Goal: Information Seeking & Learning: Check status

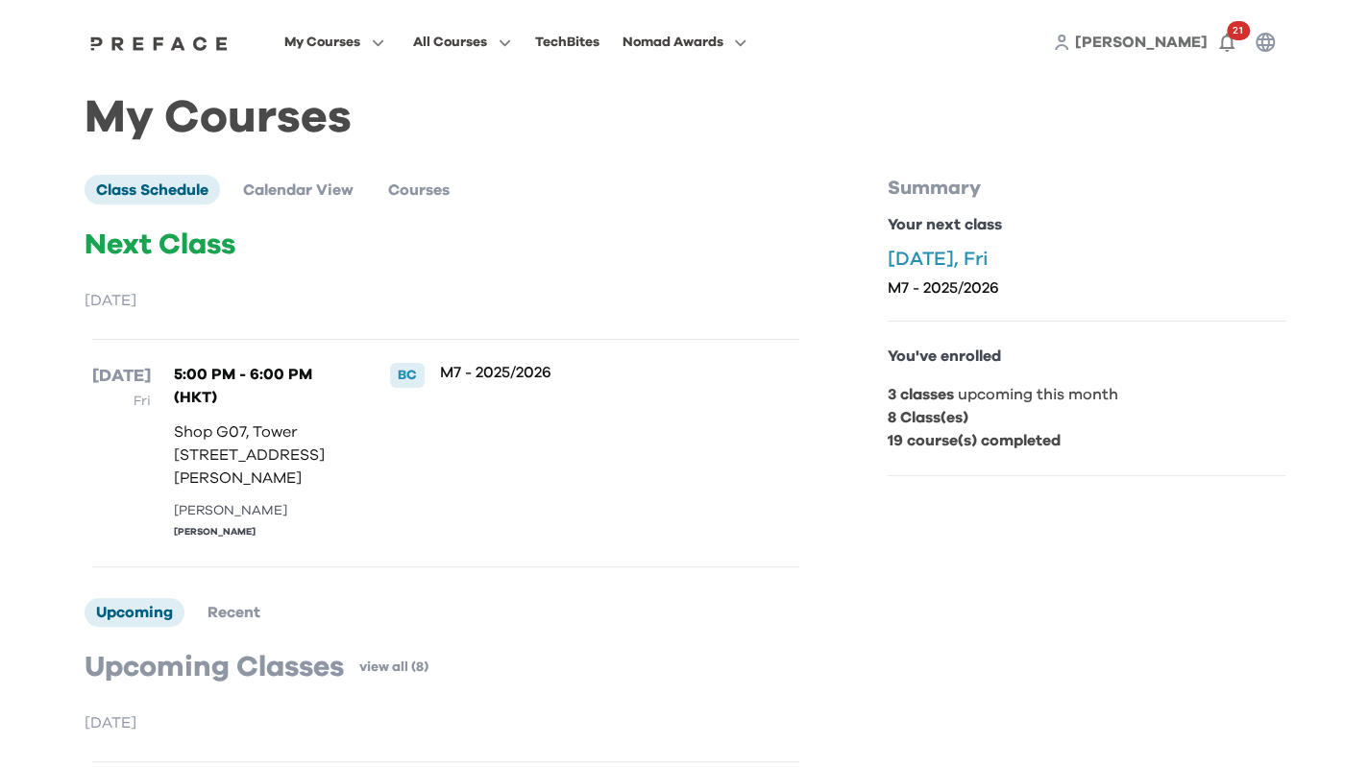
drag, startPoint x: 667, startPoint y: 609, endPoint x: 575, endPoint y: 558, distance: 104.5
click at [565, 551] on div "12 Sep Fri 5:00 PM - 6:00 PM (HKT) Shop G07, Tower 535, 535 Jaffe Road, Causewa…" at bounding box center [445, 453] width 707 height 229
click at [584, 544] on div "M7 - 2025/2026" at bounding box center [587, 453] width 295 height 181
click at [287, 189] on span "Calendar View" at bounding box center [298, 189] width 110 height 15
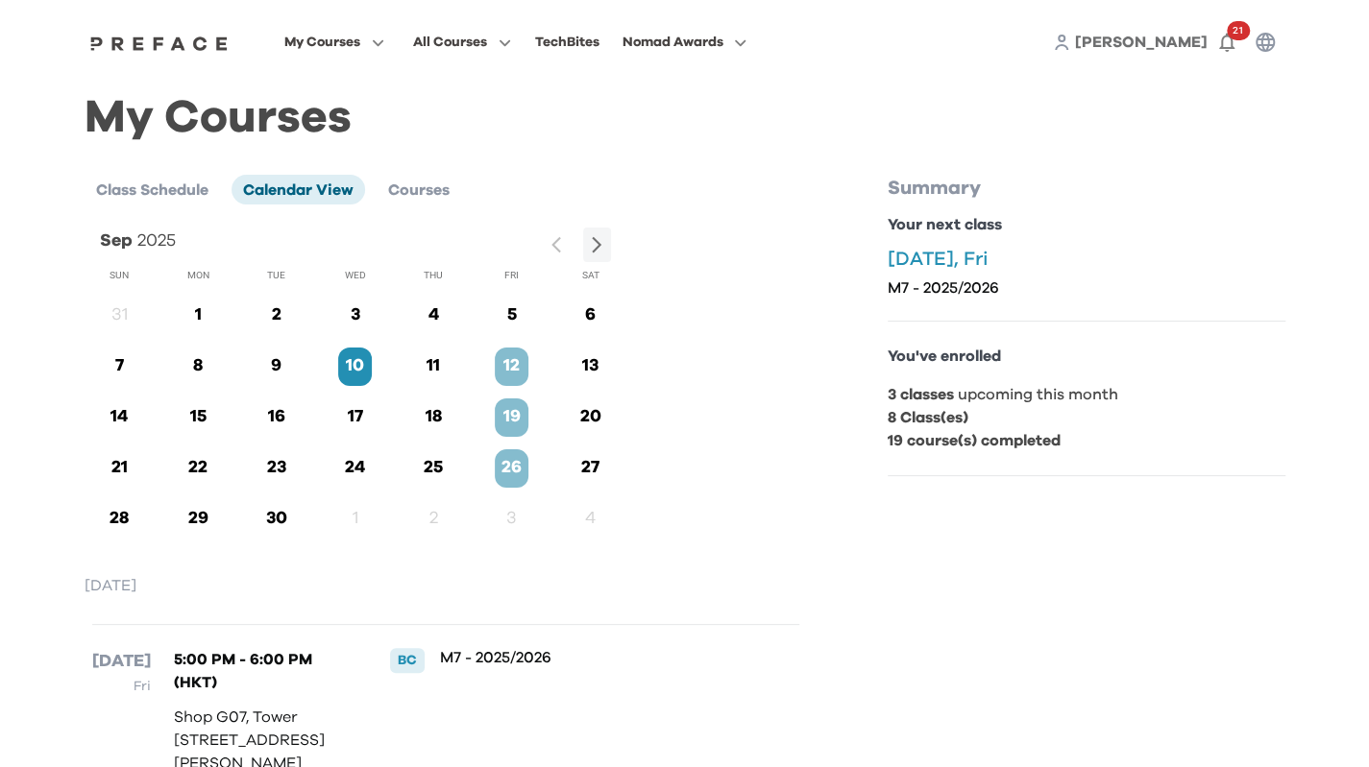
click at [598, 241] on icon "button" at bounding box center [597, 245] width 20 height 20
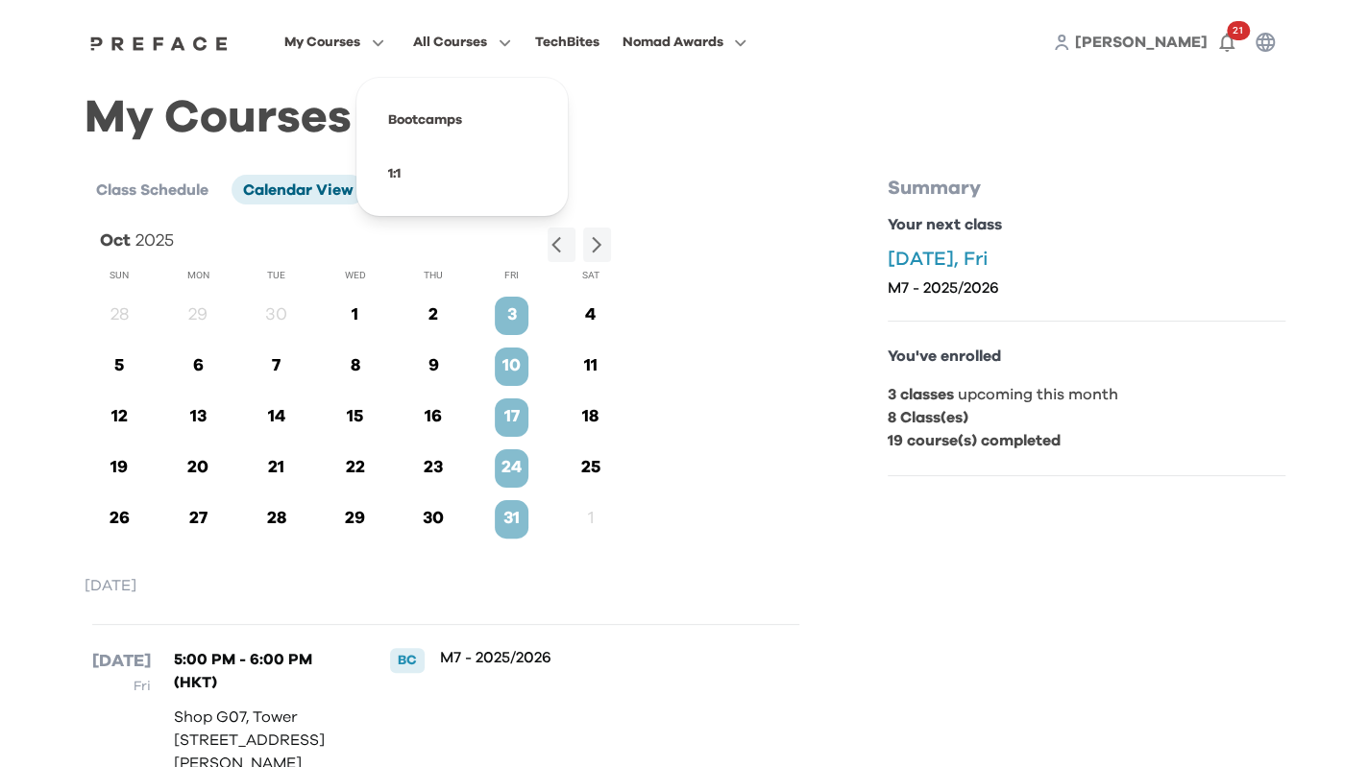
click at [495, 45] on icon "button" at bounding box center [501, 43] width 20 height 14
click at [450, 117] on span at bounding box center [462, 120] width 181 height 54
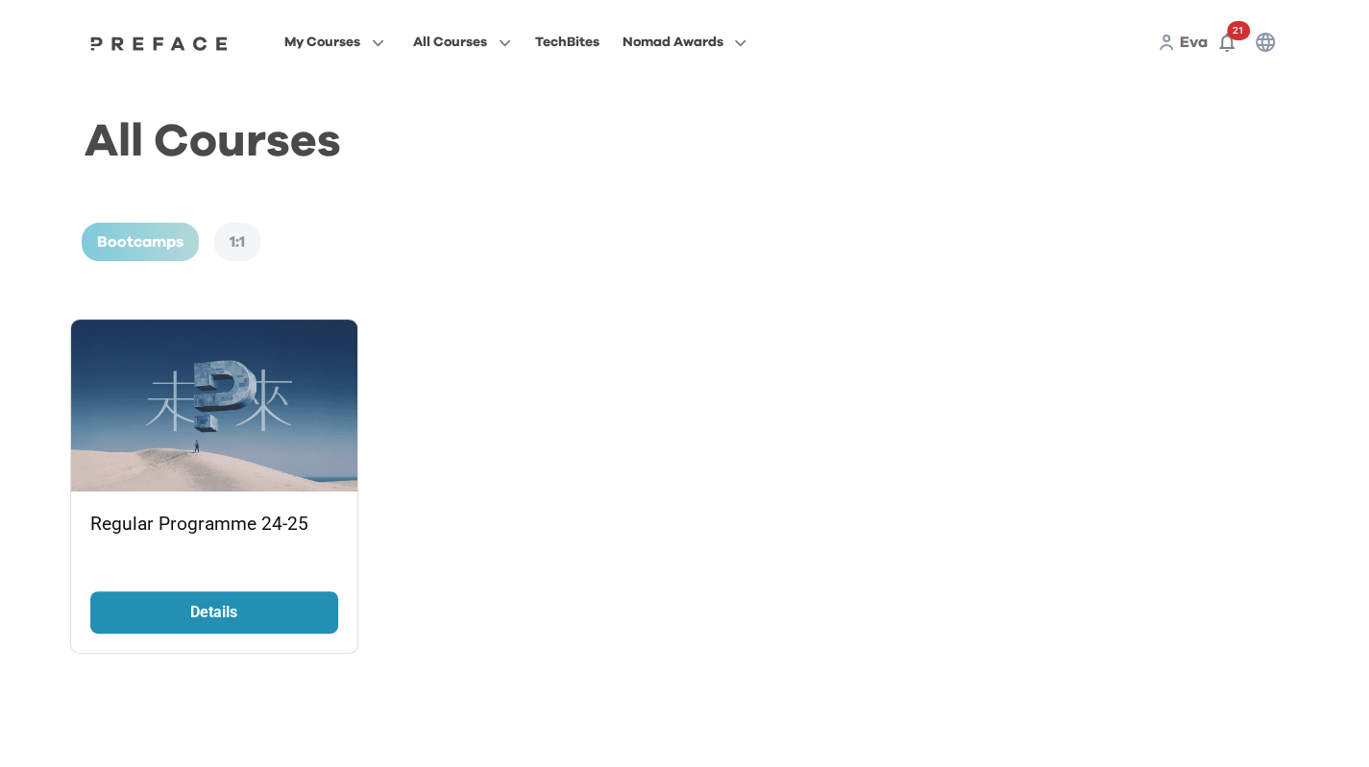
click at [285, 610] on p "Details" at bounding box center [214, 612] width 144 height 23
click at [312, 44] on span "My Courses" at bounding box center [322, 42] width 76 height 23
click at [353, 174] on span at bounding box center [334, 174] width 181 height 54
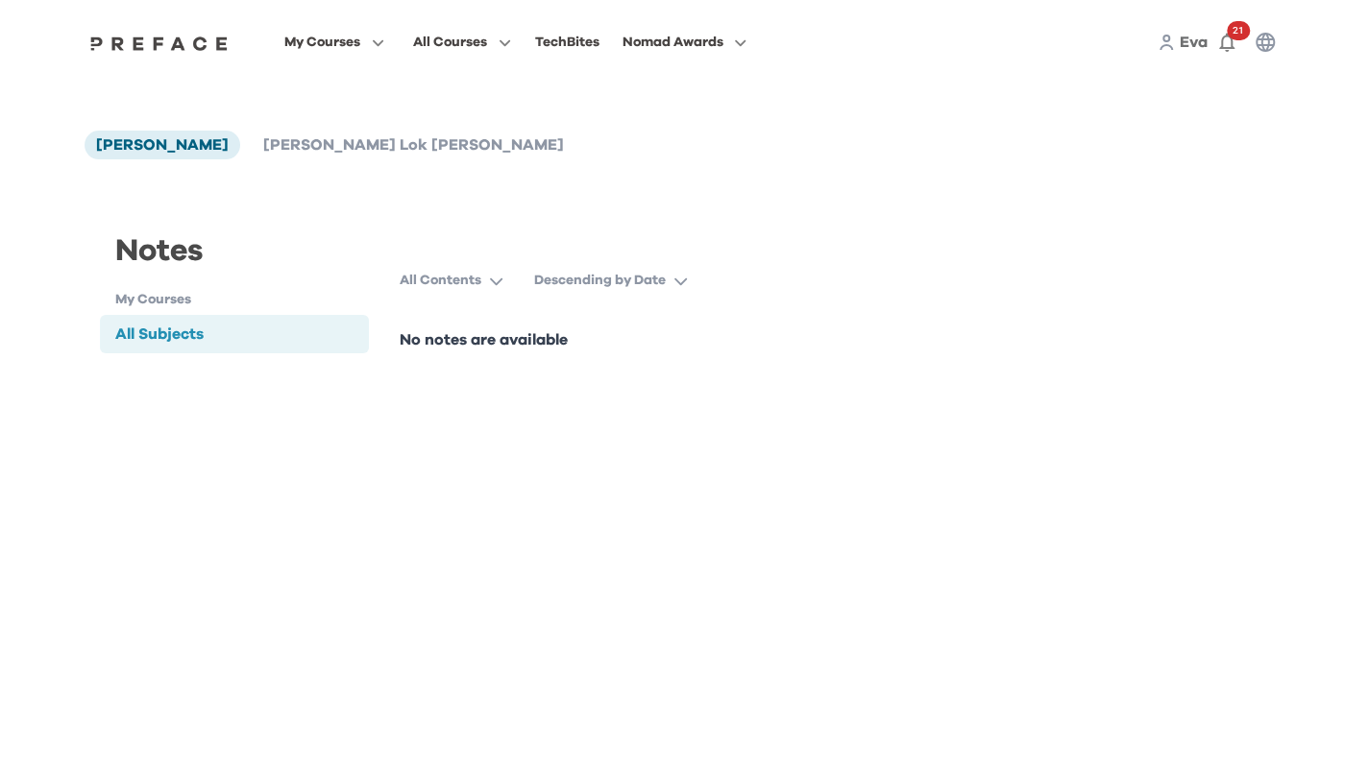
click at [308, 158] on li "[PERSON_NAME] Lok [PERSON_NAME]" at bounding box center [414, 145] width 324 height 29
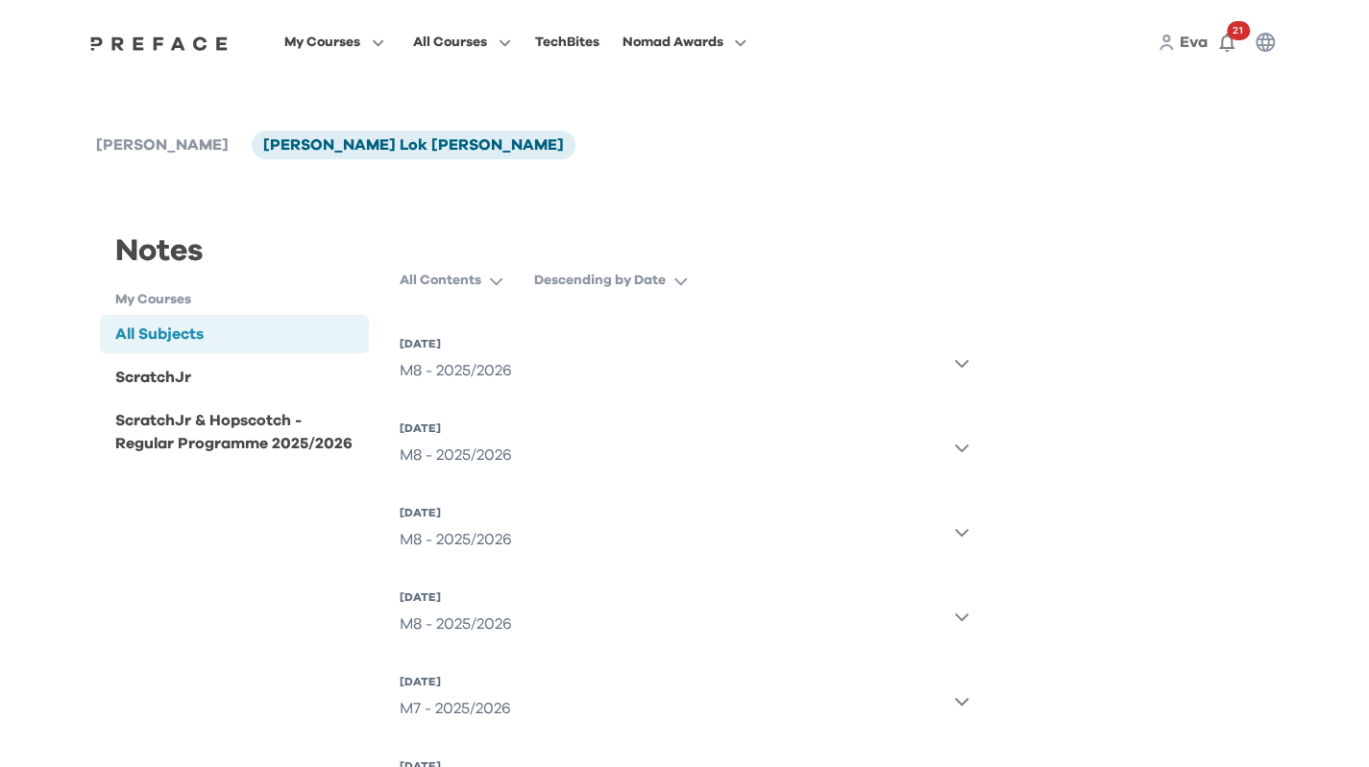
click at [193, 451] on div "ScratchJr & Hopscotch - Regular Programme 2025/2026" at bounding box center [238, 432] width 247 height 46
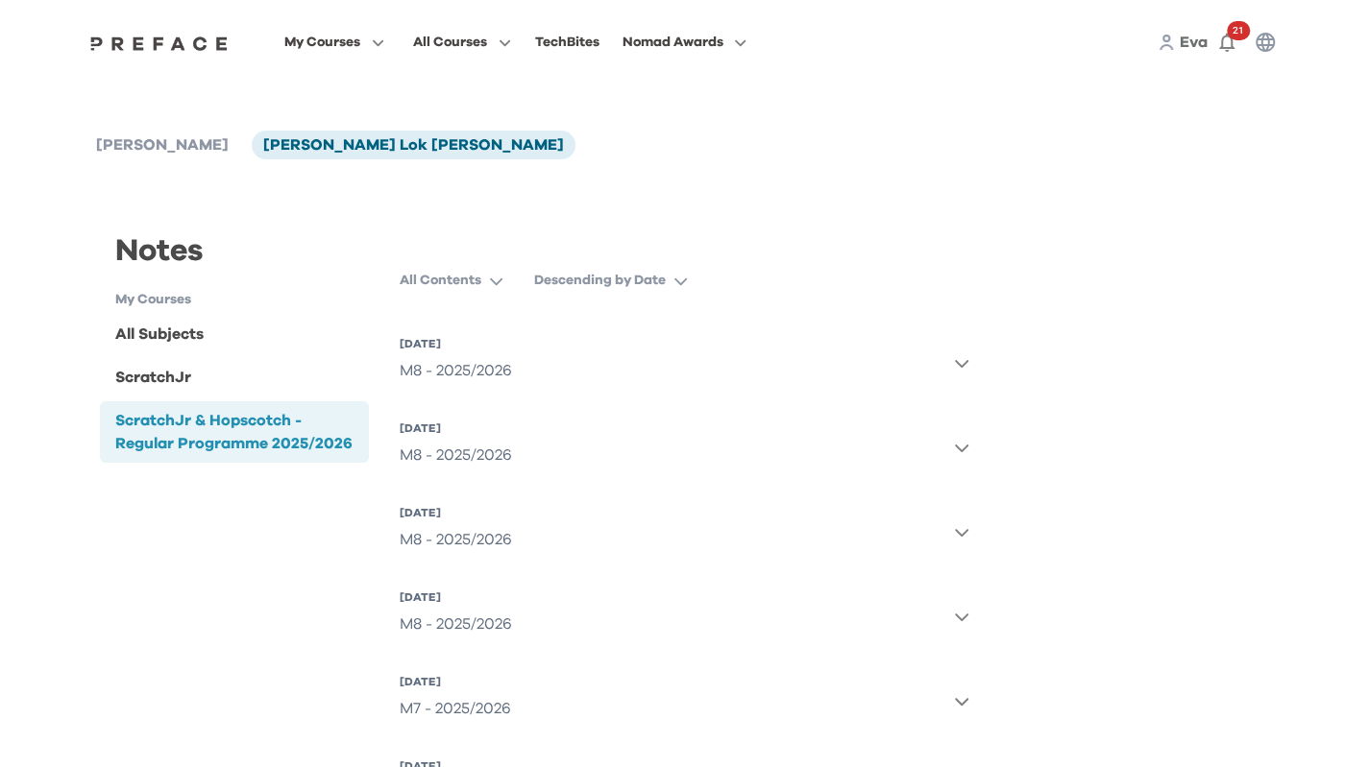
click at [799, 356] on button "31 Oct 2025, Fri M8 - 2025/2026" at bounding box center [685, 362] width 570 height 69
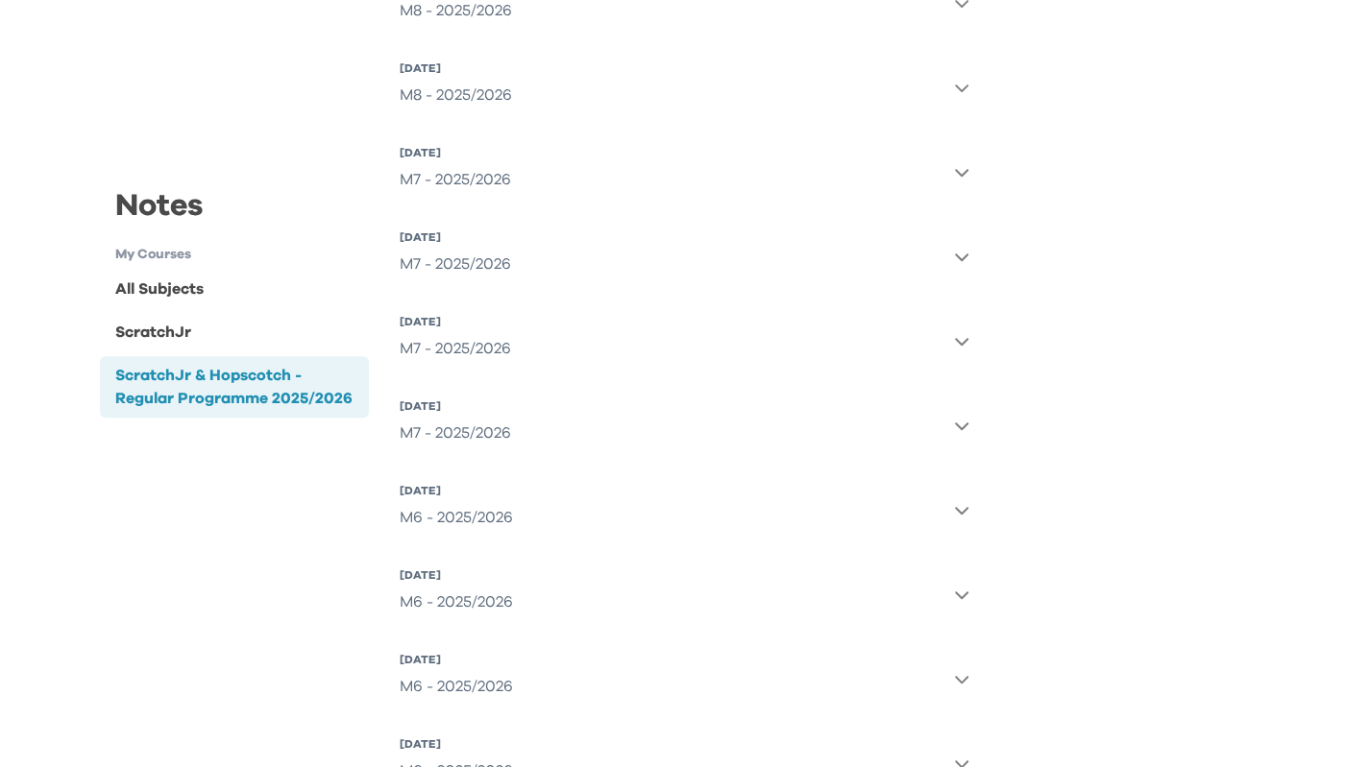
scroll to position [637, 0]
click at [788, 680] on button "26 Aug 2025, Tue M6 - 2025/2026" at bounding box center [685, 678] width 570 height 69
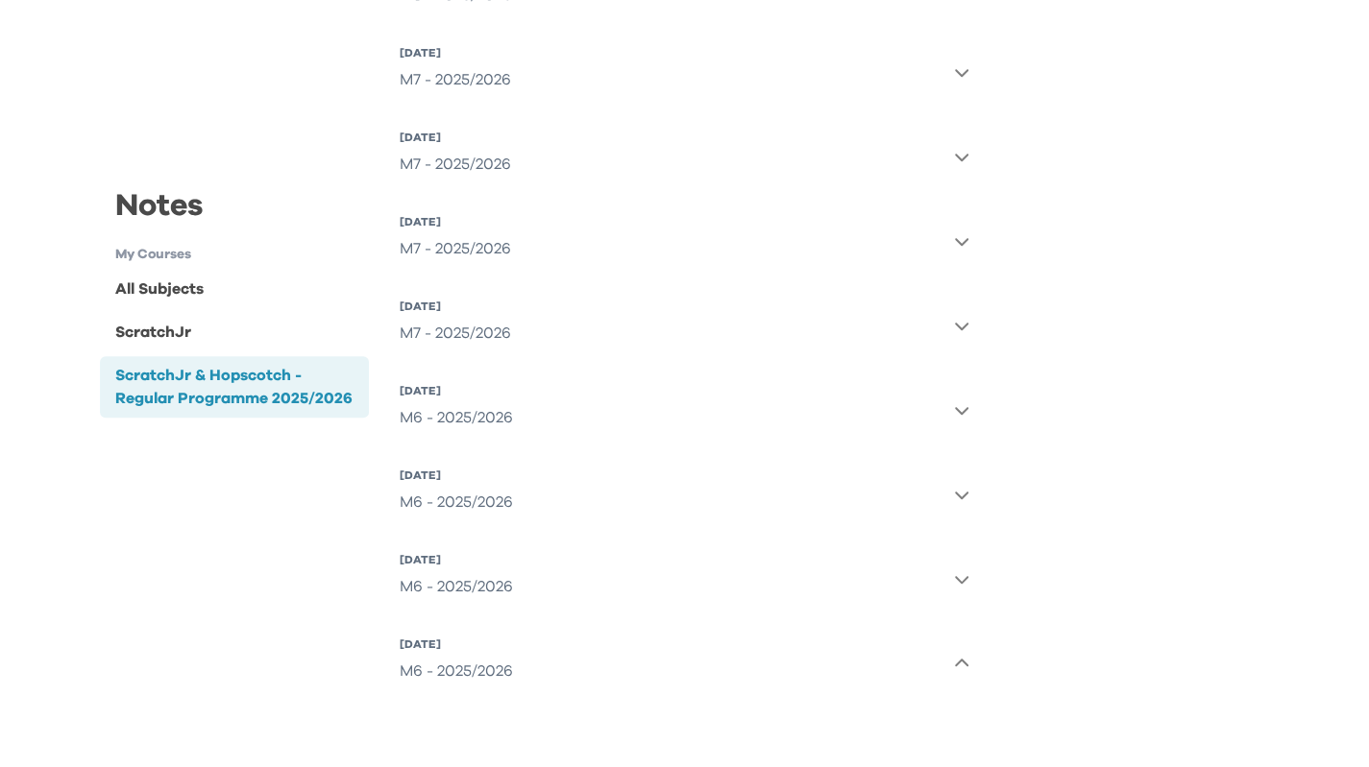
scroll to position [660, 0]
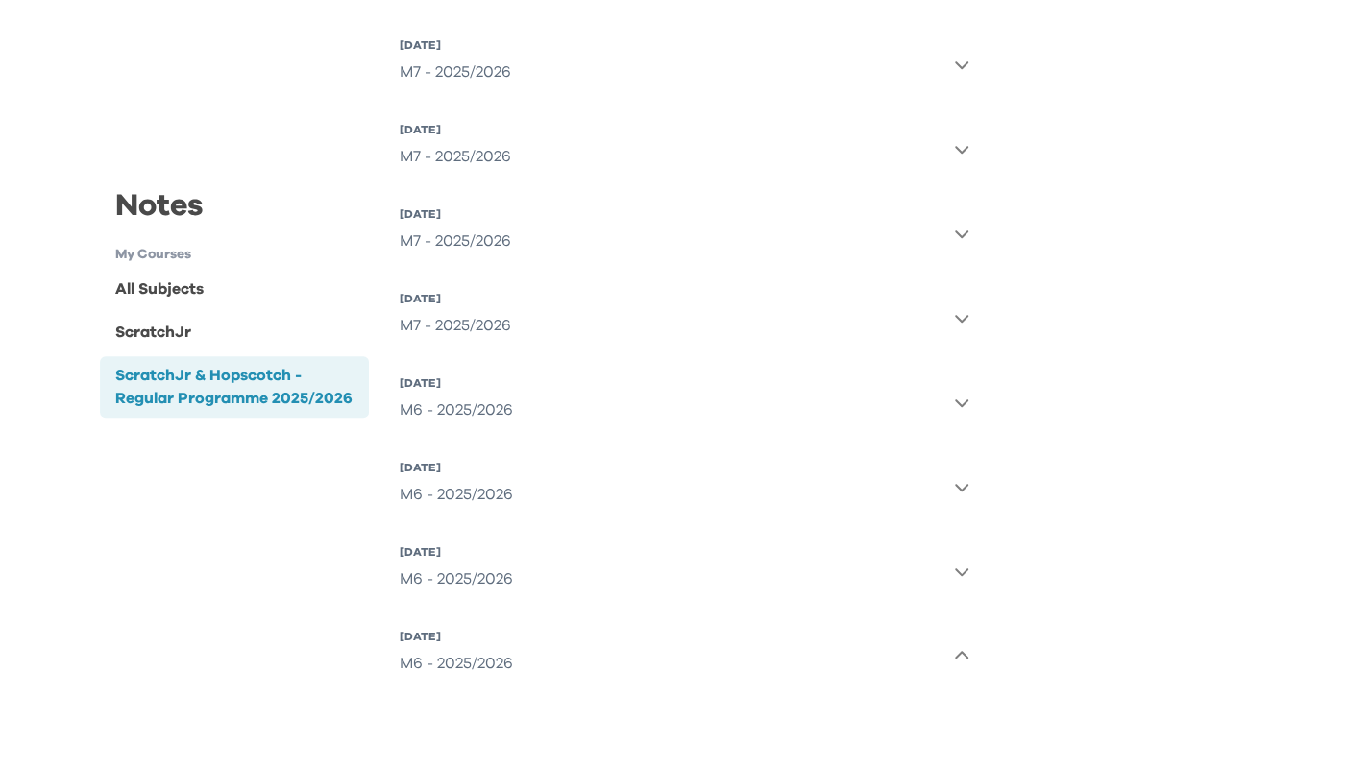
click at [916, 570] on button "26 Aug 2025, Tue M6 - 2025/2026" at bounding box center [685, 571] width 570 height 69
click at [921, 512] on button "27 Aug 2025, Wed M6 - 2025/2026" at bounding box center [685, 486] width 570 height 69
click at [916, 409] on button "27 Aug 2025, Wed M6 - 2025/2026" at bounding box center [685, 402] width 570 height 69
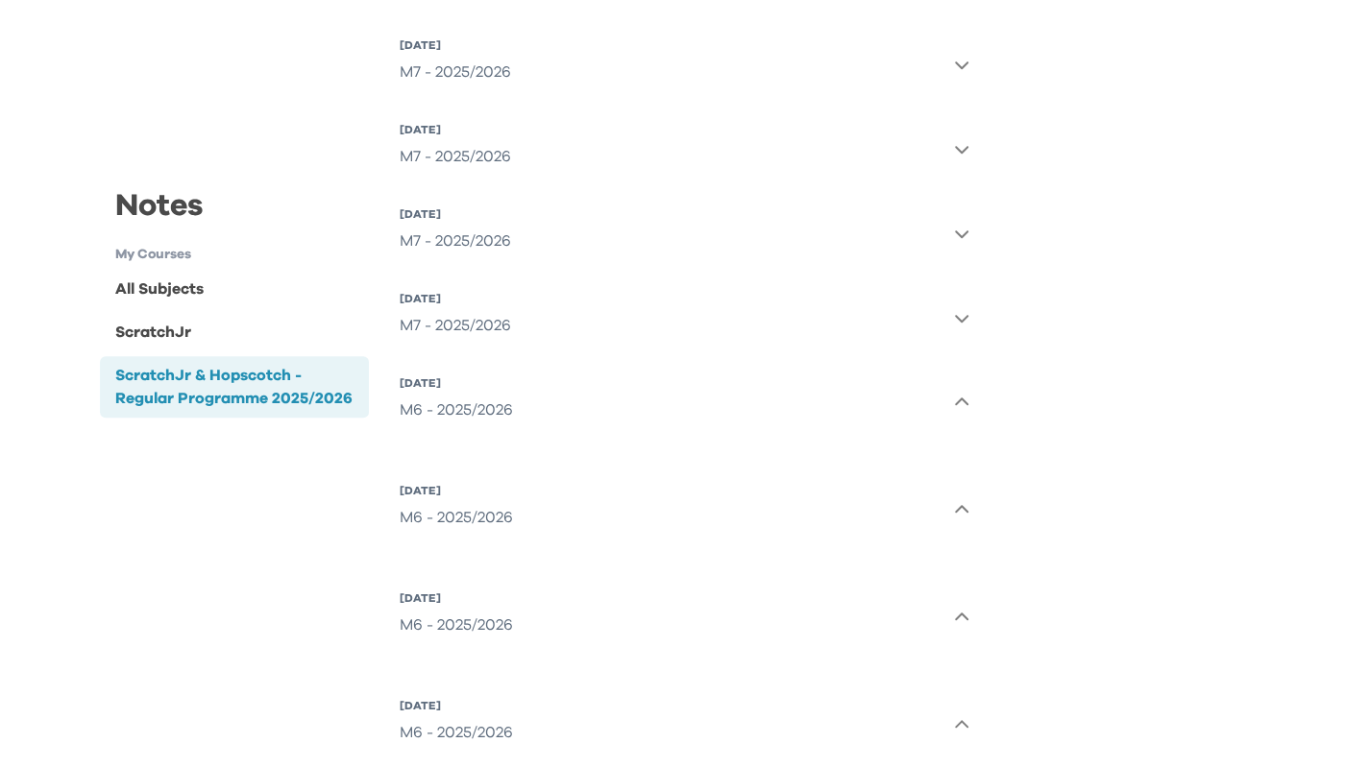
click at [904, 360] on div "31 Oct 2025, Fri M8 - 2025/2026 24 Oct 2025, Fri M8 - 2025/2026 17 Oct 2025, Fr…" at bounding box center [685, 226] width 570 height 1114
click at [872, 323] on button "12 Sep 2025, Fri M7 - 2025/2026" at bounding box center [685, 317] width 570 height 69
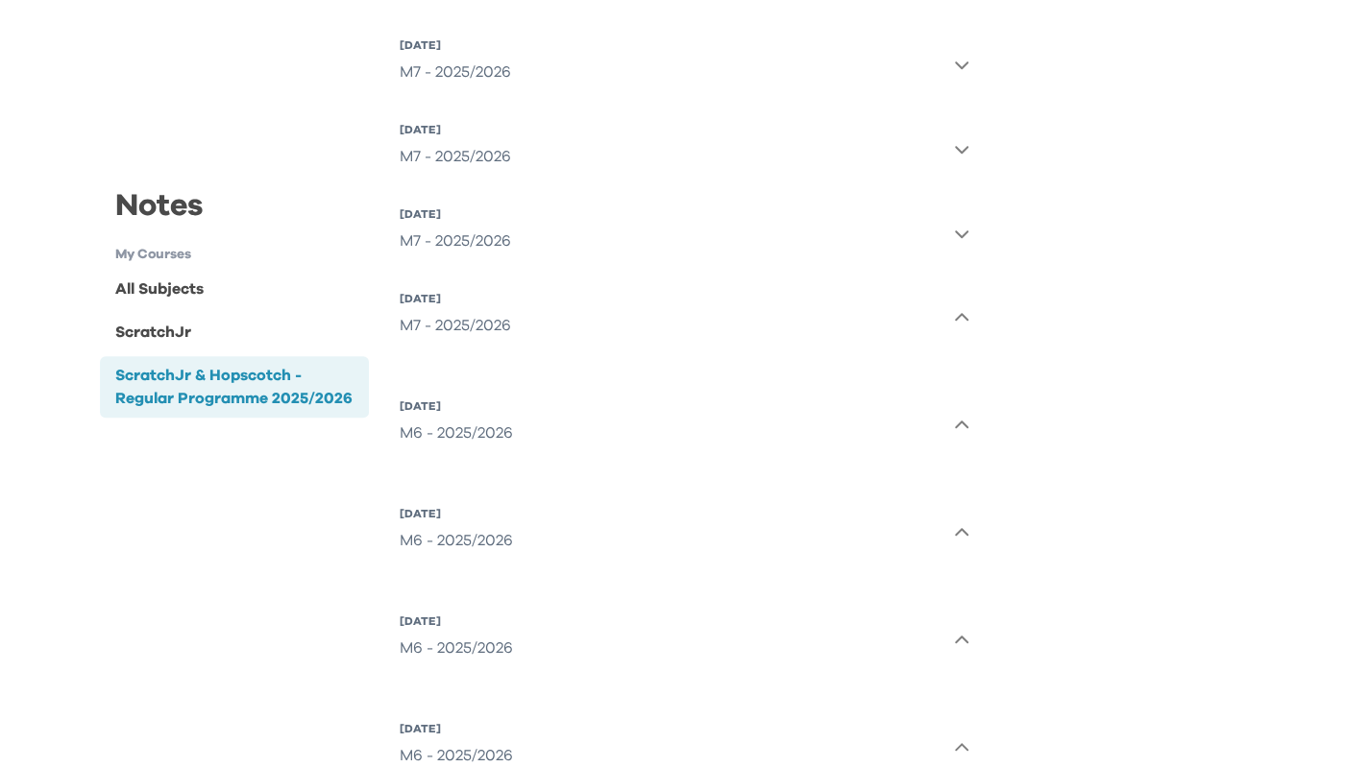
click at [223, 293] on div "All Subjects" at bounding box center [235, 290] width 270 height 38
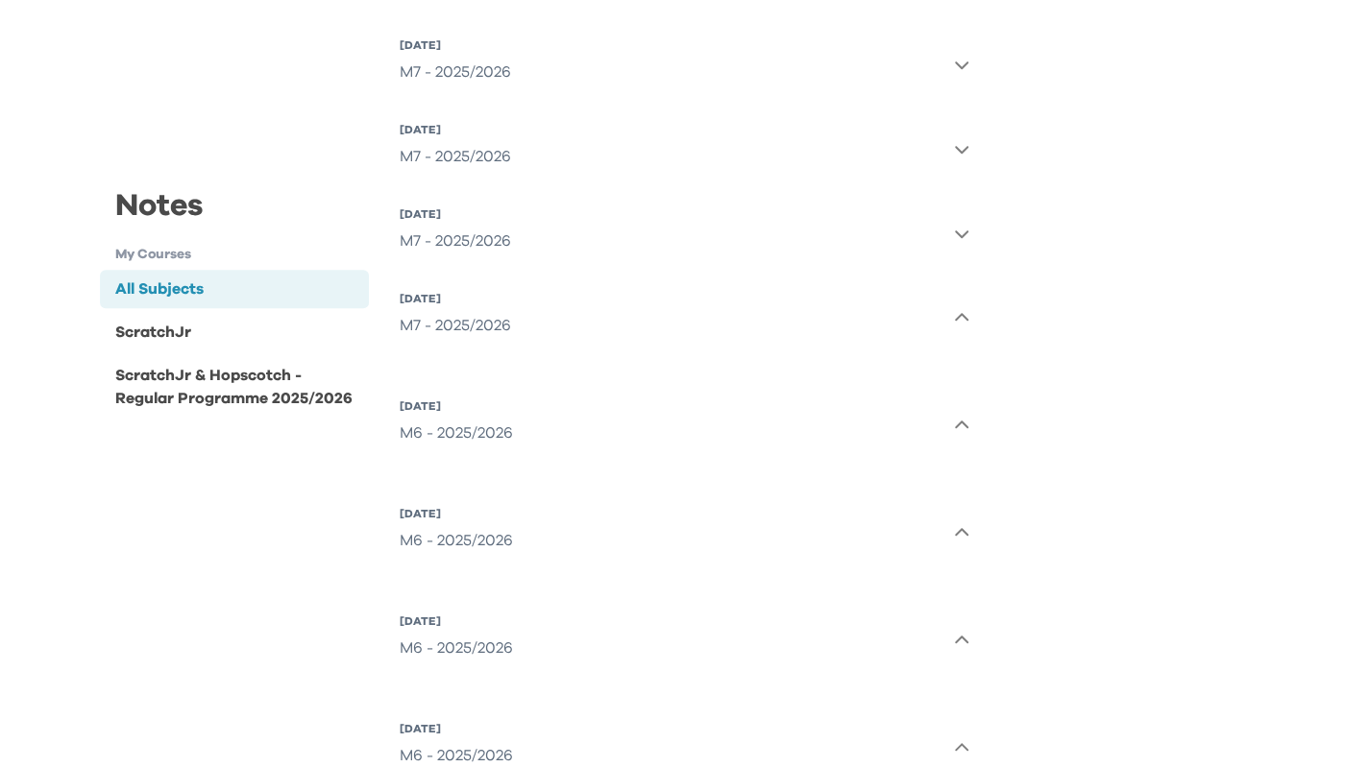
click at [271, 345] on div "ScratchJr" at bounding box center [235, 333] width 270 height 38
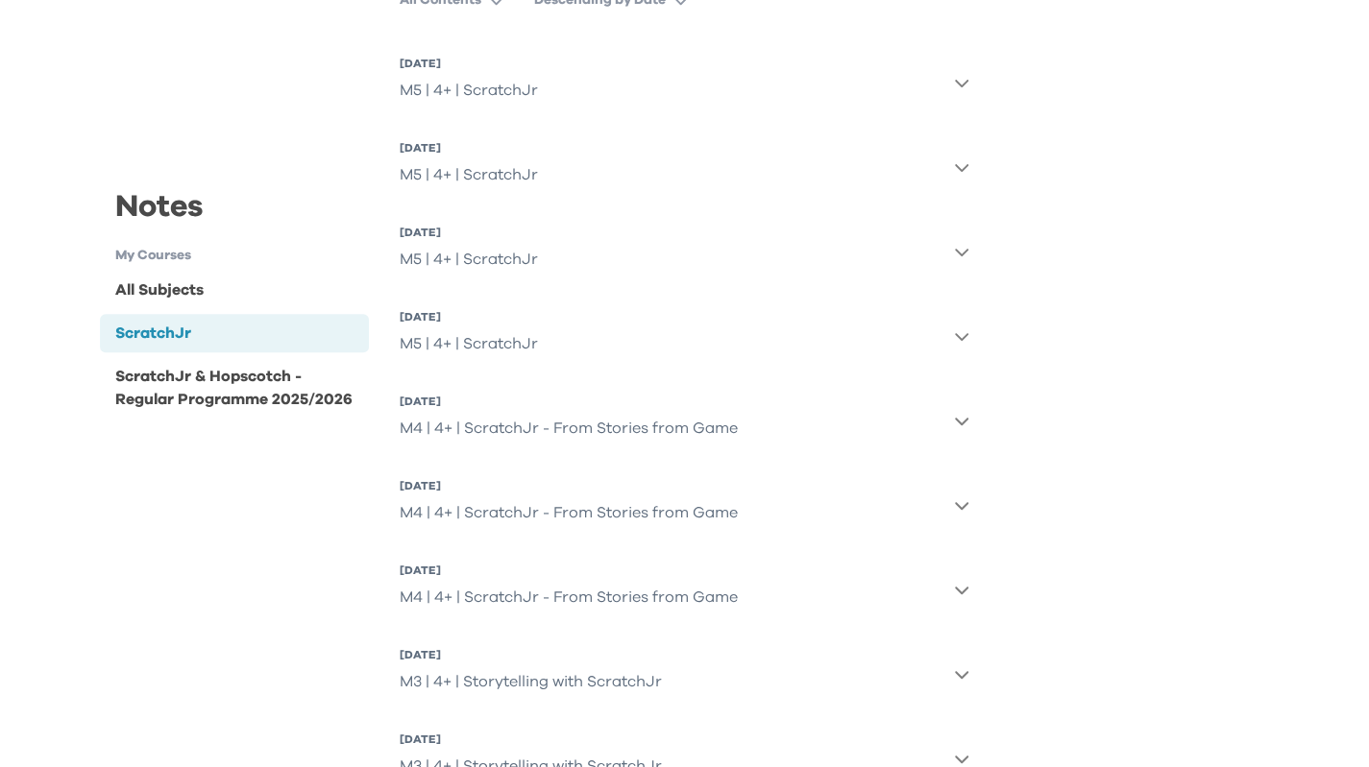
scroll to position [0, 0]
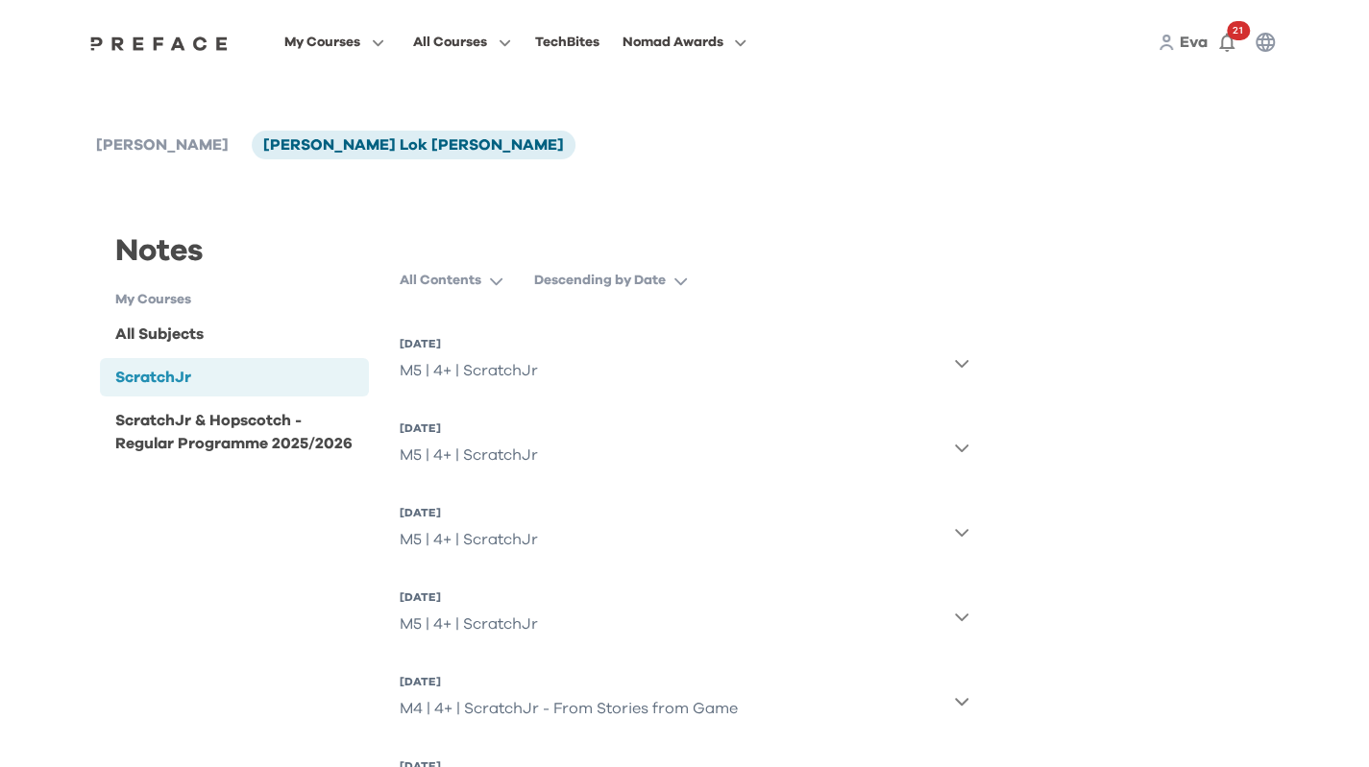
click at [960, 365] on icon "button" at bounding box center [961, 364] width 13 height 8
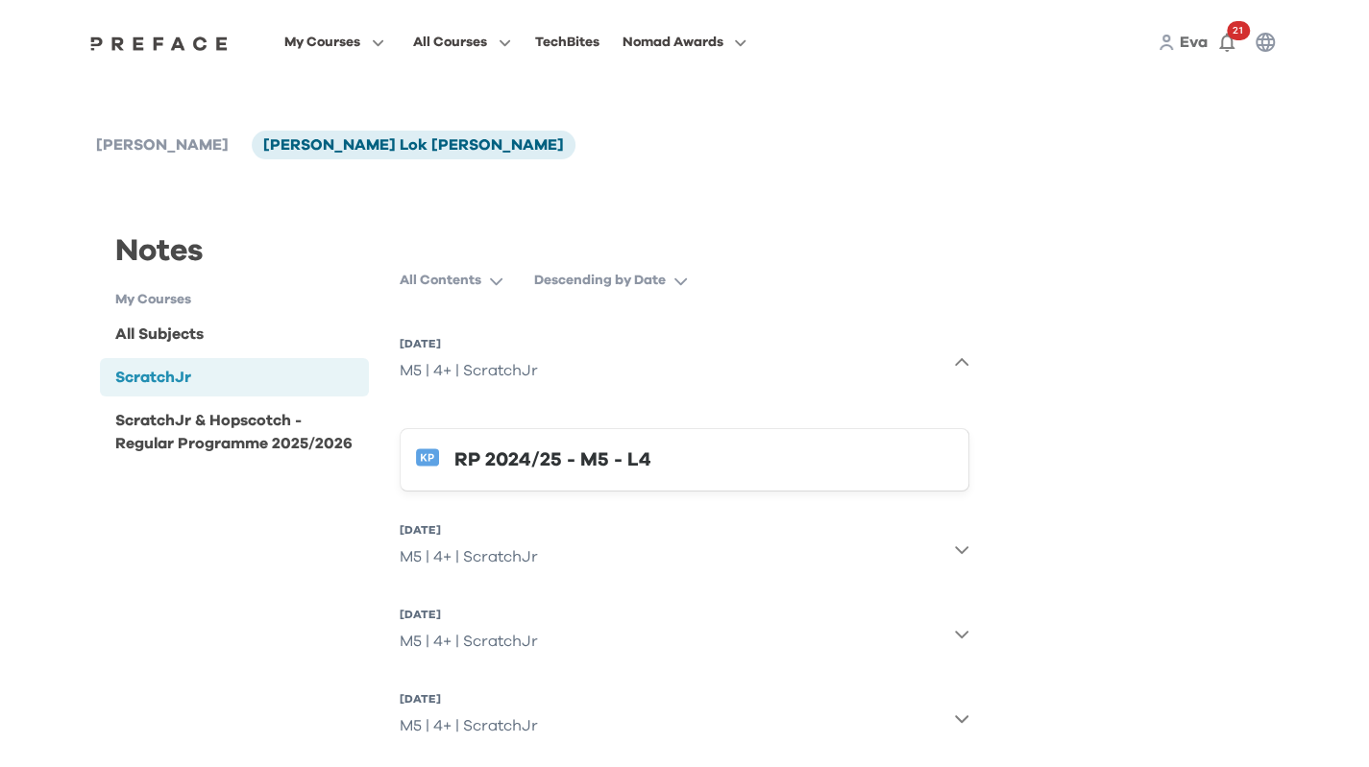
click at [625, 458] on div "RP 2024/25 - M5 - L4" at bounding box center [703, 460] width 498 height 31
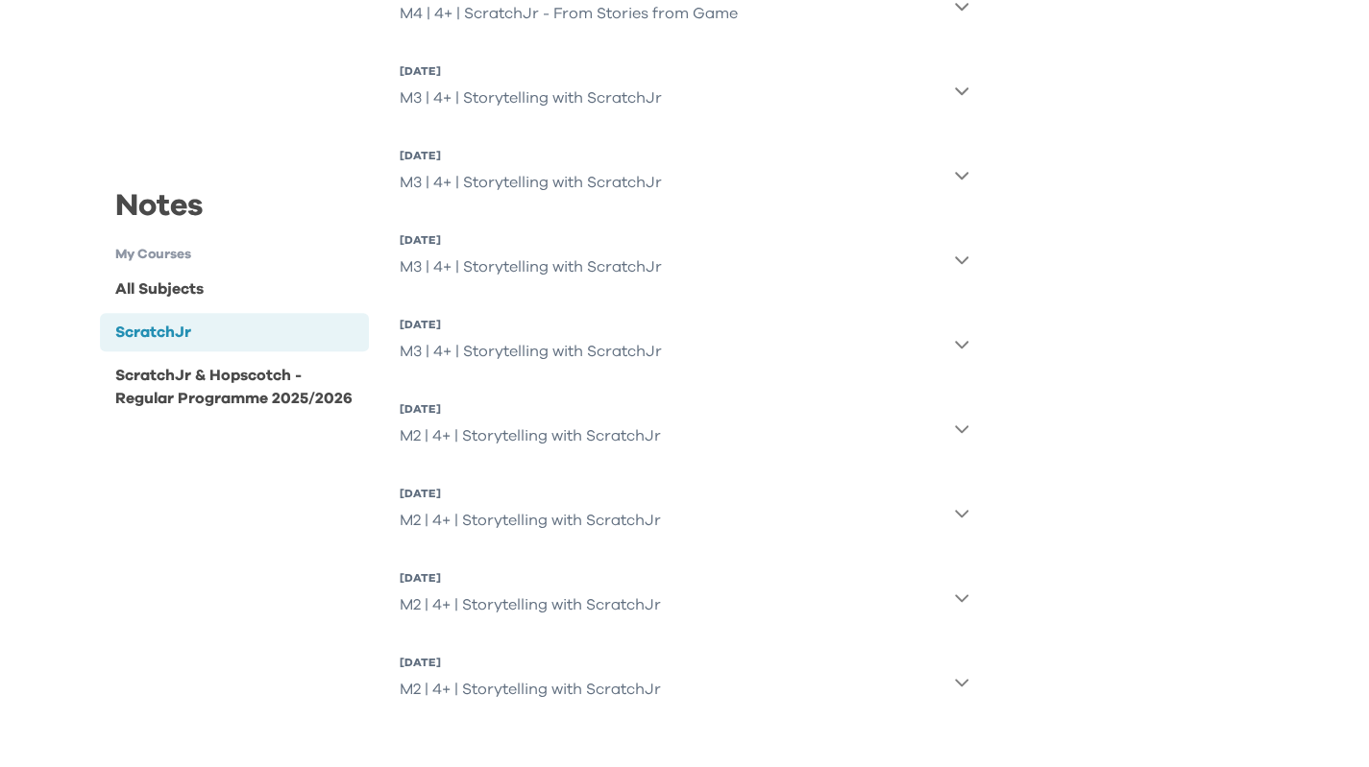
scroll to position [968, 0]
click at [955, 685] on icon "button" at bounding box center [961, 679] width 15 height 15
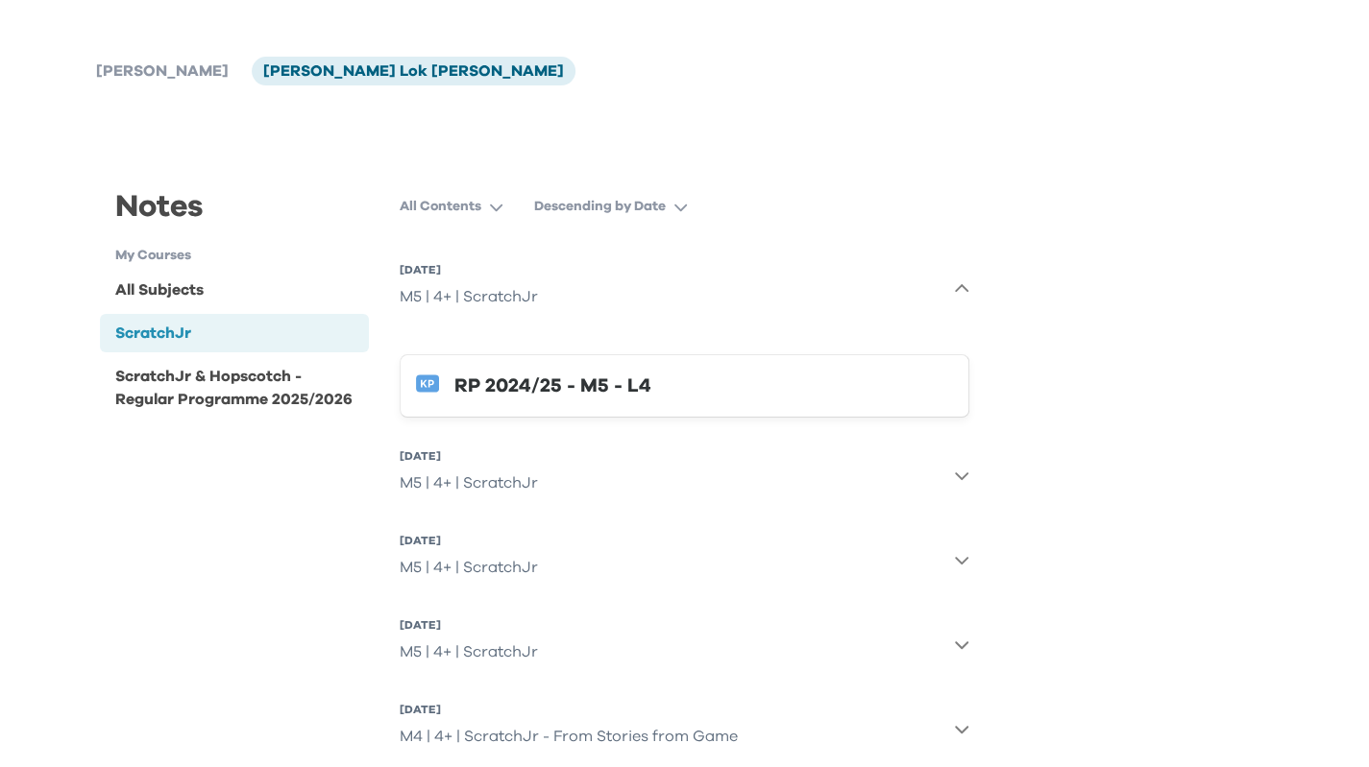
scroll to position [192, 0]
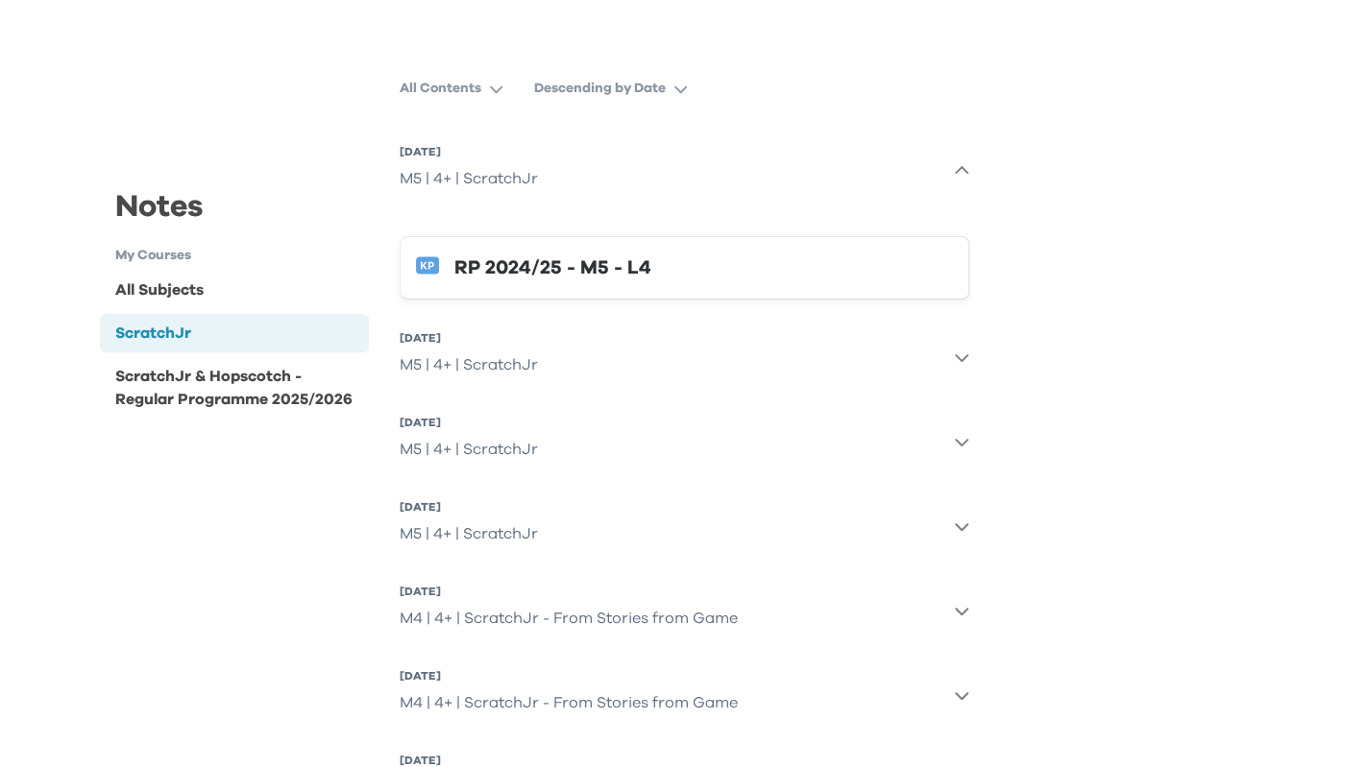
click at [690, 447] on button "14 Jun 2025, Sat M5 | 4+ | ScratchJr" at bounding box center [685, 441] width 570 height 69
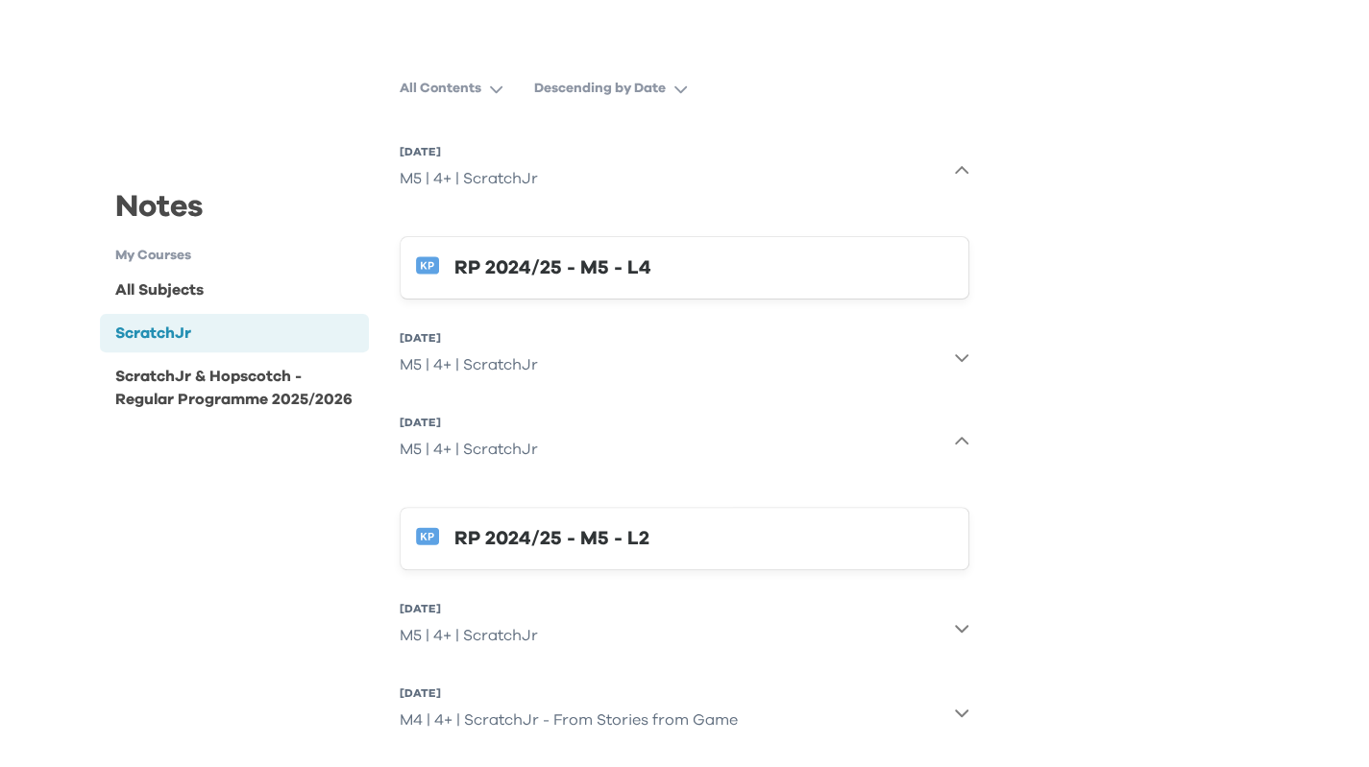
click at [639, 540] on div "RP 2024/25 - M5 - L2" at bounding box center [703, 538] width 498 height 31
click at [705, 350] on button "21 Jun 2025, Sat M5 | 4+ | ScratchJr" at bounding box center [685, 357] width 570 height 69
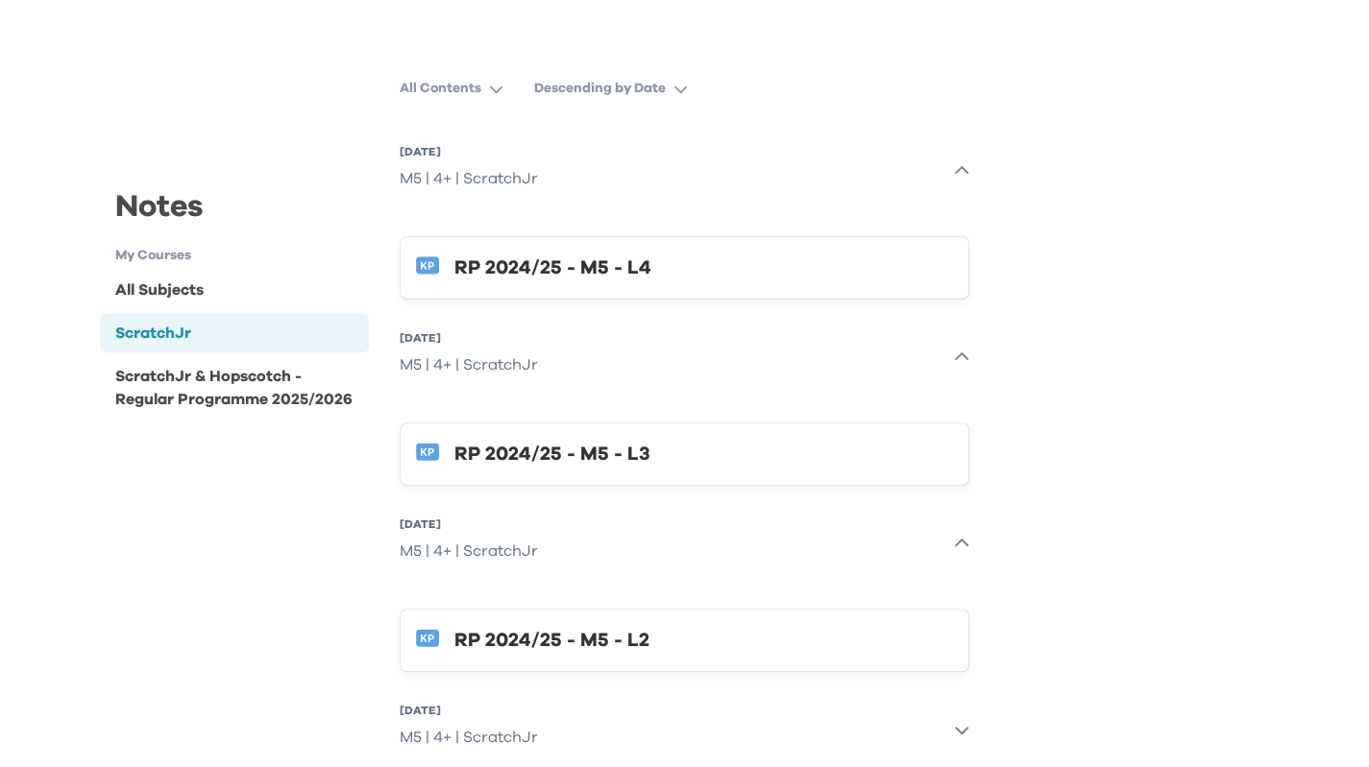
click at [577, 458] on div "RP 2024/25 - M5 - L3" at bounding box center [703, 454] width 498 height 31
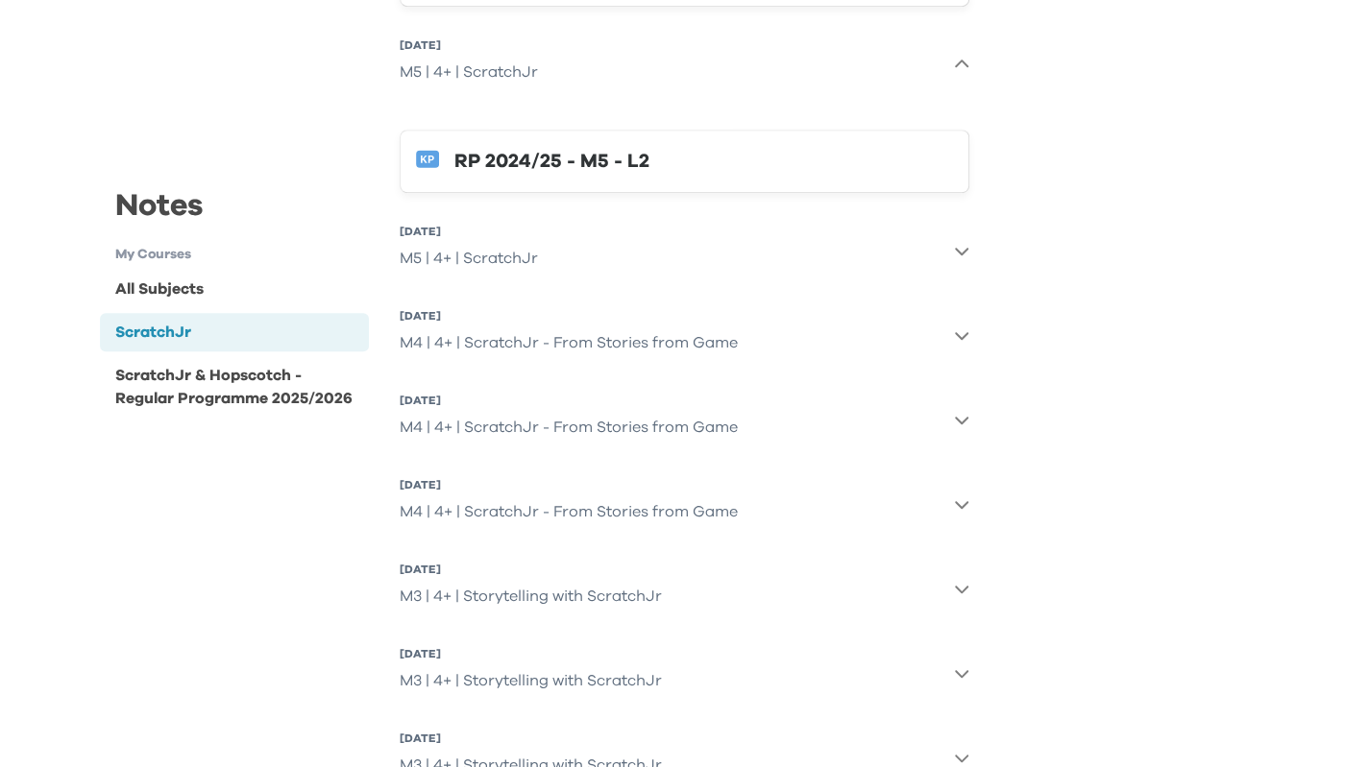
scroll to position [672, 0]
click at [508, 250] on div "M5 | 4+ | ScratchJr" at bounding box center [469, 257] width 138 height 38
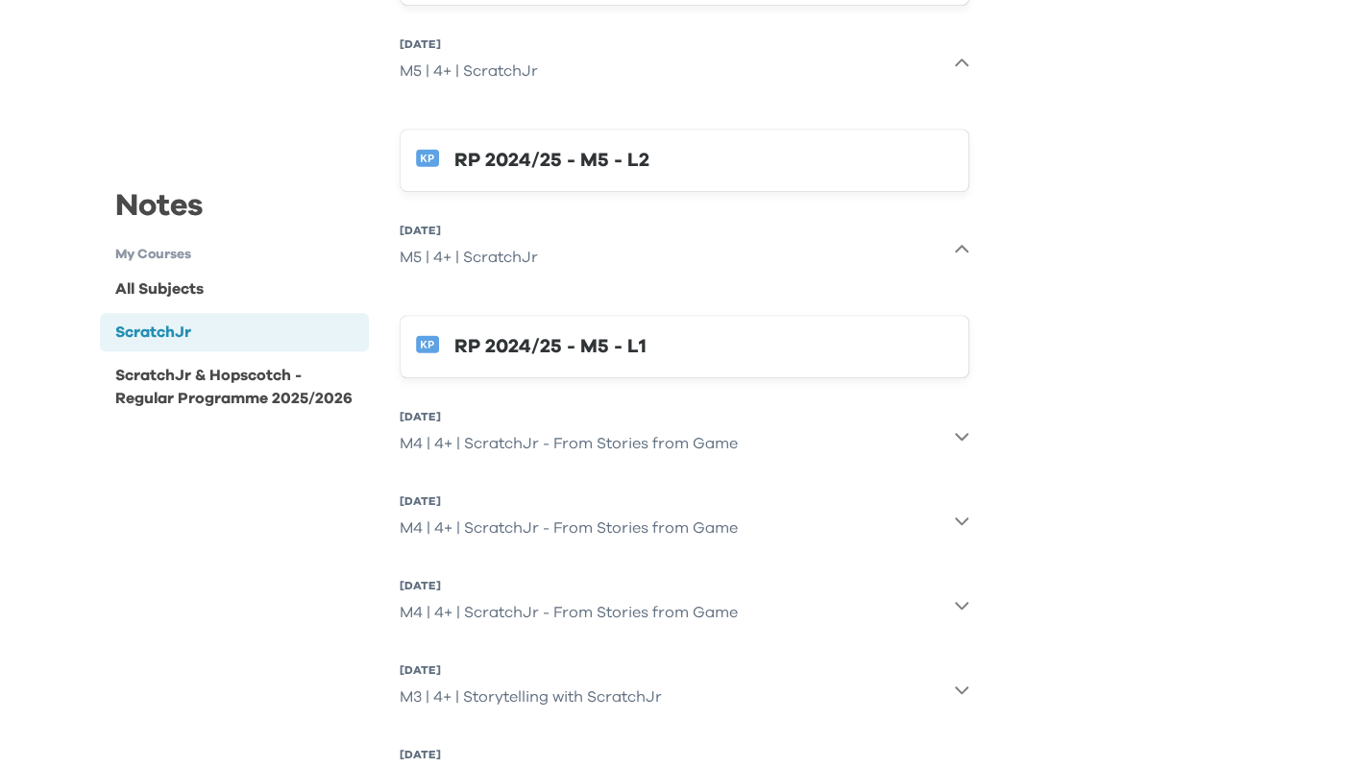
click at [609, 346] on div "RP 2024/25 - M5 - L1" at bounding box center [703, 346] width 498 height 31
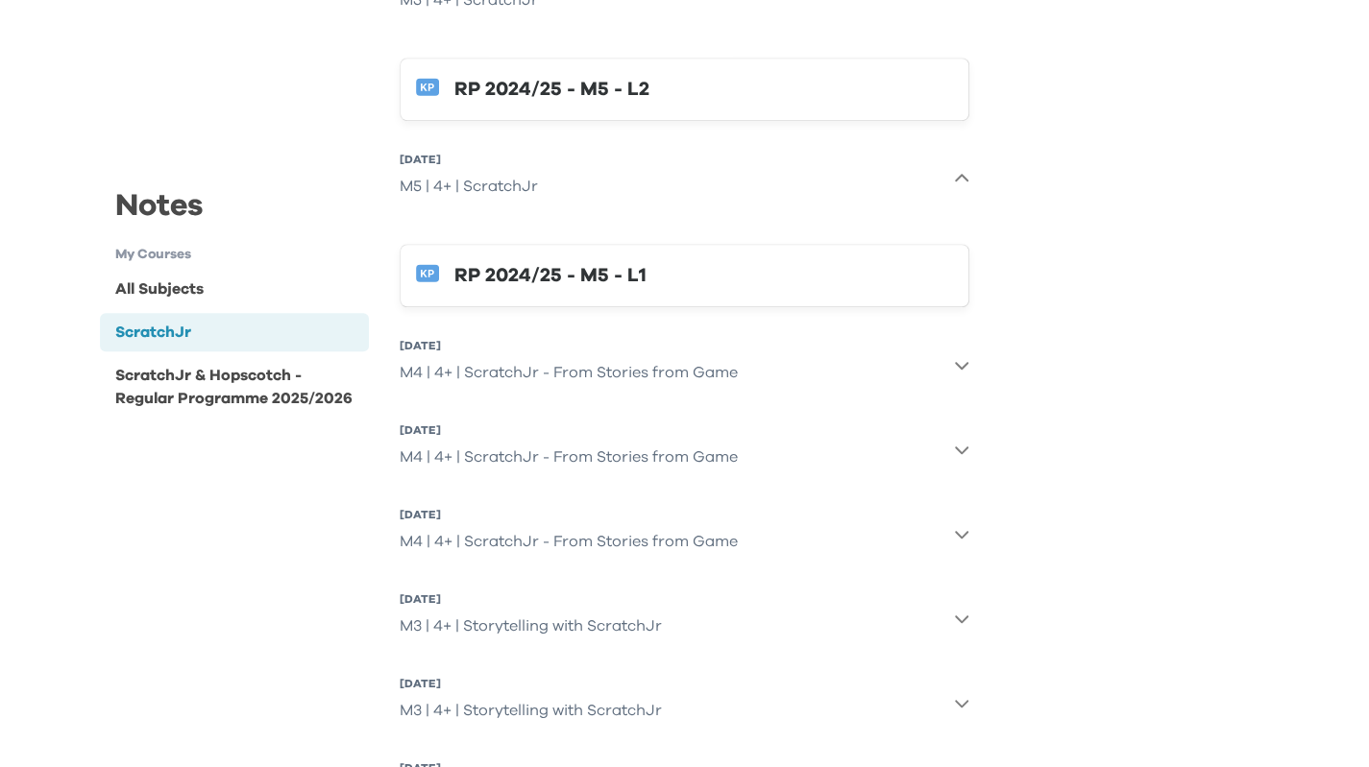
scroll to position [864, 0]
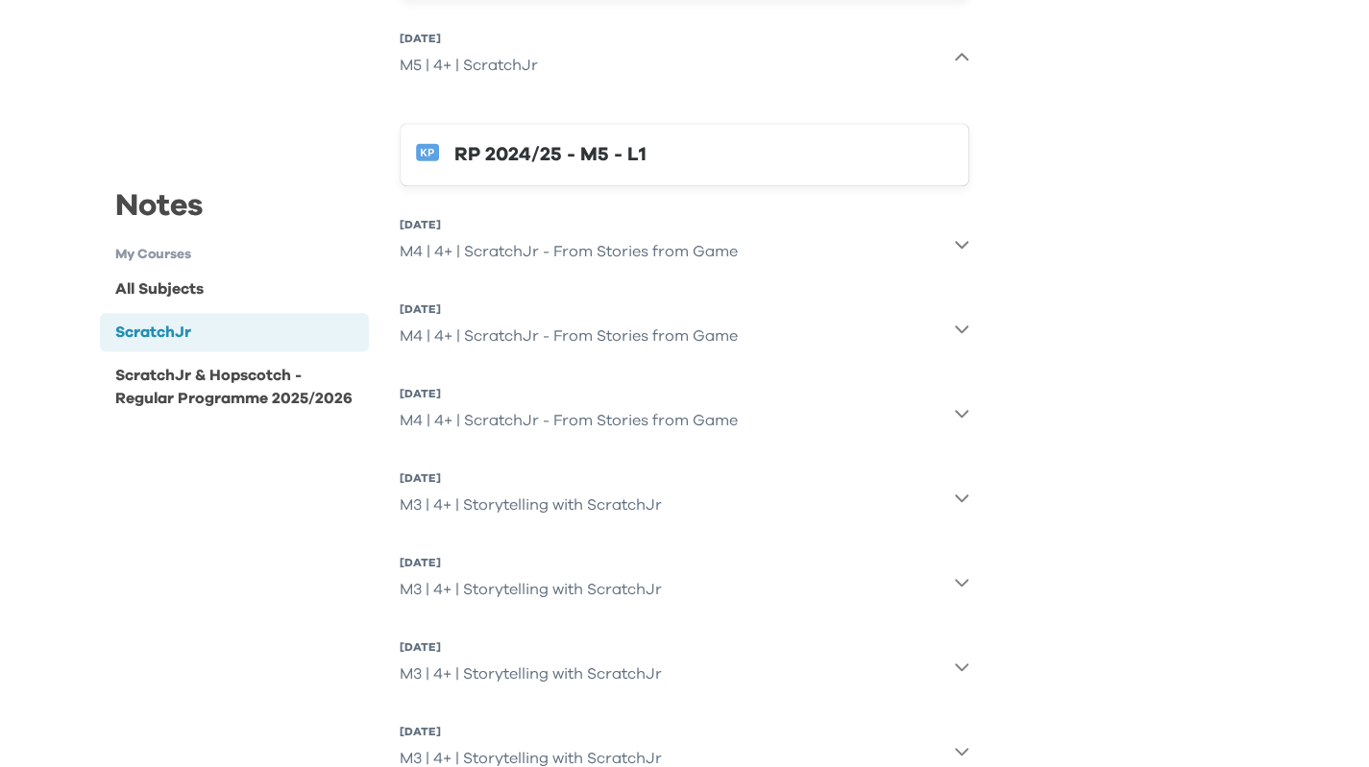
click at [1152, 441] on div "Notes My Courses All Subjects ScratchJr ScratchJr & Hopscotch - Regular Program…" at bounding box center [685, 330] width 1201 height 2025
click at [964, 326] on icon "button" at bounding box center [961, 328] width 15 height 15
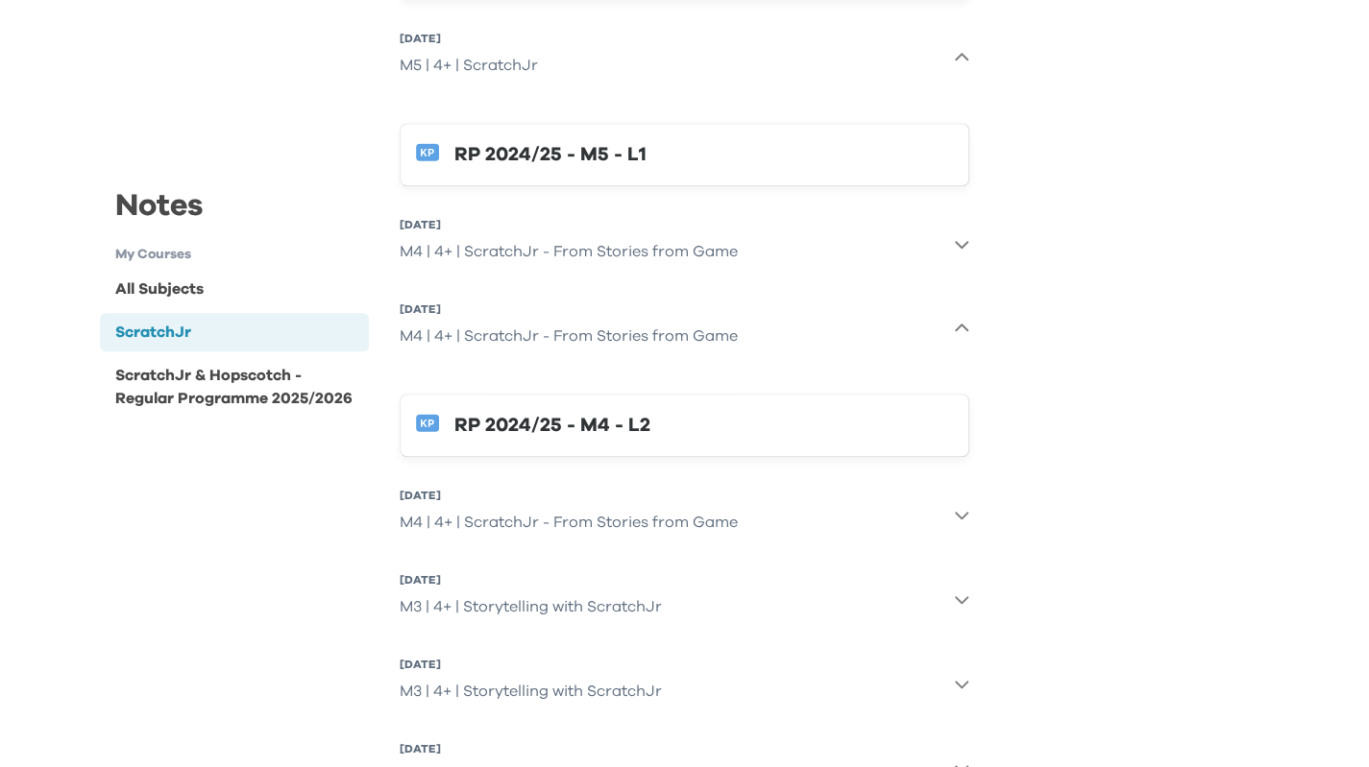
scroll to position [1057, 0]
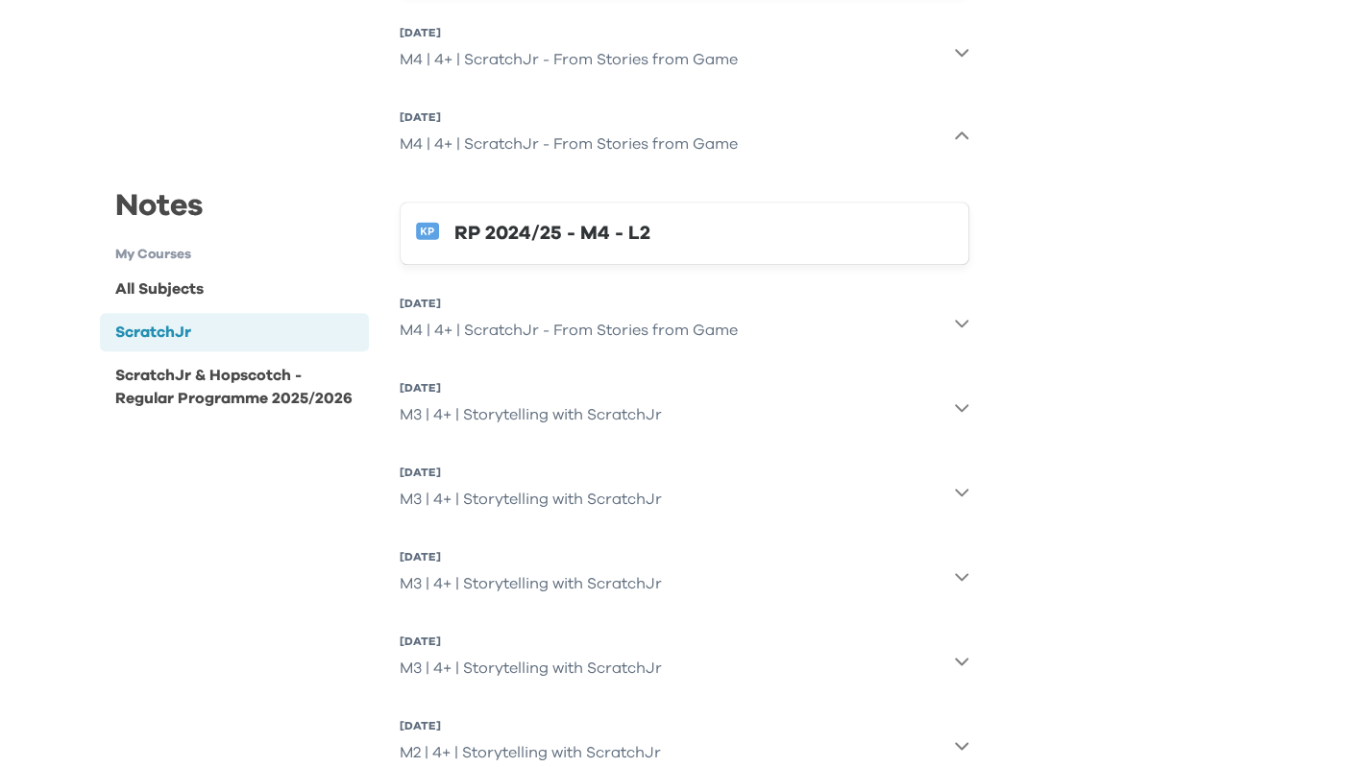
click at [947, 328] on button "10 May 2025, Sat M4 | 4+ | ScratchJr - From Stories from Game" at bounding box center [685, 322] width 570 height 69
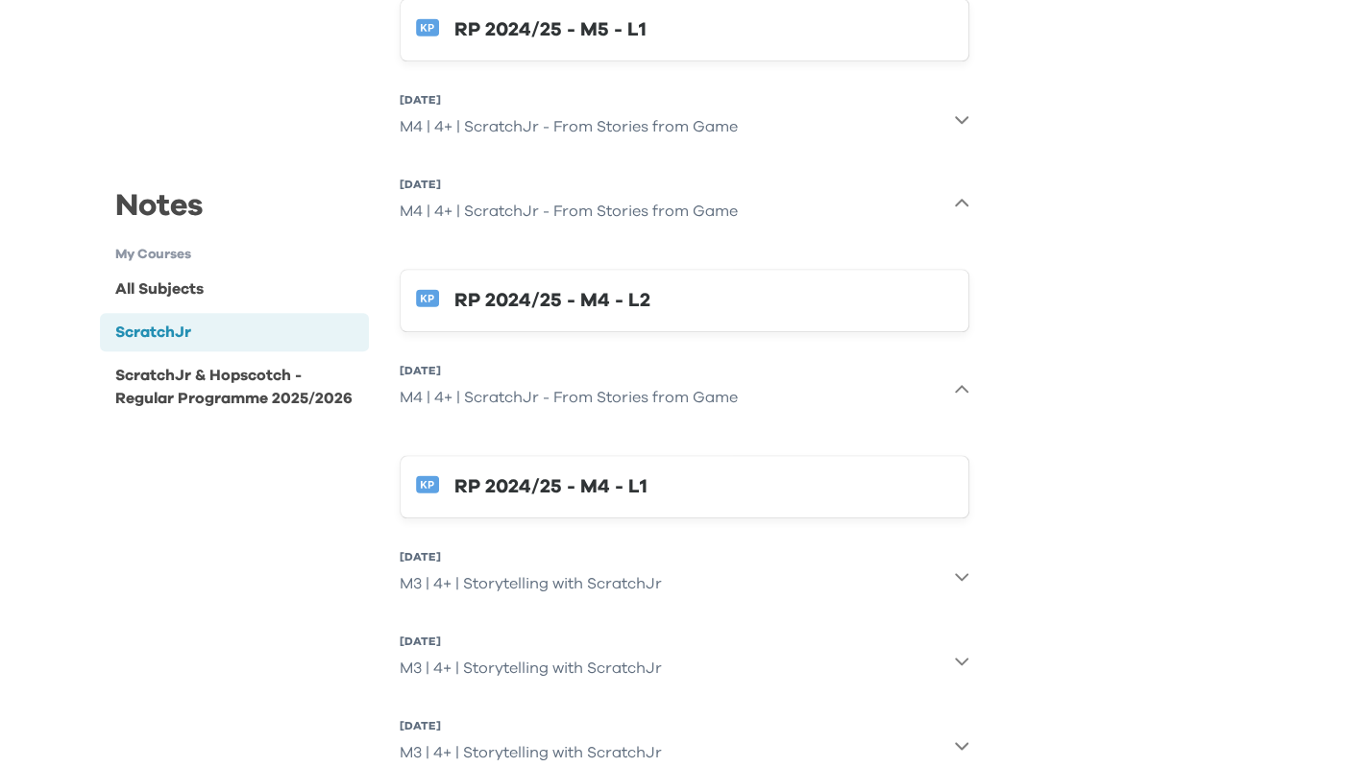
scroll to position [960, 0]
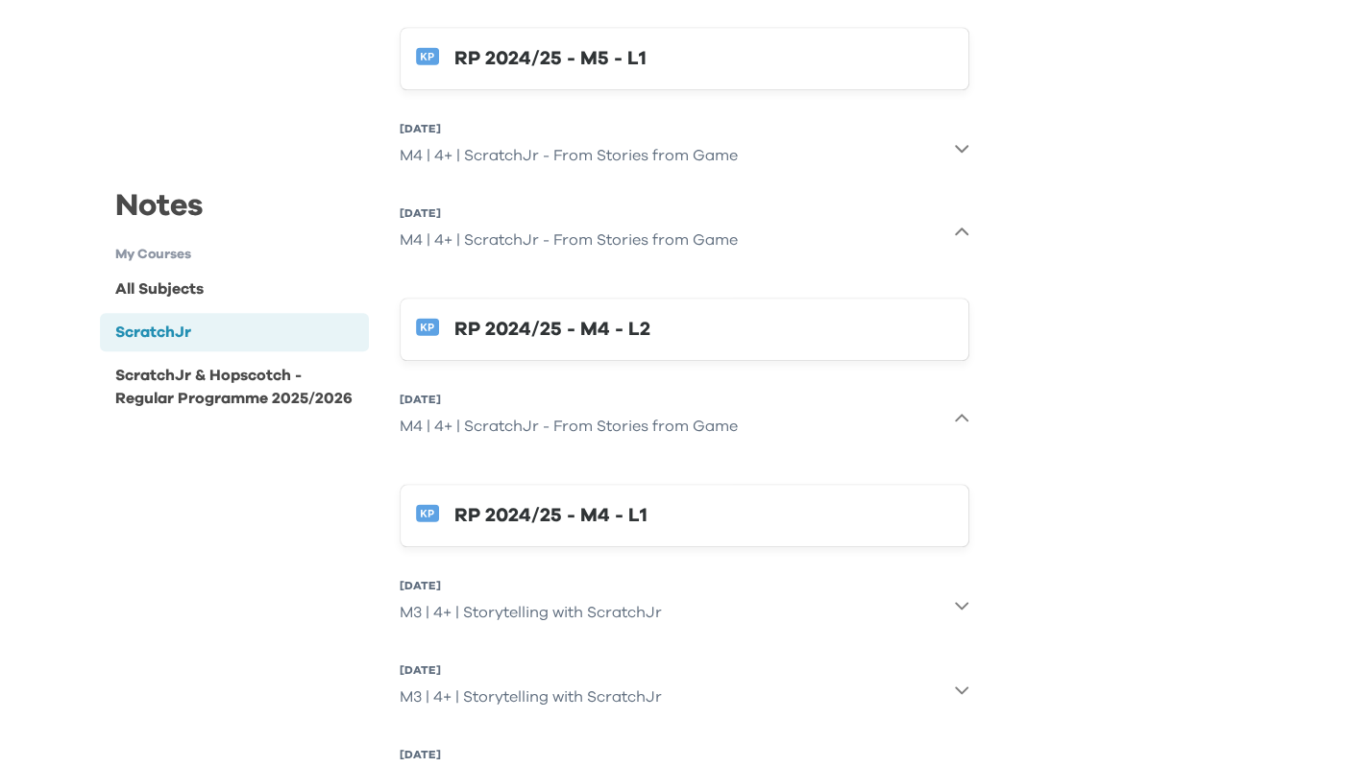
click at [622, 157] on div "M4 | 4+ | ScratchJr - From Stories from Game" at bounding box center [569, 155] width 338 height 38
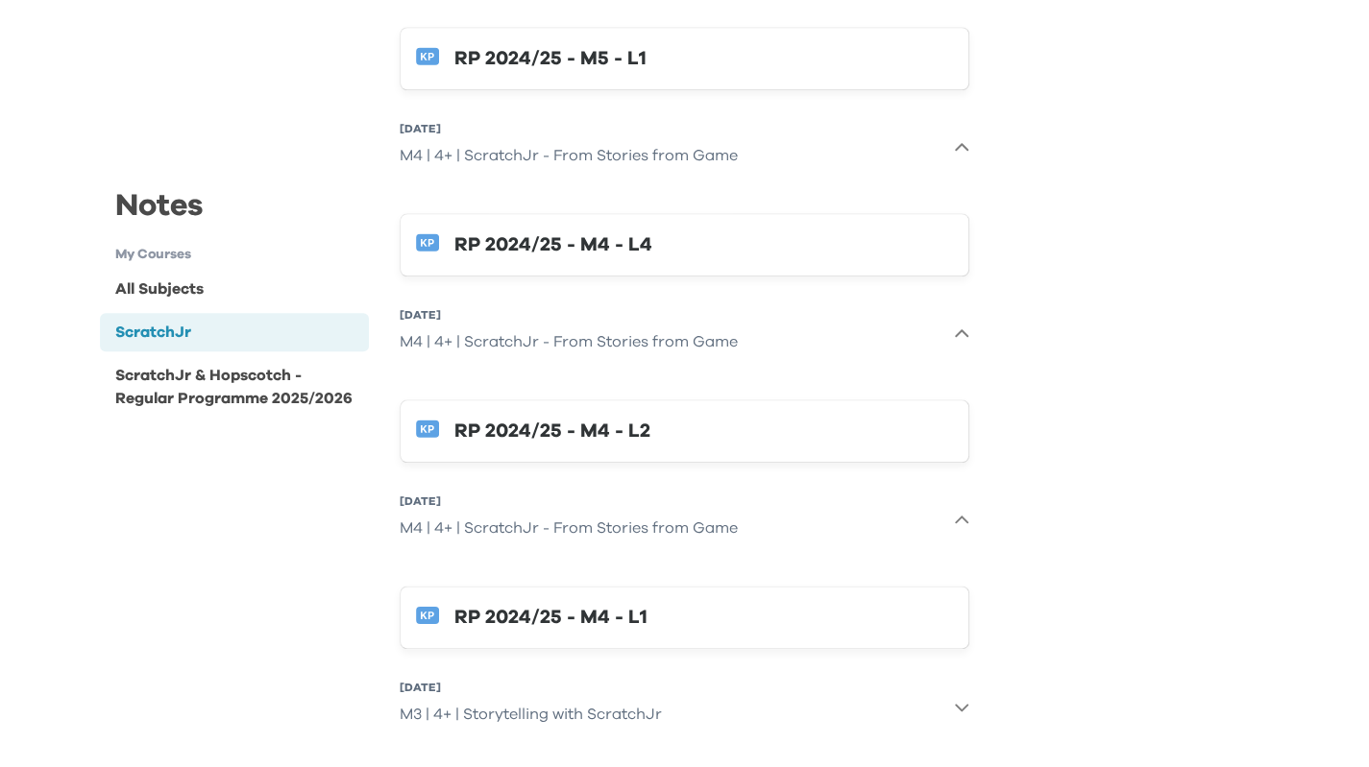
click at [644, 324] on div "M4 | 4+ | ScratchJr - From Stories from Game" at bounding box center [569, 342] width 338 height 38
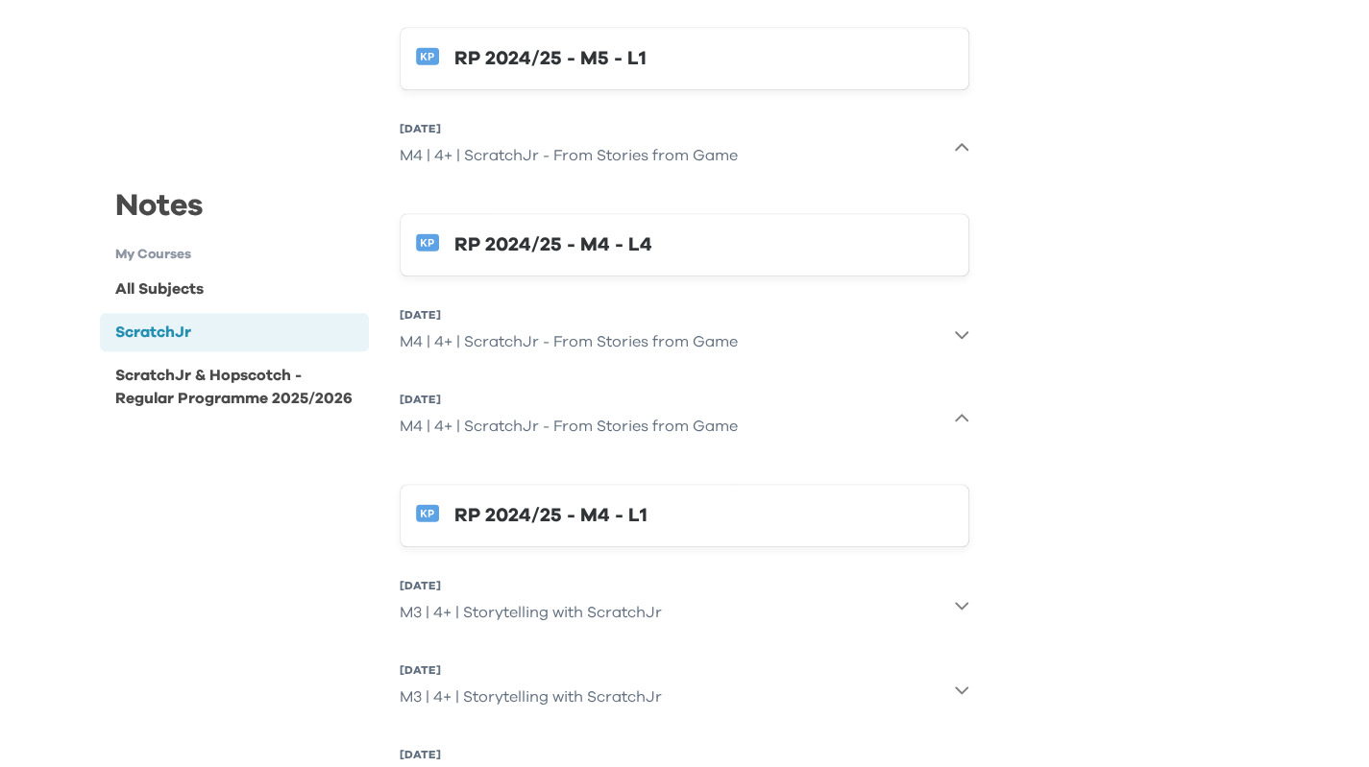
click at [644, 324] on div "M4 | 4+ | ScratchJr - From Stories from Game" at bounding box center [569, 342] width 338 height 38
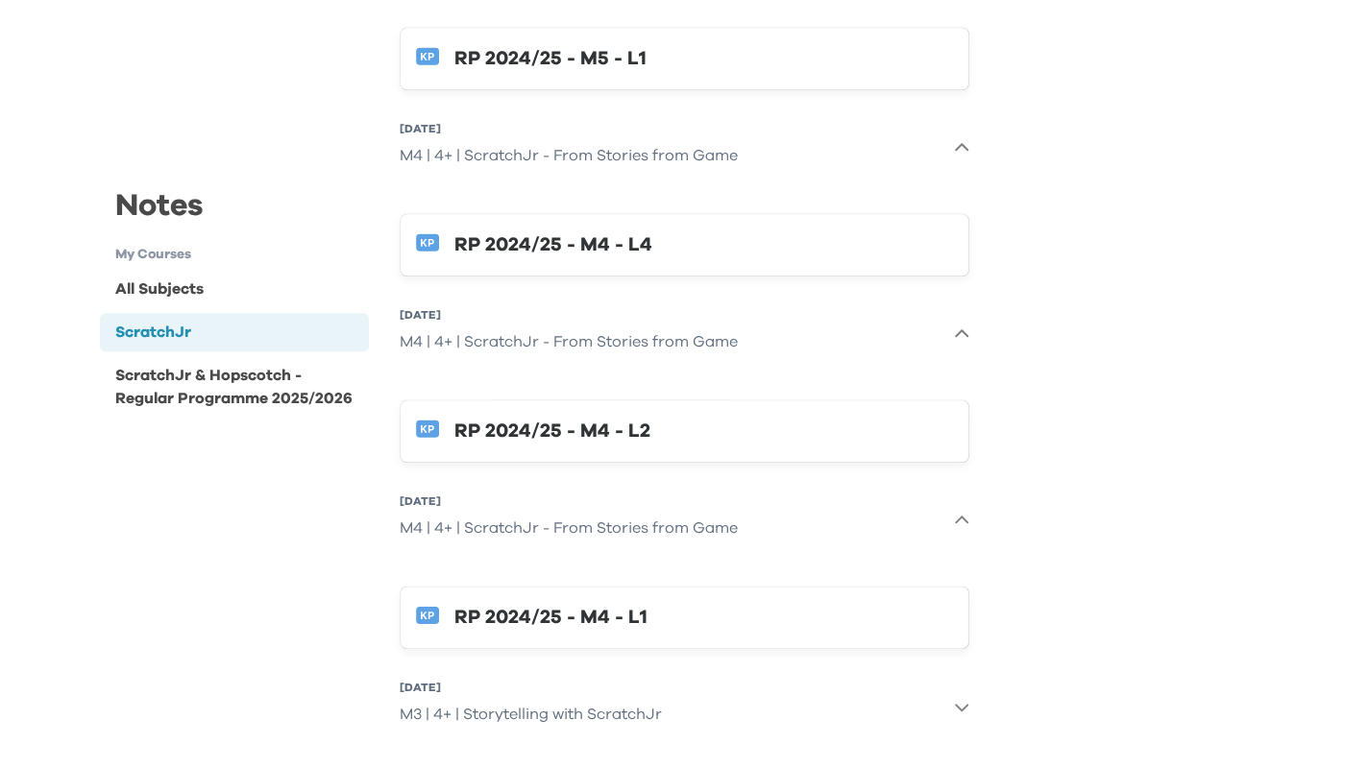
click at [622, 247] on div "RP 2024/25 - M4 - L4" at bounding box center [703, 245] width 498 height 31
click at [1181, 401] on div "Notes My Courses All Subjects ScratchJr ScratchJr & Hopscotch - Regular Program…" at bounding box center [685, 387] width 1201 height 2330
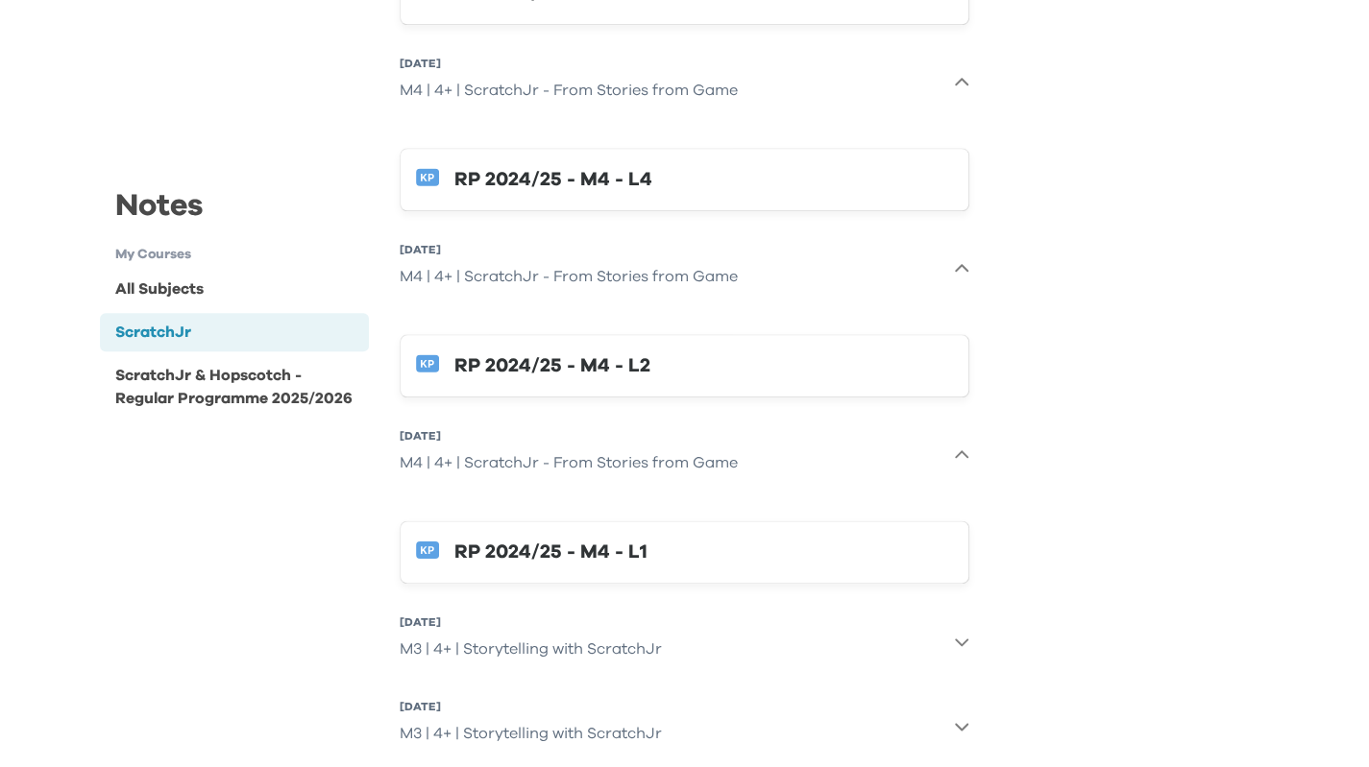
scroll to position [1057, 0]
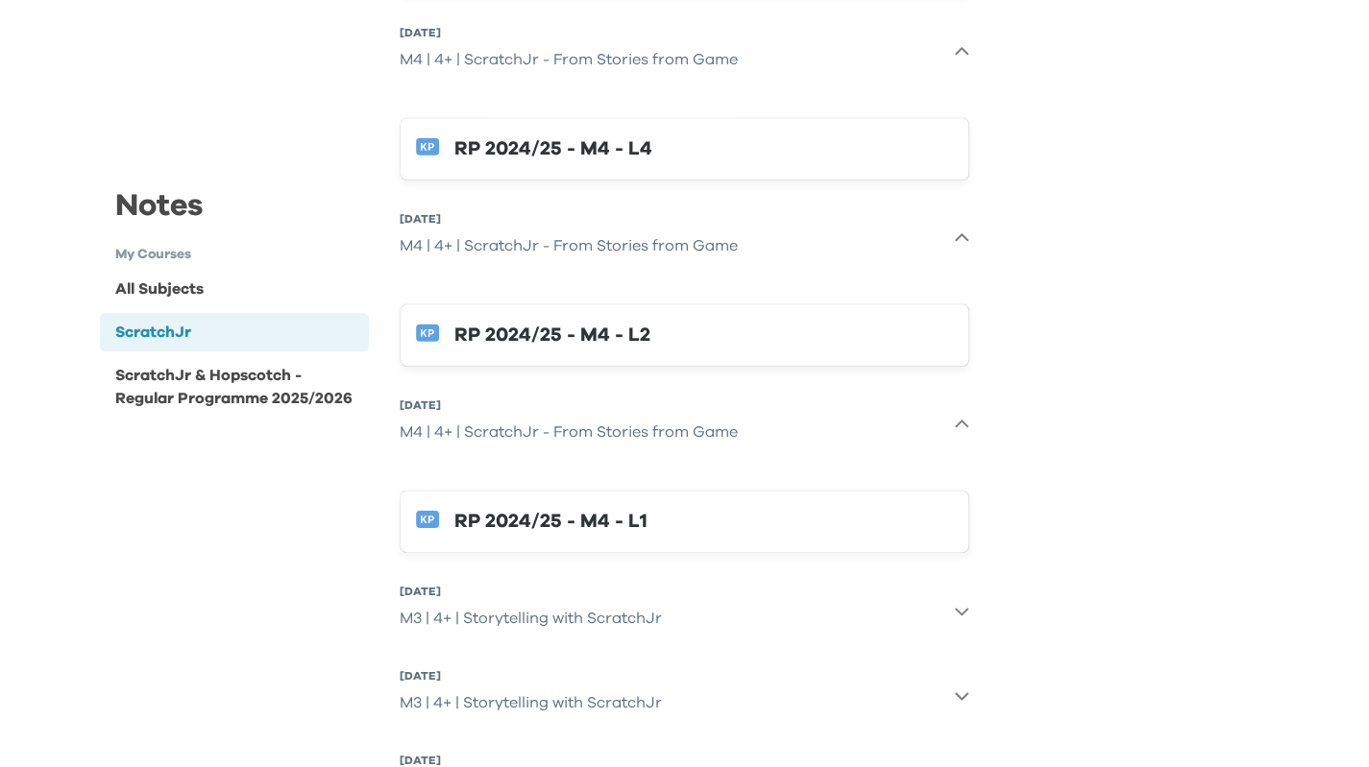
click at [541, 328] on div "RP 2024/25 - M4 - L2" at bounding box center [703, 335] width 498 height 31
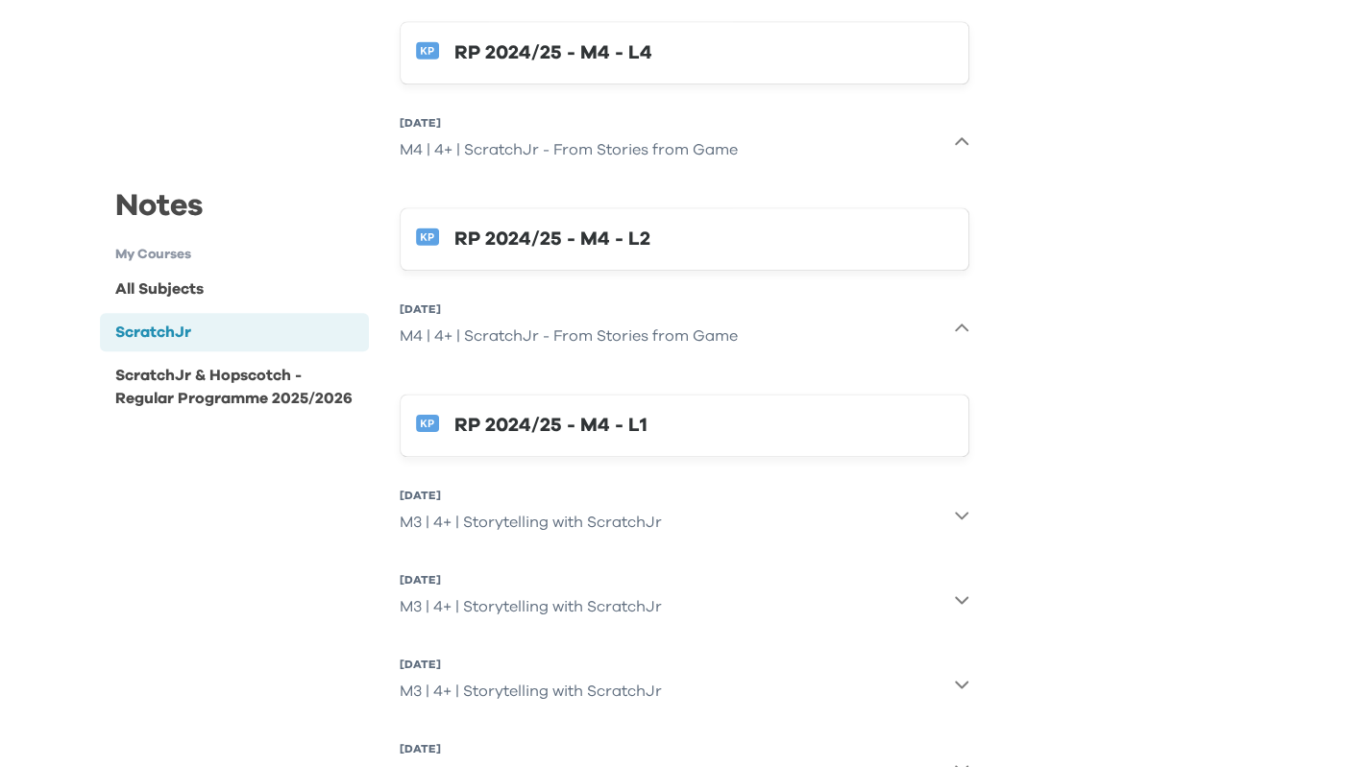
click at [703, 434] on div "RP 2024/25 - M4 - L1" at bounding box center [703, 425] width 498 height 31
click at [590, 527] on div "M3 | 4+ | Storytelling with ScratchJr" at bounding box center [531, 522] width 262 height 38
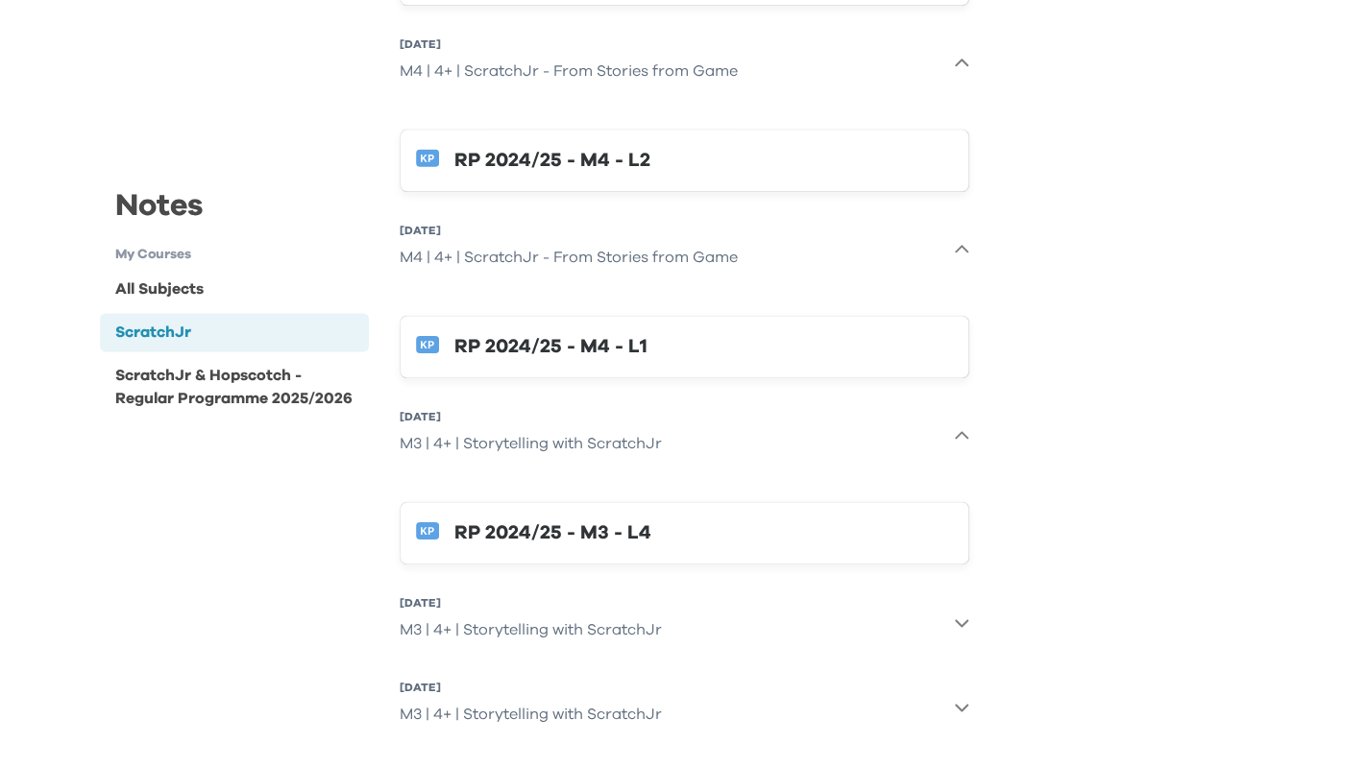
scroll to position [1441, 0]
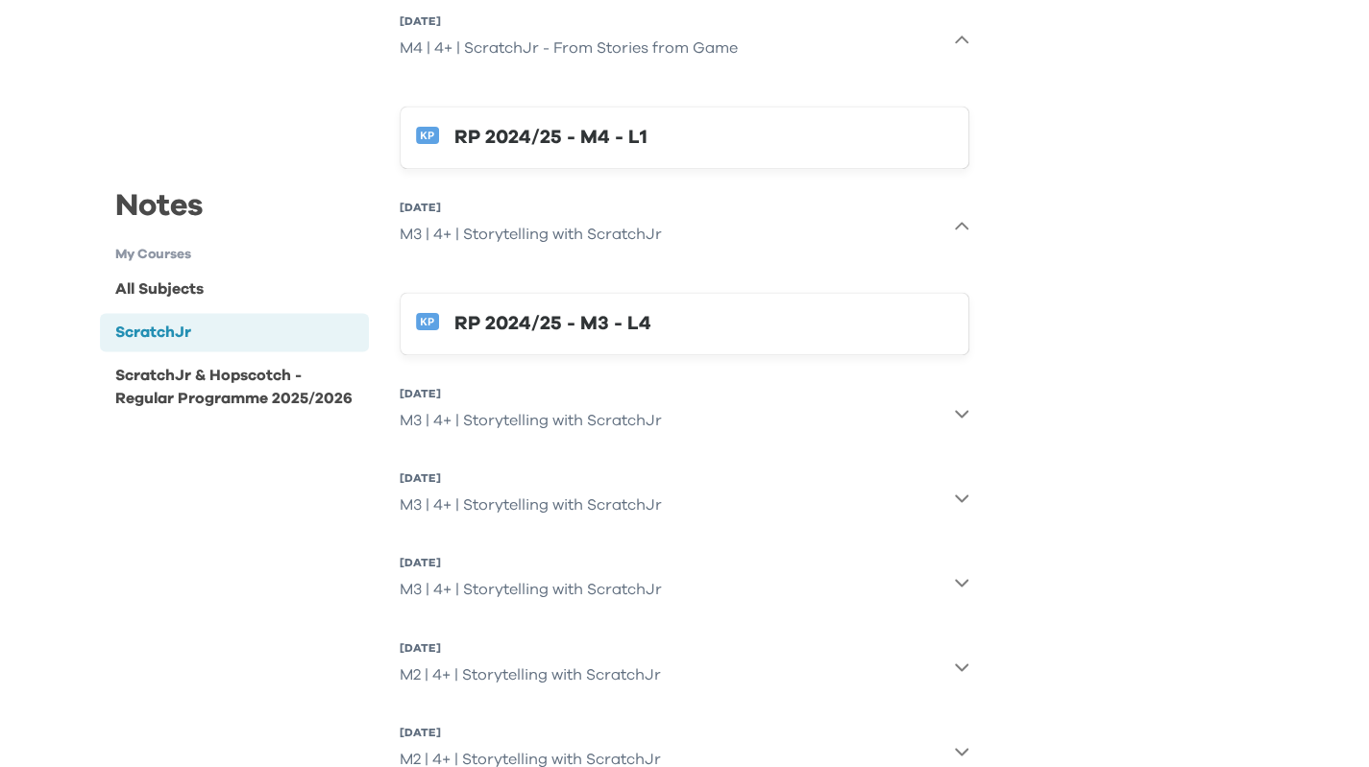
click at [611, 320] on div "RP 2024/25 - M3 - L4" at bounding box center [703, 323] width 498 height 31
click at [596, 414] on div "M3 | 4+ | Storytelling with ScratchJr" at bounding box center [531, 420] width 262 height 38
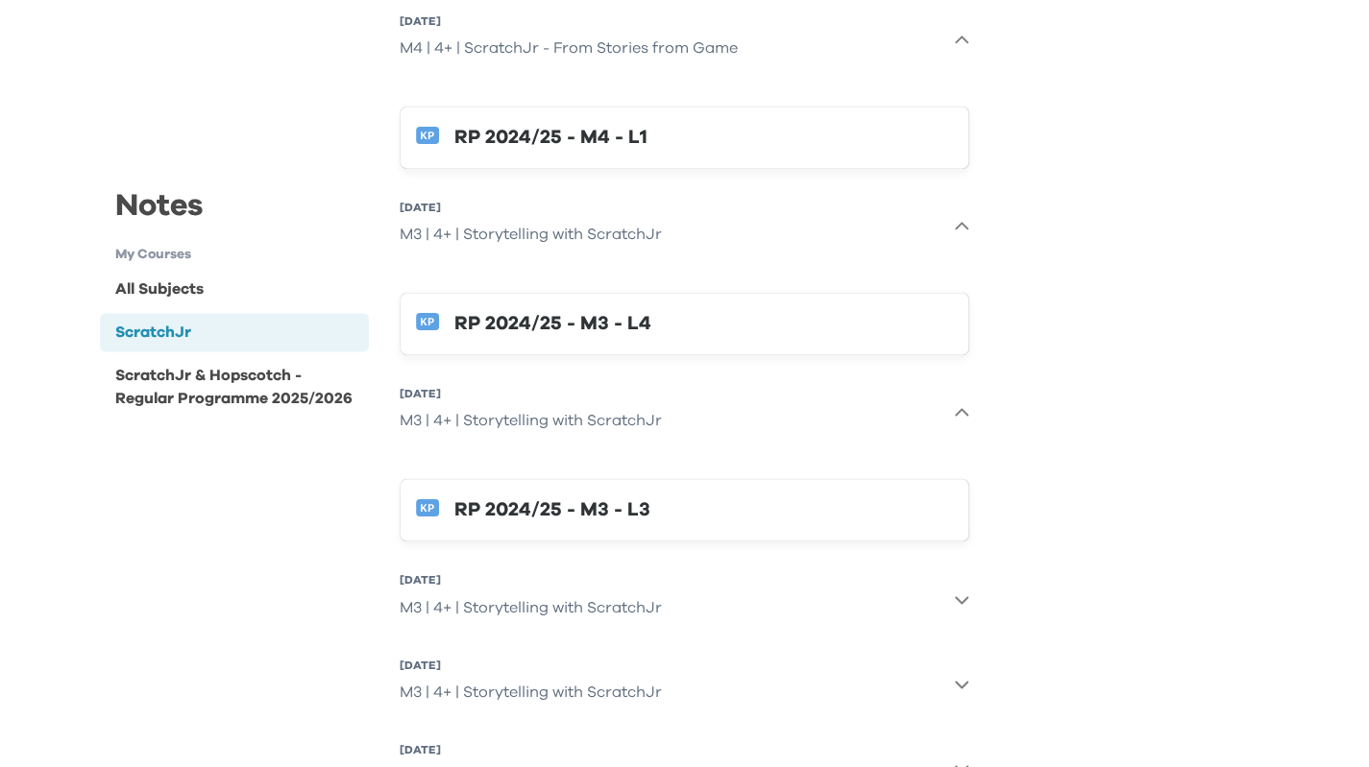
click at [607, 502] on div "RP 2024/25 - M3 - L3" at bounding box center [703, 510] width 498 height 31
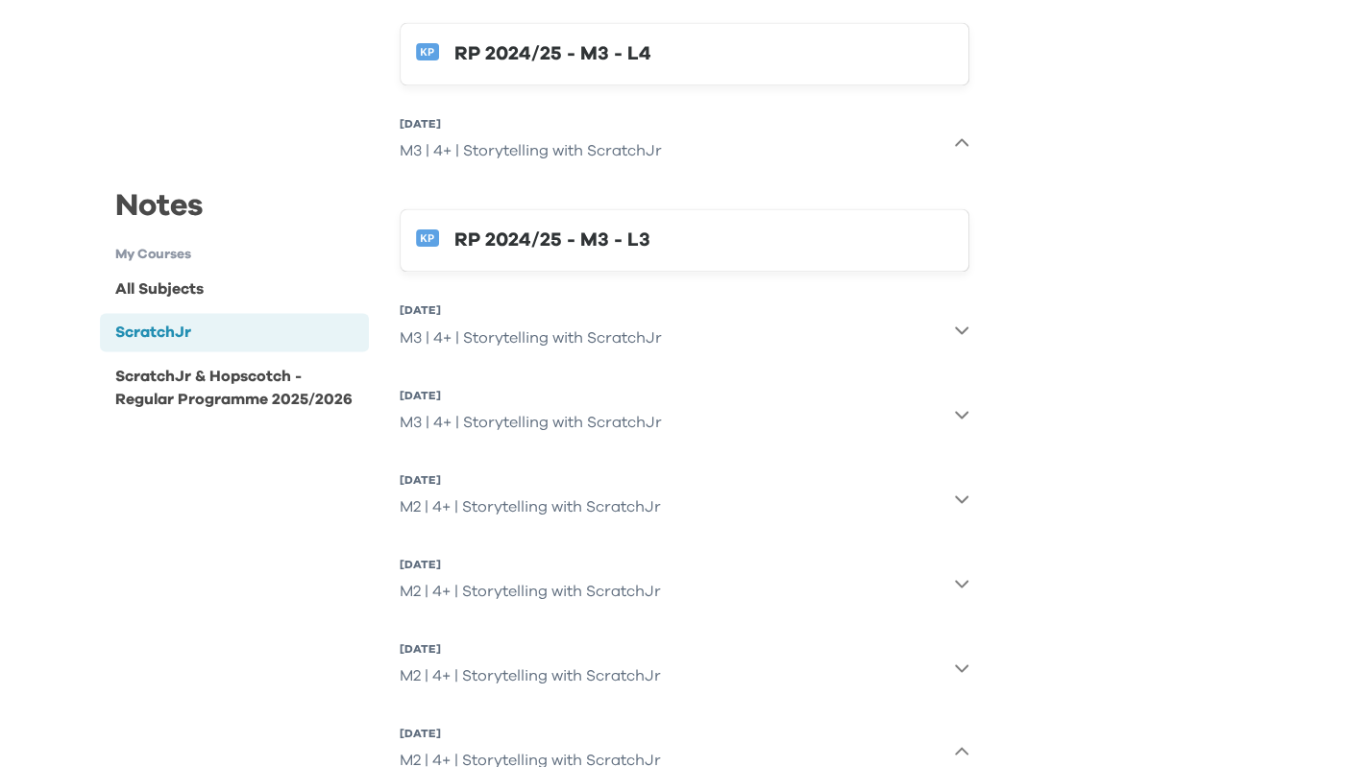
scroll to position [1729, 0]
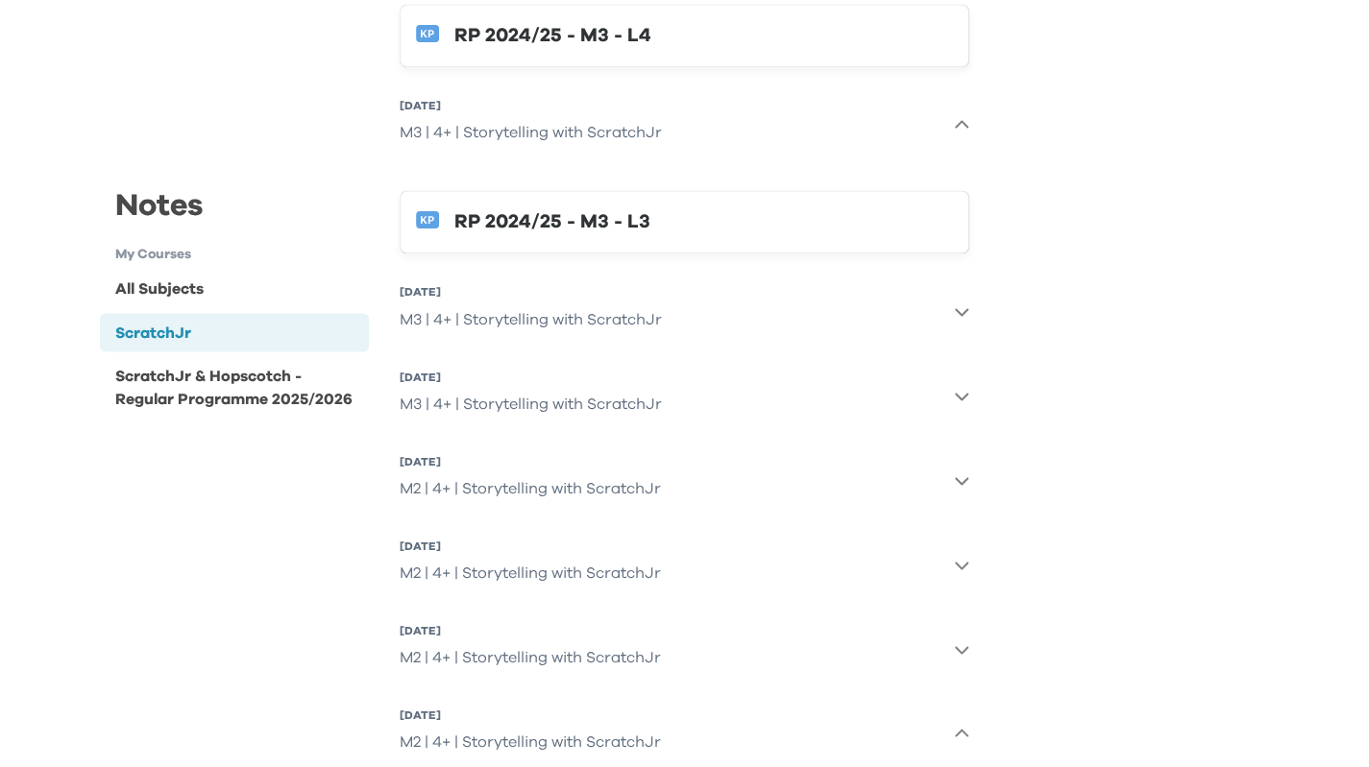
click at [531, 322] on div "M3 | 4+ | Storytelling with ScratchJr" at bounding box center [531, 319] width 262 height 38
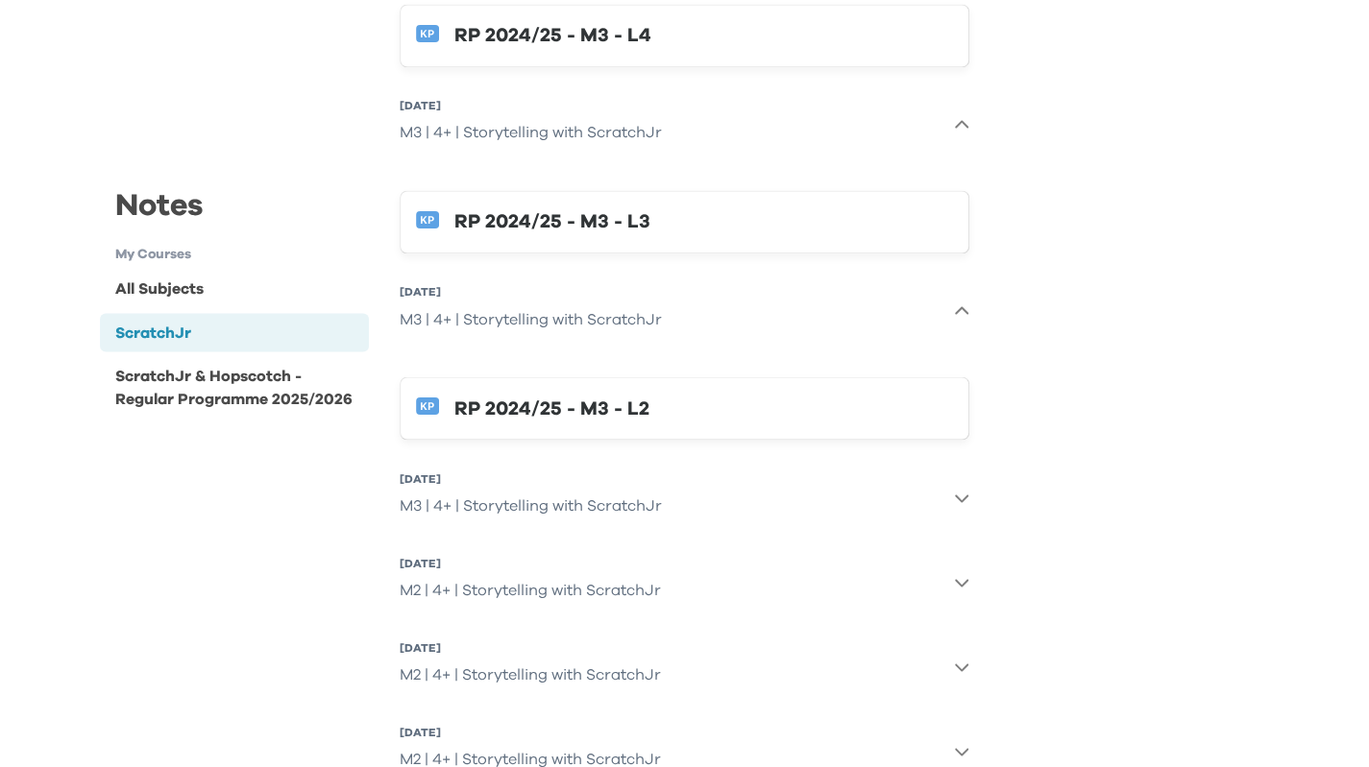
click at [553, 414] on div "RP 2024/25 - M3 - L2" at bounding box center [703, 408] width 498 height 31
click at [640, 500] on div "M3 | 4+ | Storytelling with ScratchJr" at bounding box center [531, 505] width 262 height 38
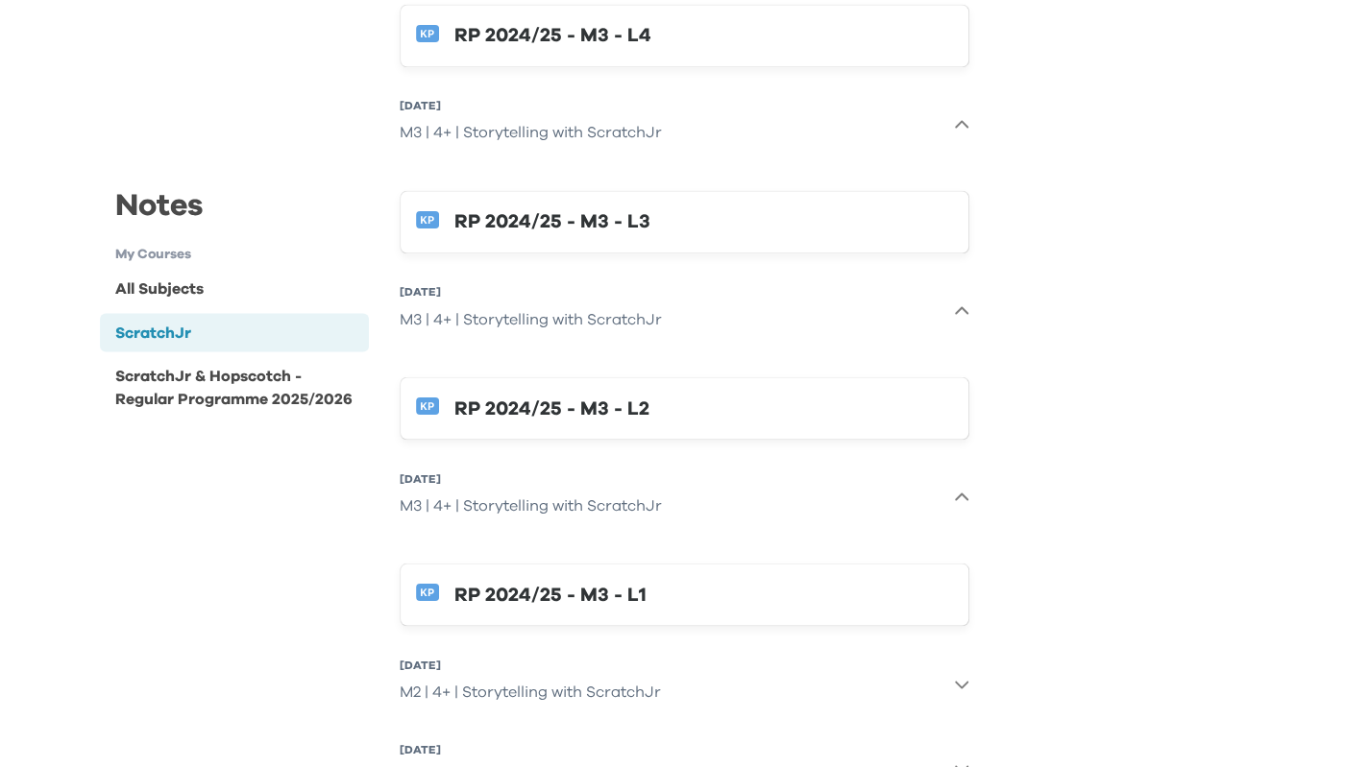
click at [584, 593] on div "RP 2024/25 - M3 - L1" at bounding box center [703, 594] width 498 height 31
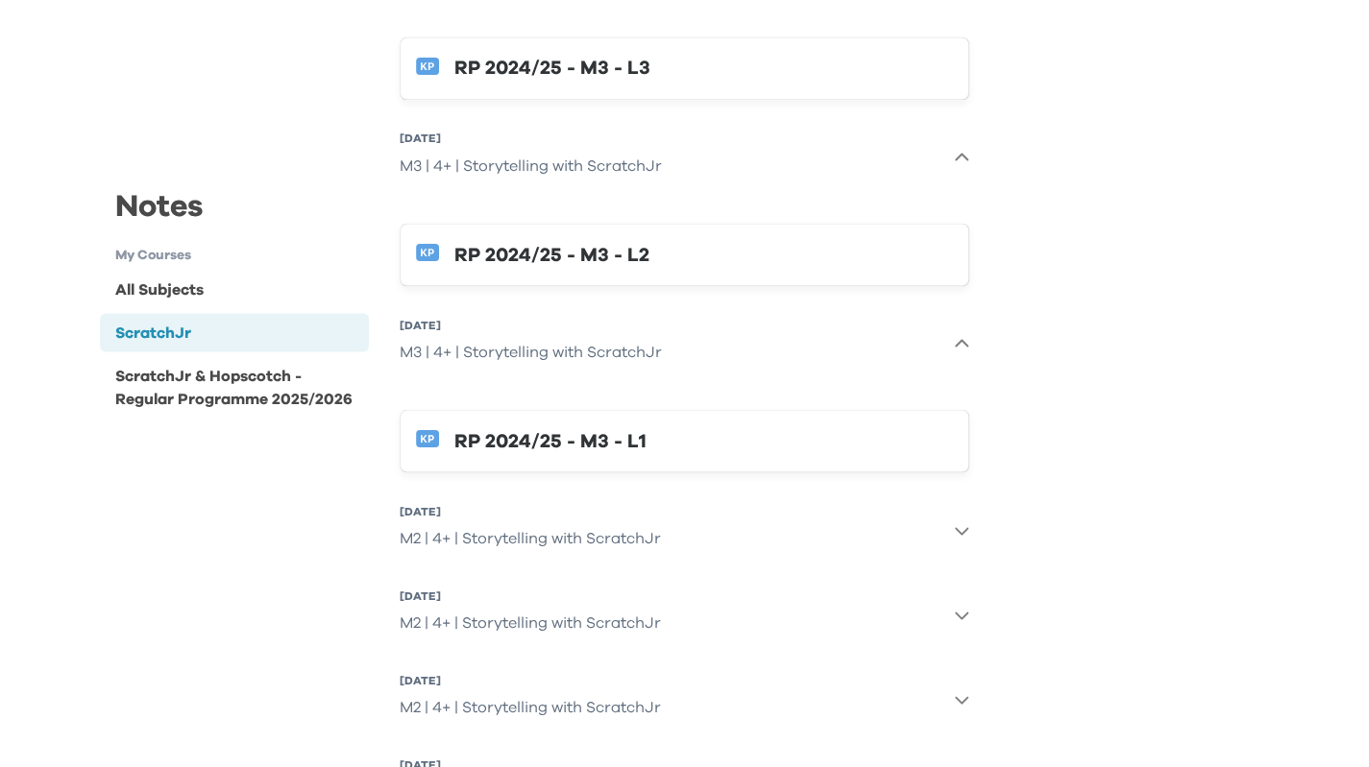
scroll to position [2017, 0]
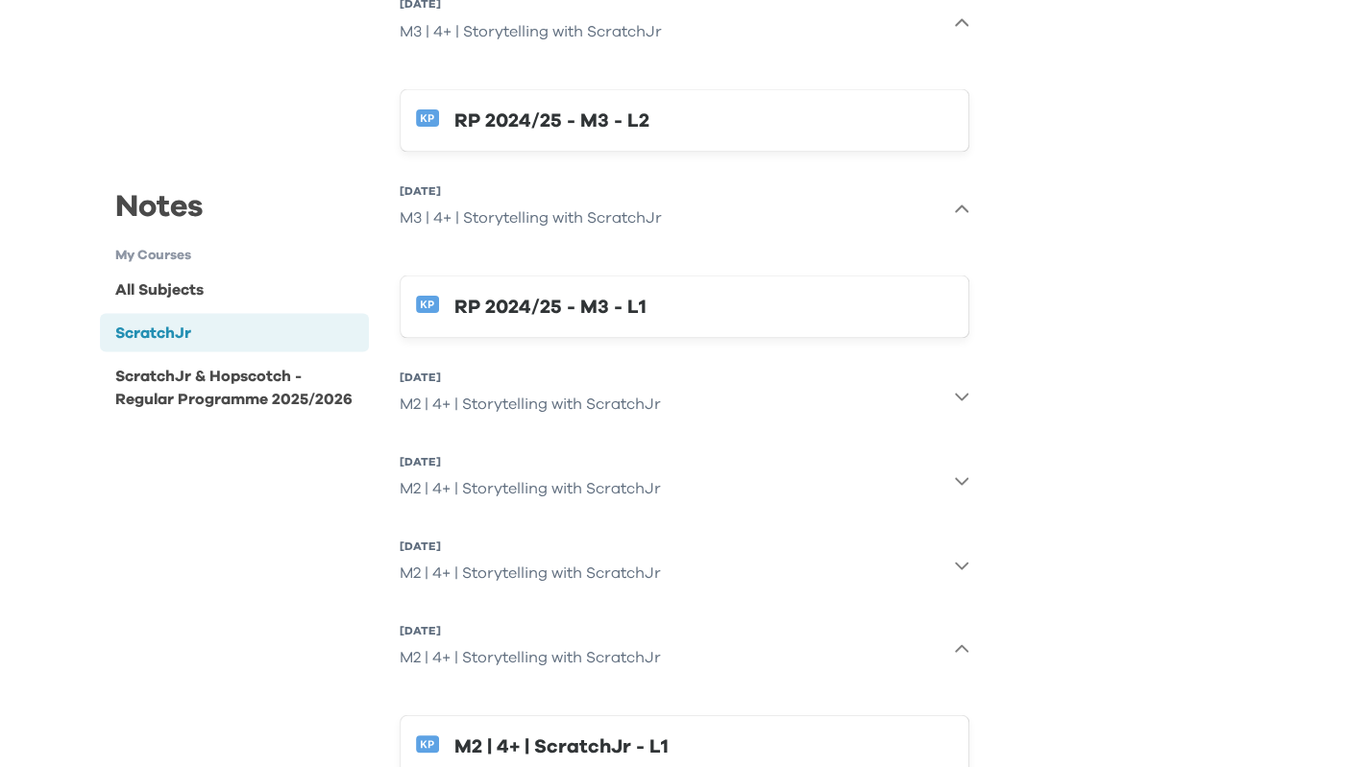
click at [668, 407] on button "5 Apr 2025, Sat M2 | 4+ | Storytelling with ScratchJr" at bounding box center [685, 395] width 570 height 69
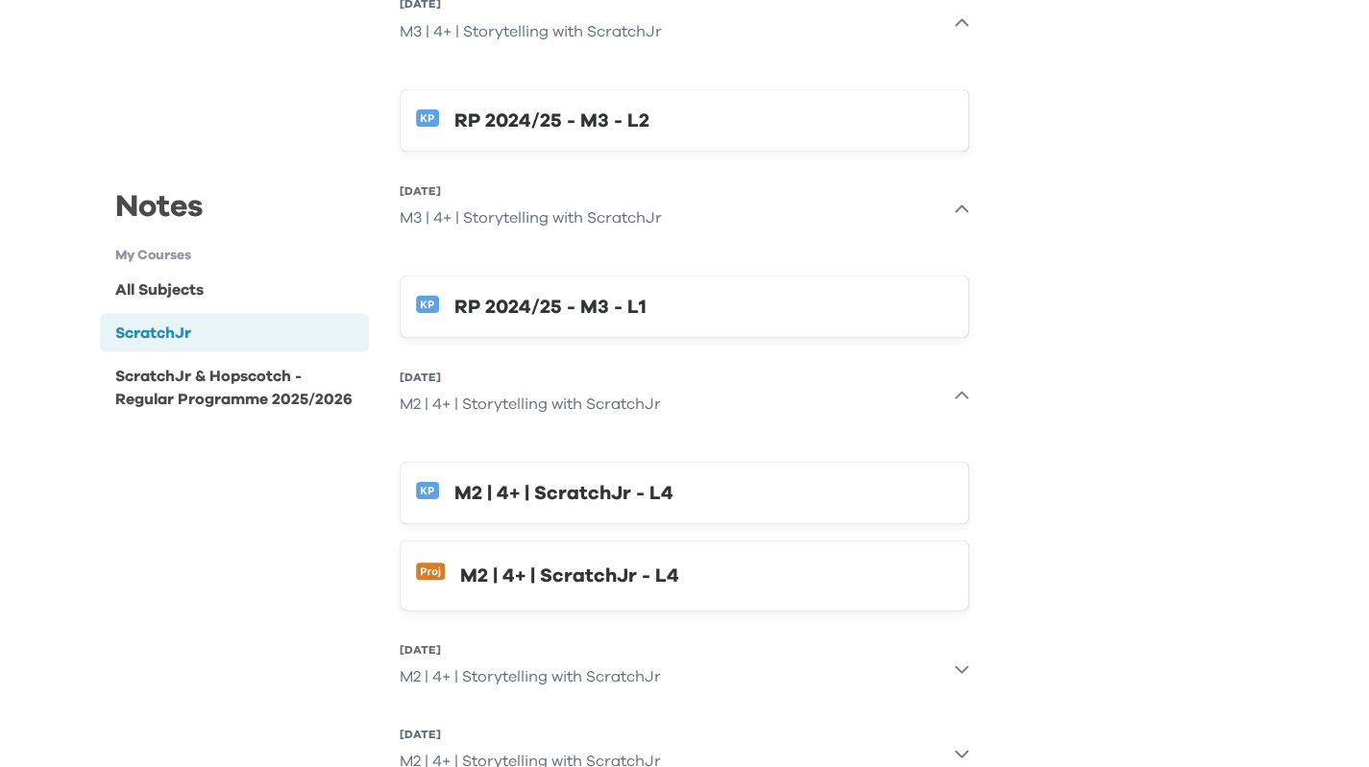
scroll to position [2113, 0]
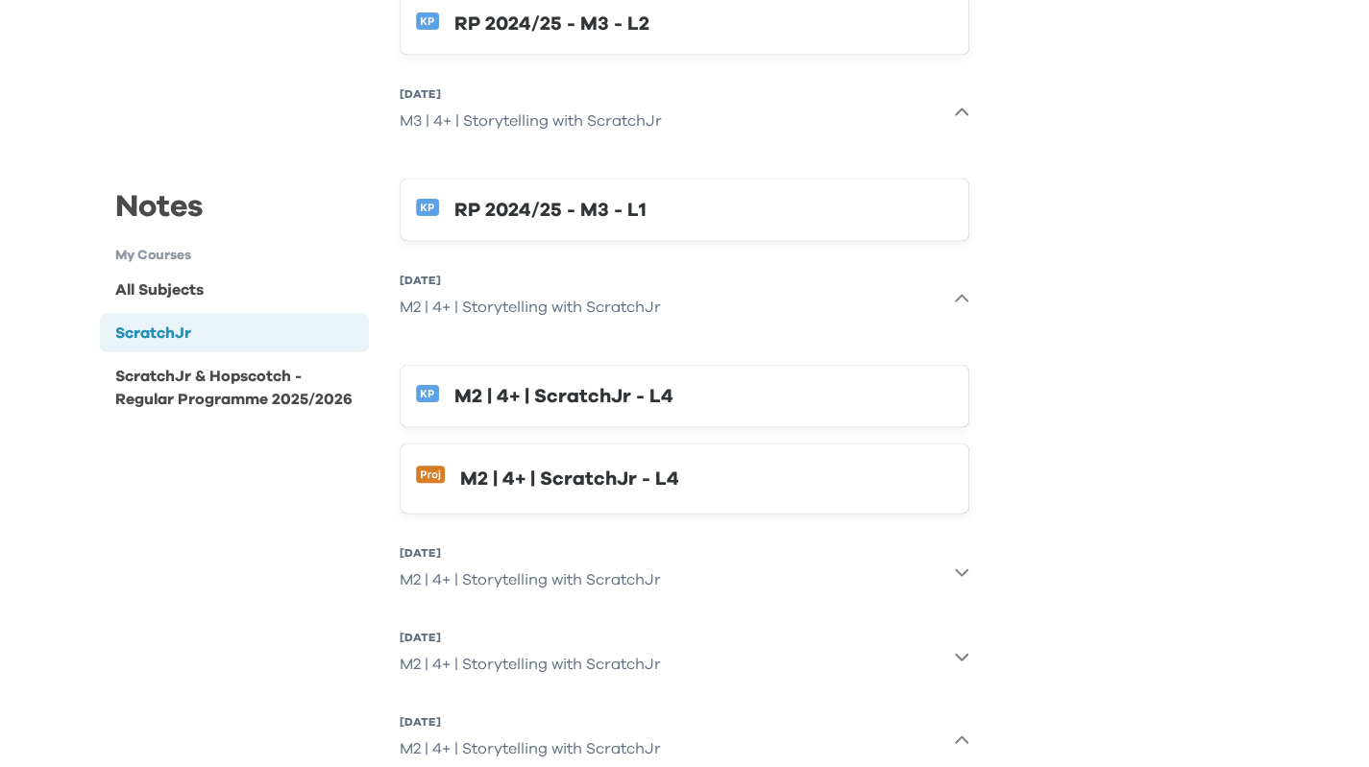
click at [613, 401] on div "M2 | 4+ | ScratchJr - L4" at bounding box center [703, 396] width 498 height 31
click at [580, 479] on div "M2 | 4+ | ScratchJr - L4" at bounding box center [706, 479] width 493 height 31
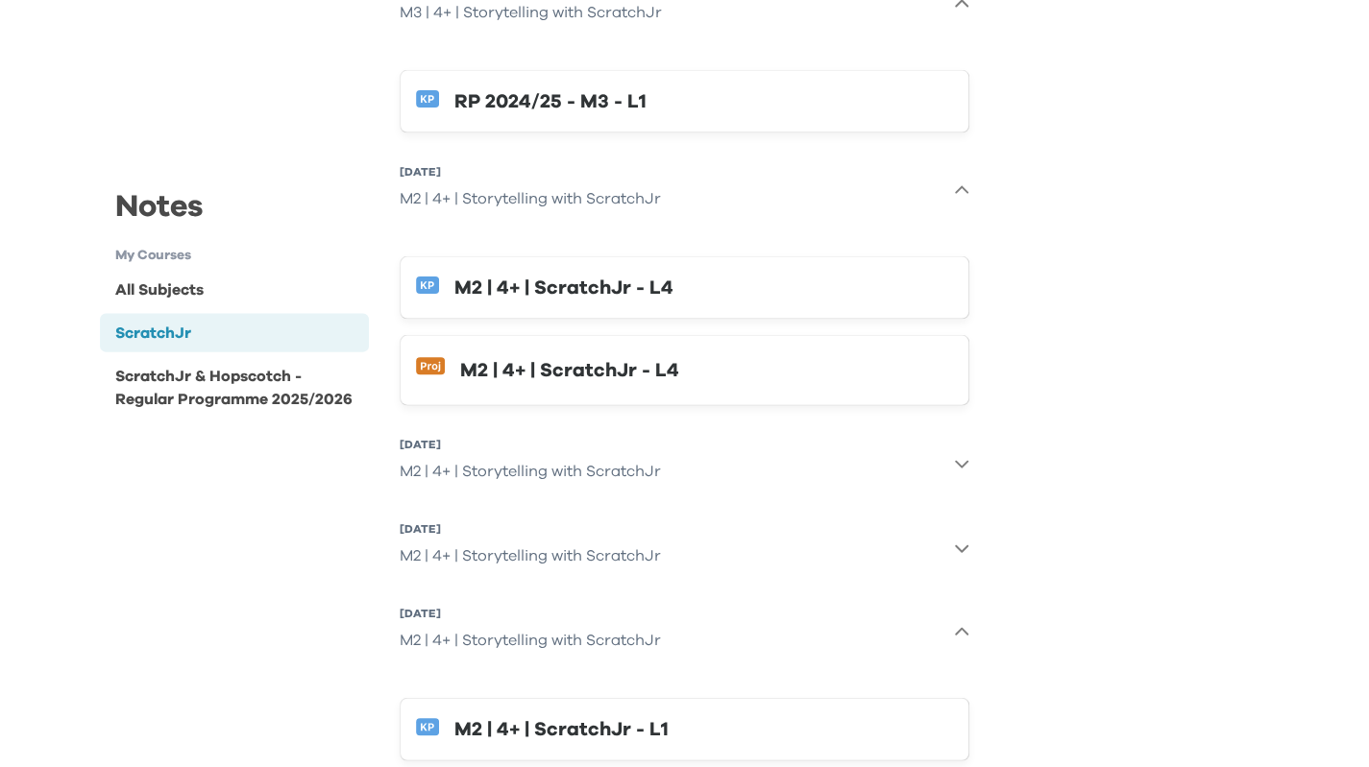
scroll to position [2344, 0]
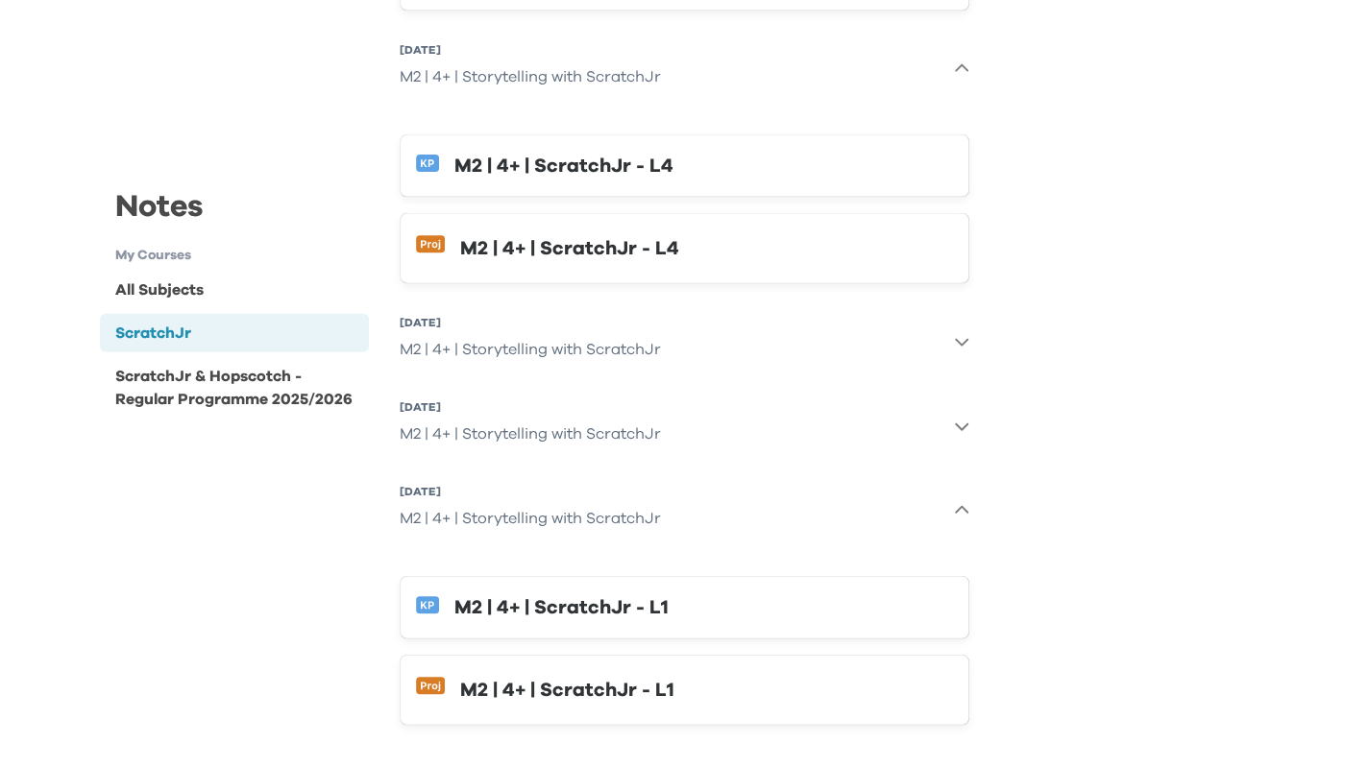
click at [726, 331] on button "30 Mar 2025, Sun M2 | 4+ | Storytelling with ScratchJr" at bounding box center [685, 341] width 570 height 69
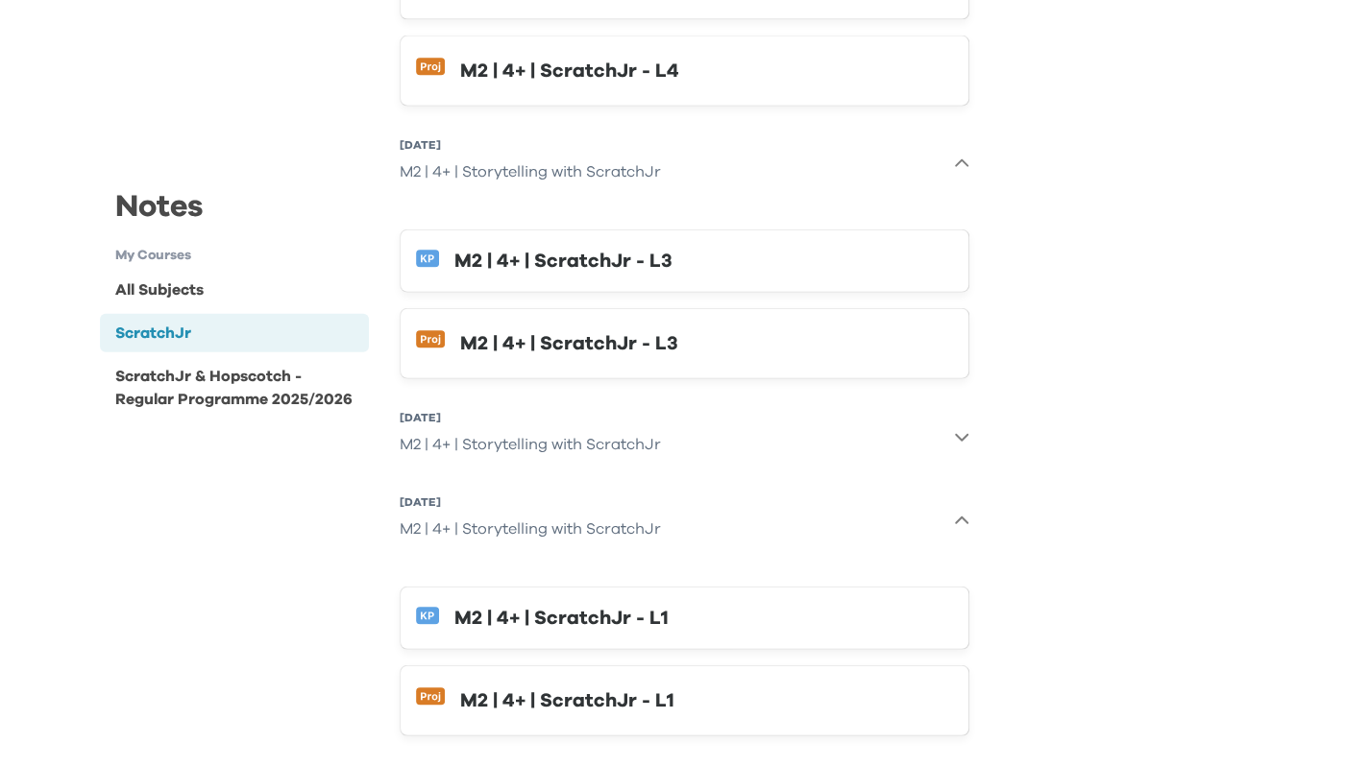
scroll to position [2524, 0]
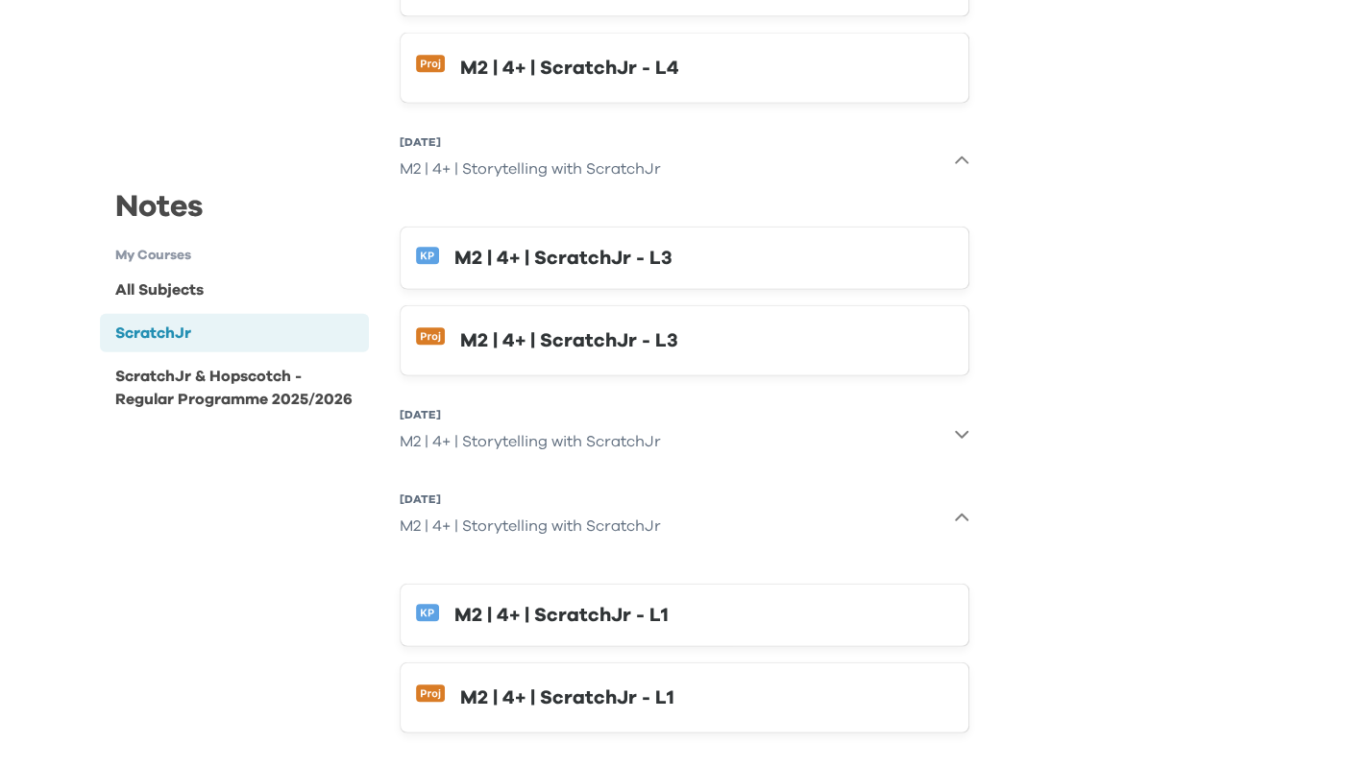
click at [642, 251] on div "M2 | 4+ | ScratchJr - L3" at bounding box center [703, 258] width 498 height 31
click at [589, 343] on button "M2 | 4+ | ScratchJr - L3" at bounding box center [685, 340] width 570 height 71
click at [757, 424] on button "22 Mar 2025, Sat M2 | 4+ | Storytelling with ScratchJr" at bounding box center [685, 434] width 570 height 69
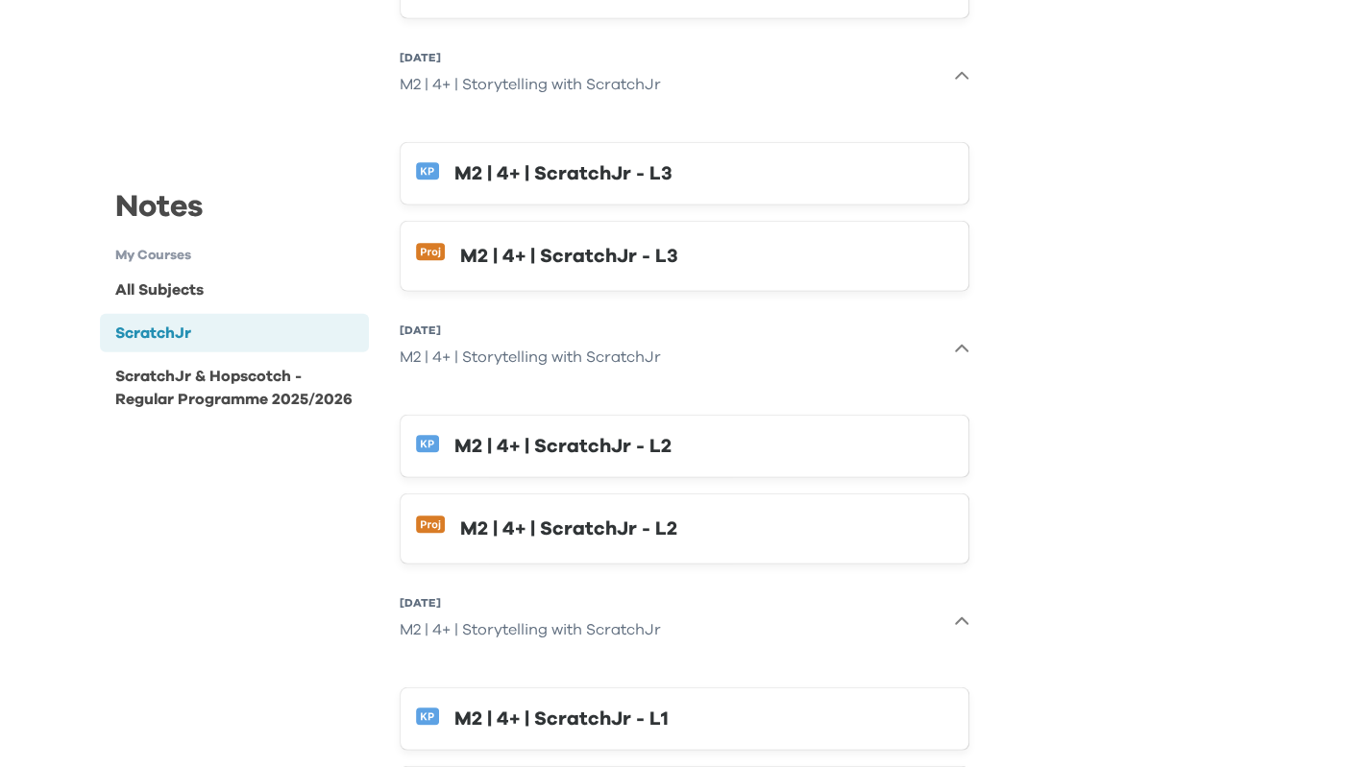
scroll to position [2707, 0]
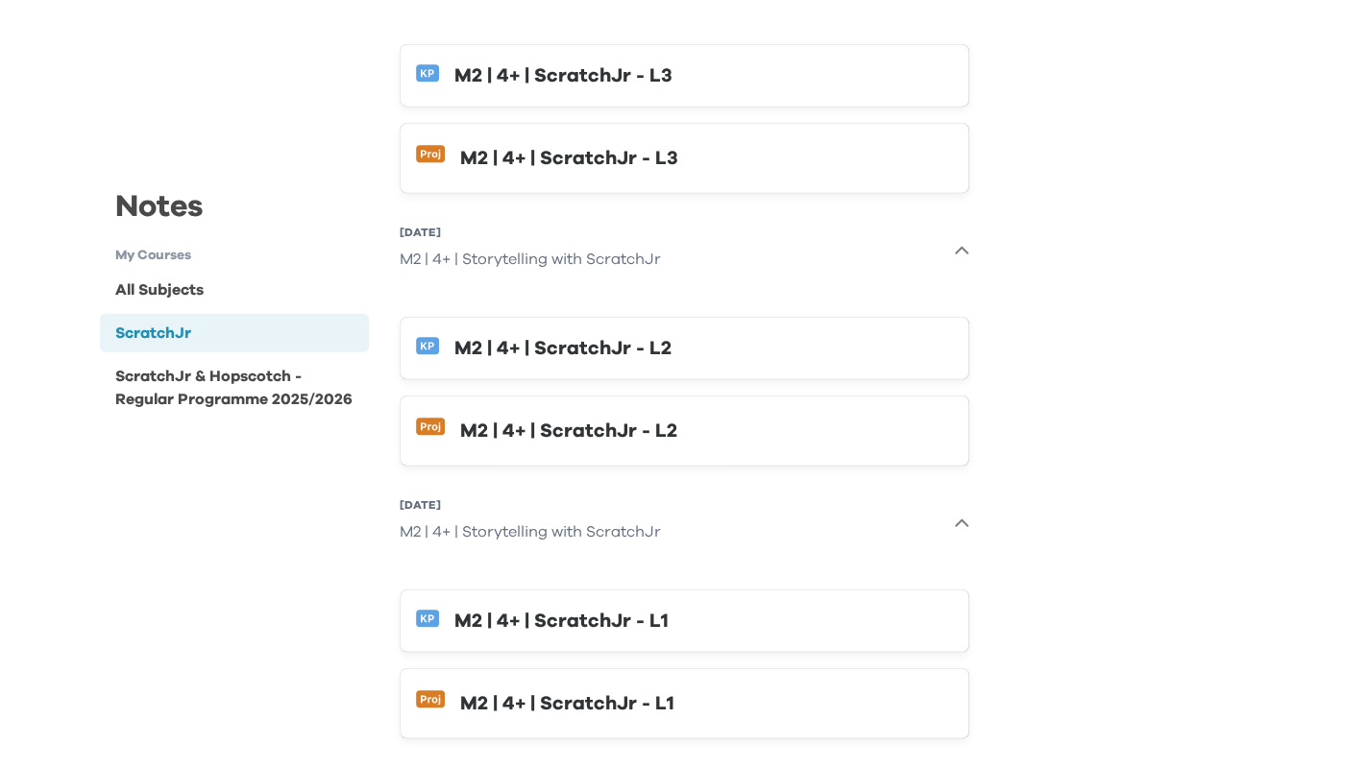
click at [643, 333] on div "M2 | 4+ | ScratchJr - L2" at bounding box center [703, 348] width 498 height 31
click at [596, 416] on div "M2 | 4+ | ScratchJr - L2" at bounding box center [706, 431] width 493 height 31
click at [534, 606] on div "M2 | 4+ | ScratchJr - L1" at bounding box center [703, 621] width 498 height 31
click at [601, 689] on div "M2 | 4+ | ScratchJr - L1" at bounding box center [706, 704] width 493 height 31
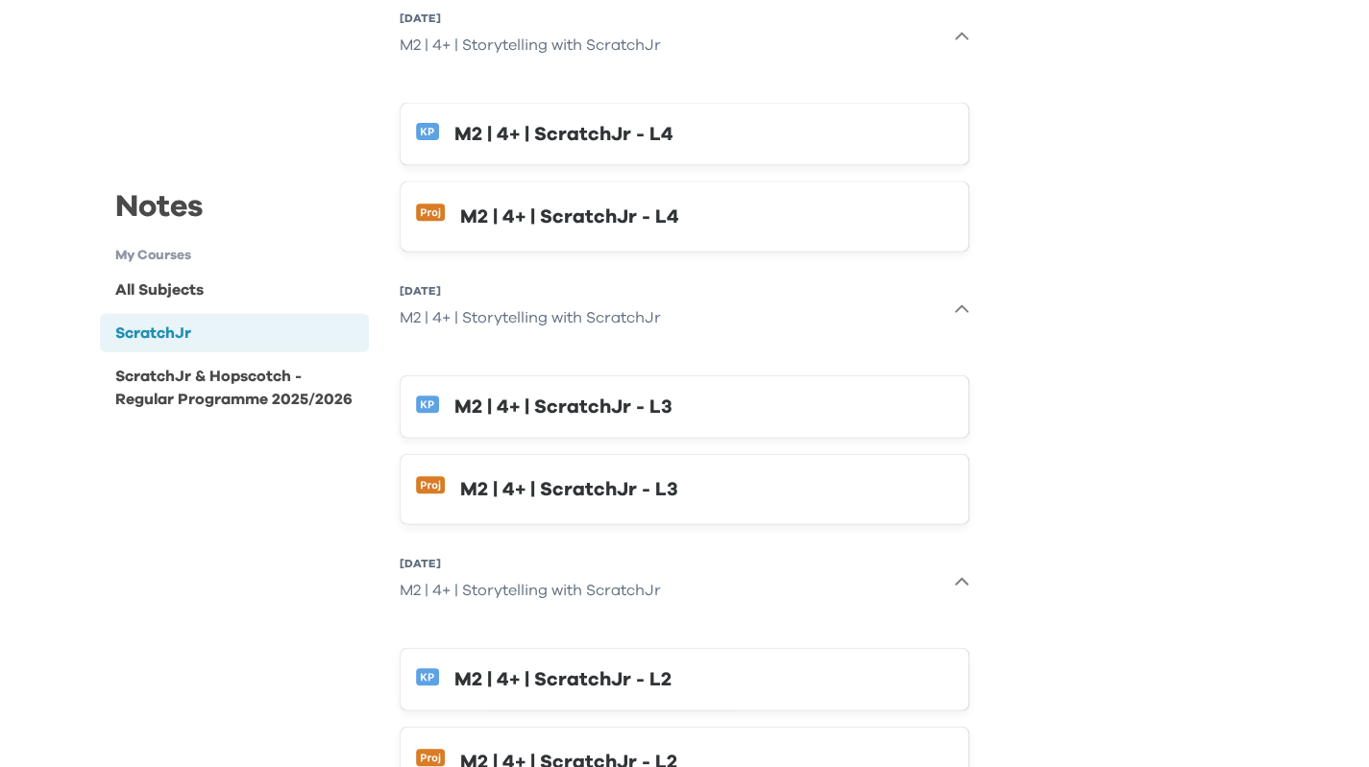
scroll to position [2322, 0]
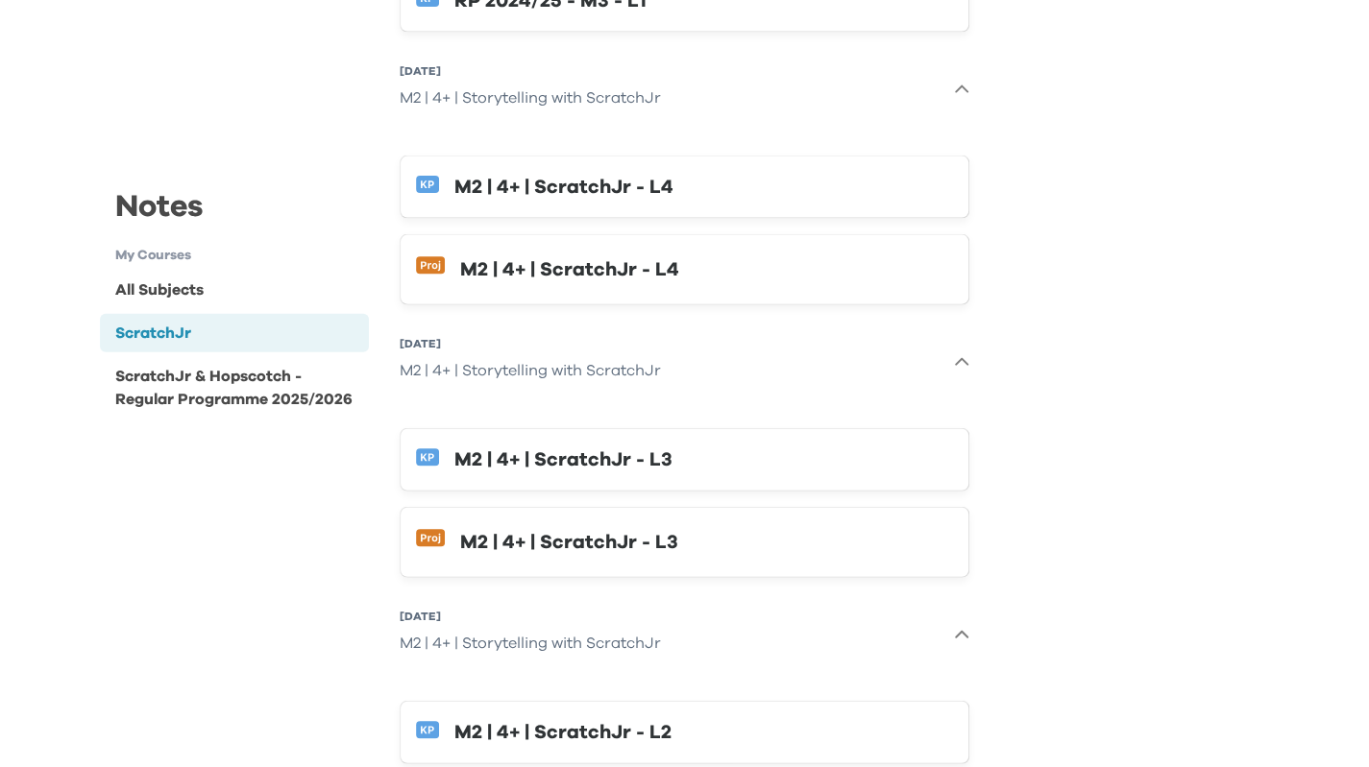
click at [624, 267] on div "M2 | 4+ | ScratchJr - L4" at bounding box center [706, 270] width 493 height 31
click at [580, 189] on div "M2 | 4+ | ScratchJr - L4" at bounding box center [703, 187] width 498 height 31
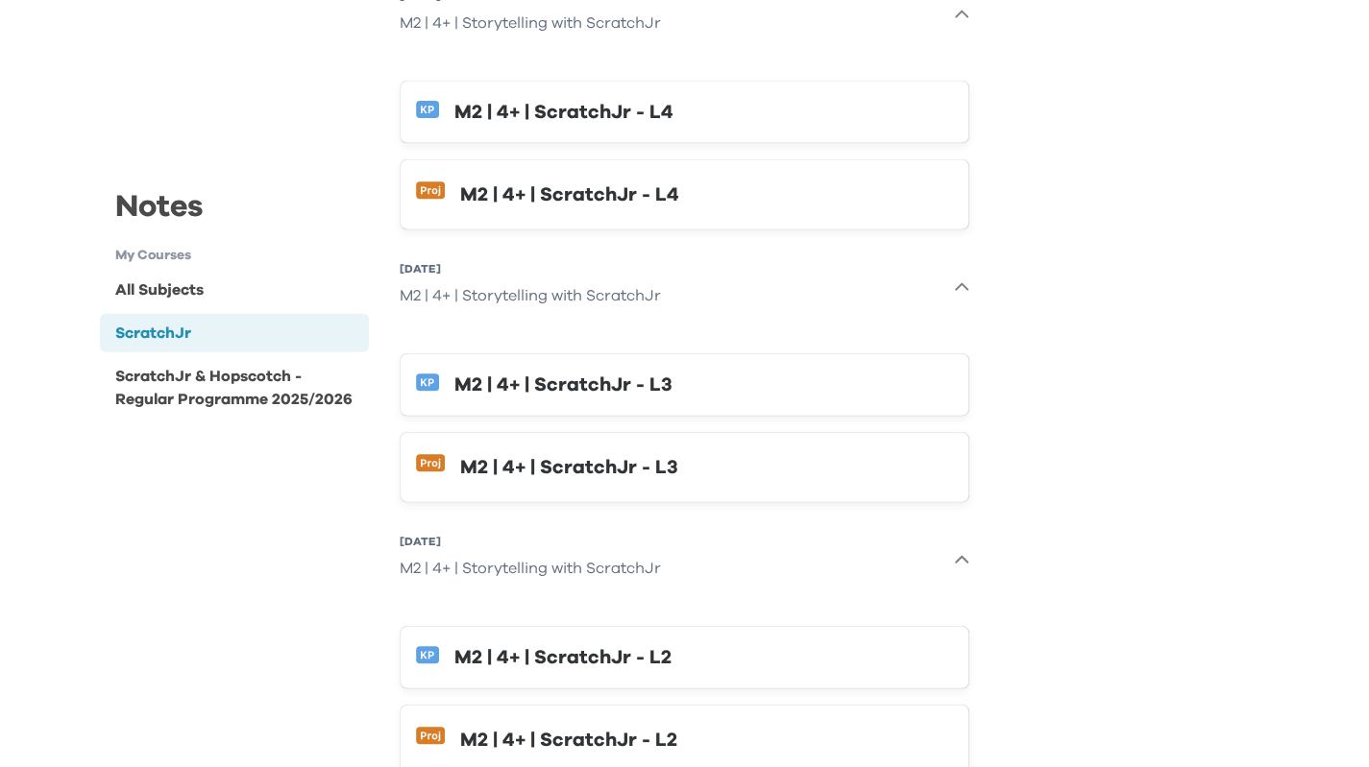
scroll to position [2707, 0]
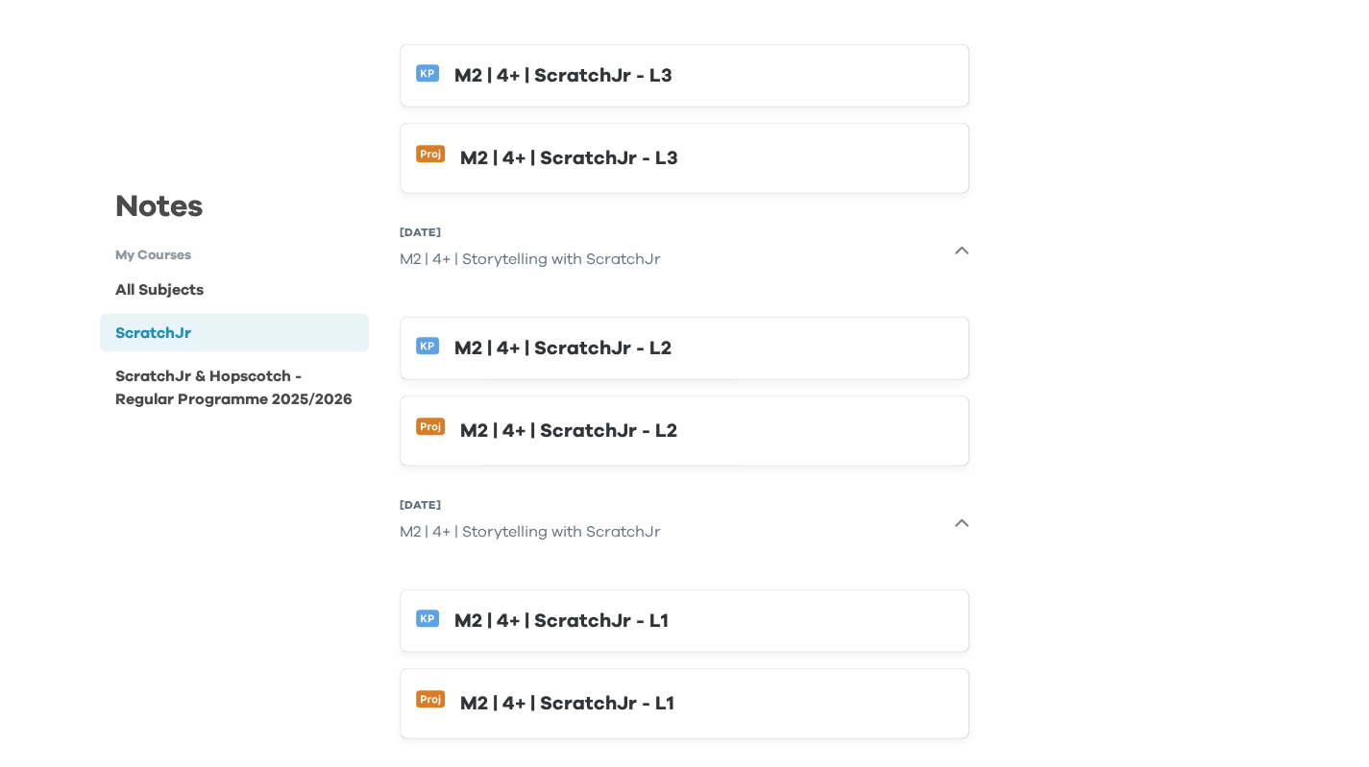
click at [635, 689] on div "M2 | 4+ | ScratchJr - L1" at bounding box center [706, 704] width 493 height 31
click at [564, 606] on div "M2 | 4+ | ScratchJr - L1" at bounding box center [703, 621] width 498 height 31
click at [597, 689] on div "M2 | 4+ | ScratchJr - L1" at bounding box center [706, 704] width 493 height 31
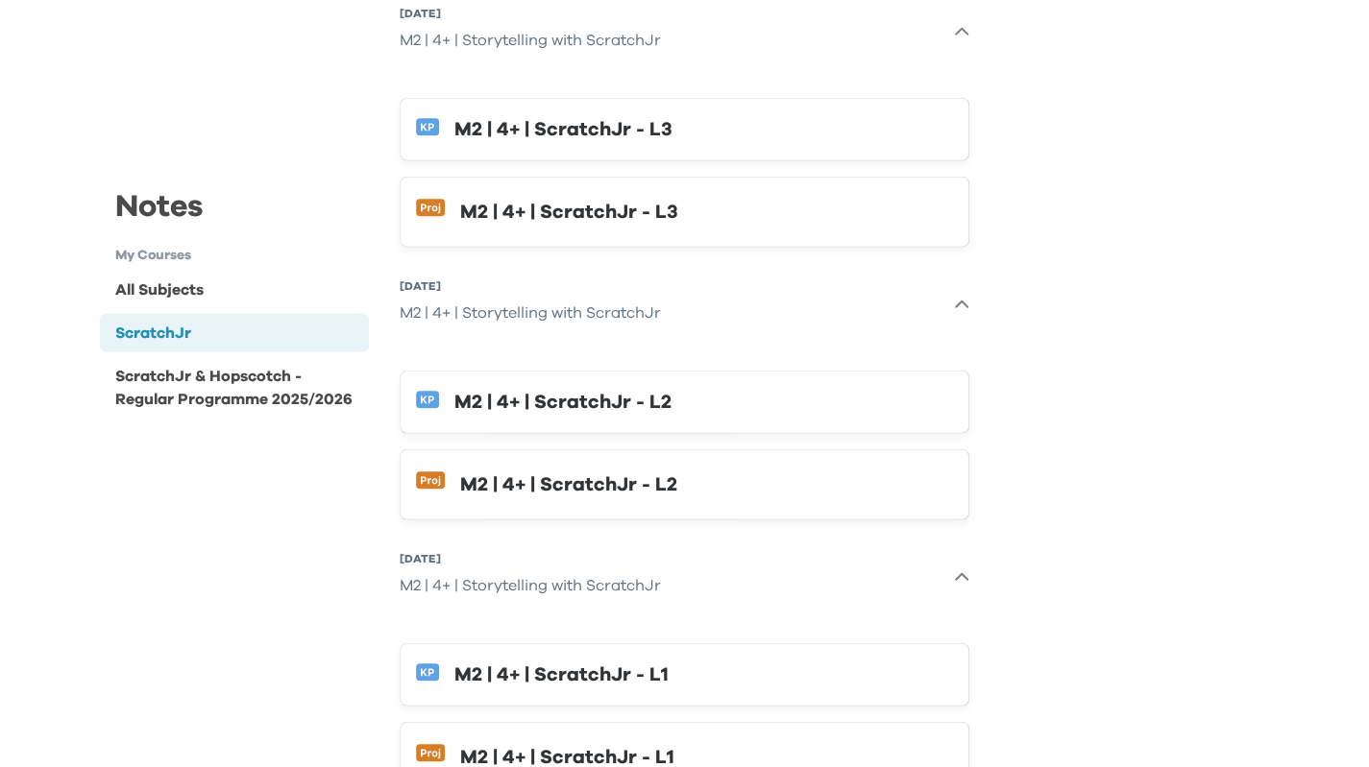
scroll to position [2611, 0]
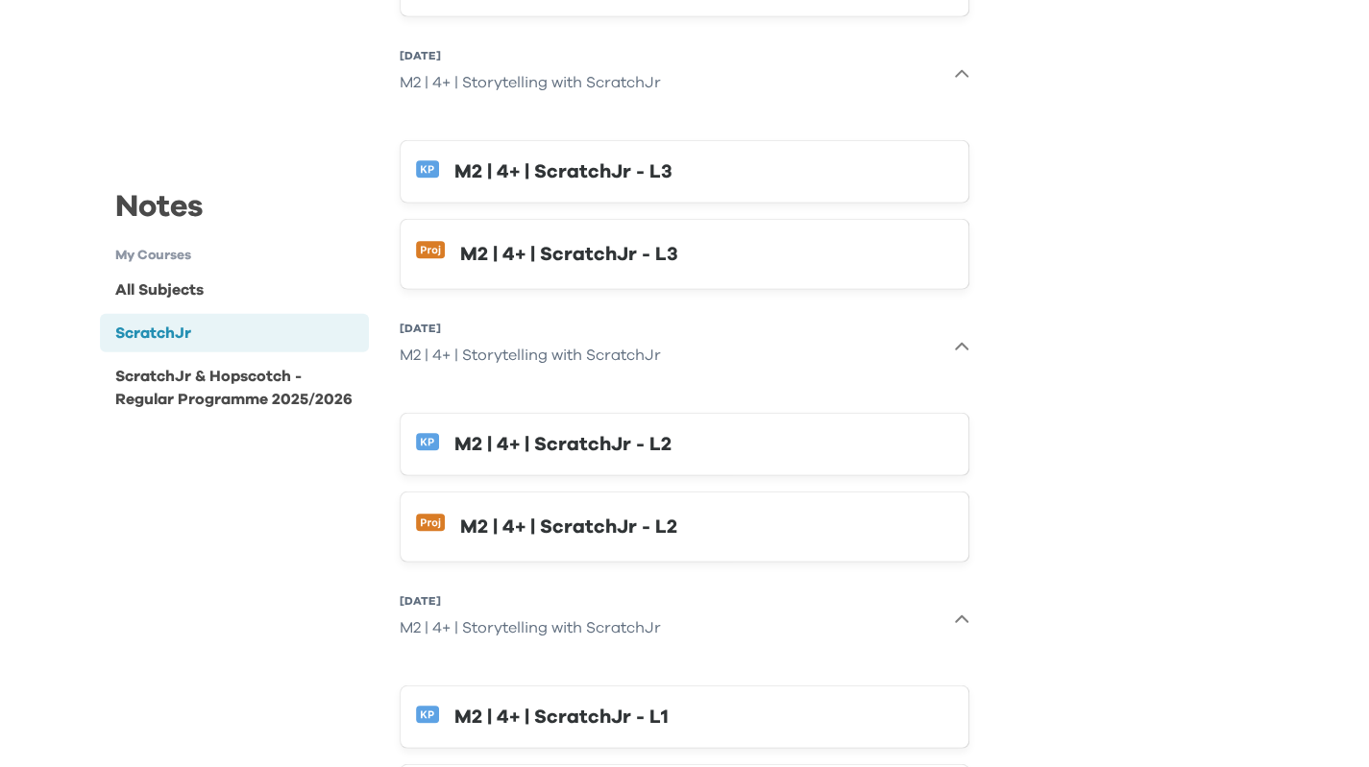
click at [659, 432] on div "M2 | 4+ | ScratchJr - L2" at bounding box center [703, 444] width 498 height 31
click at [532, 512] on div "M2 | 4+ | ScratchJr - L2" at bounding box center [706, 527] width 493 height 31
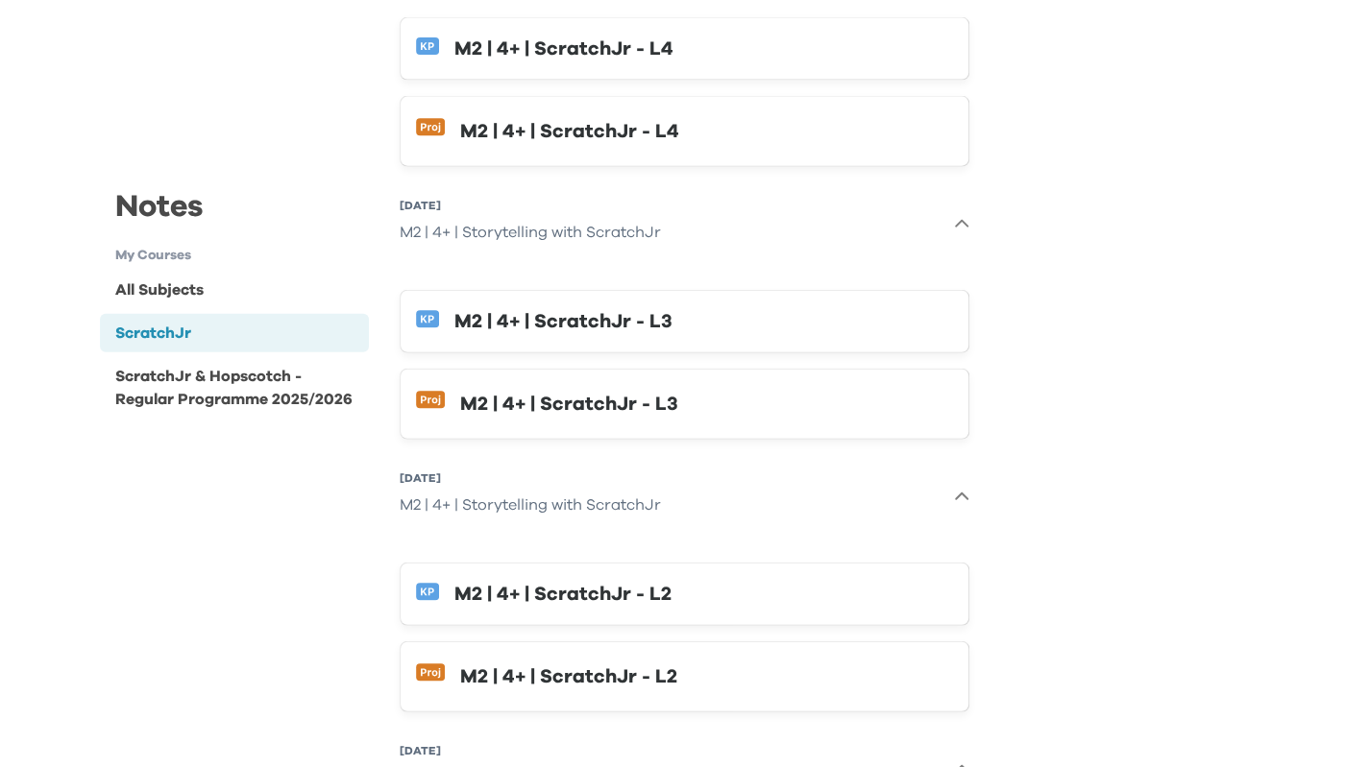
scroll to position [2418, 0]
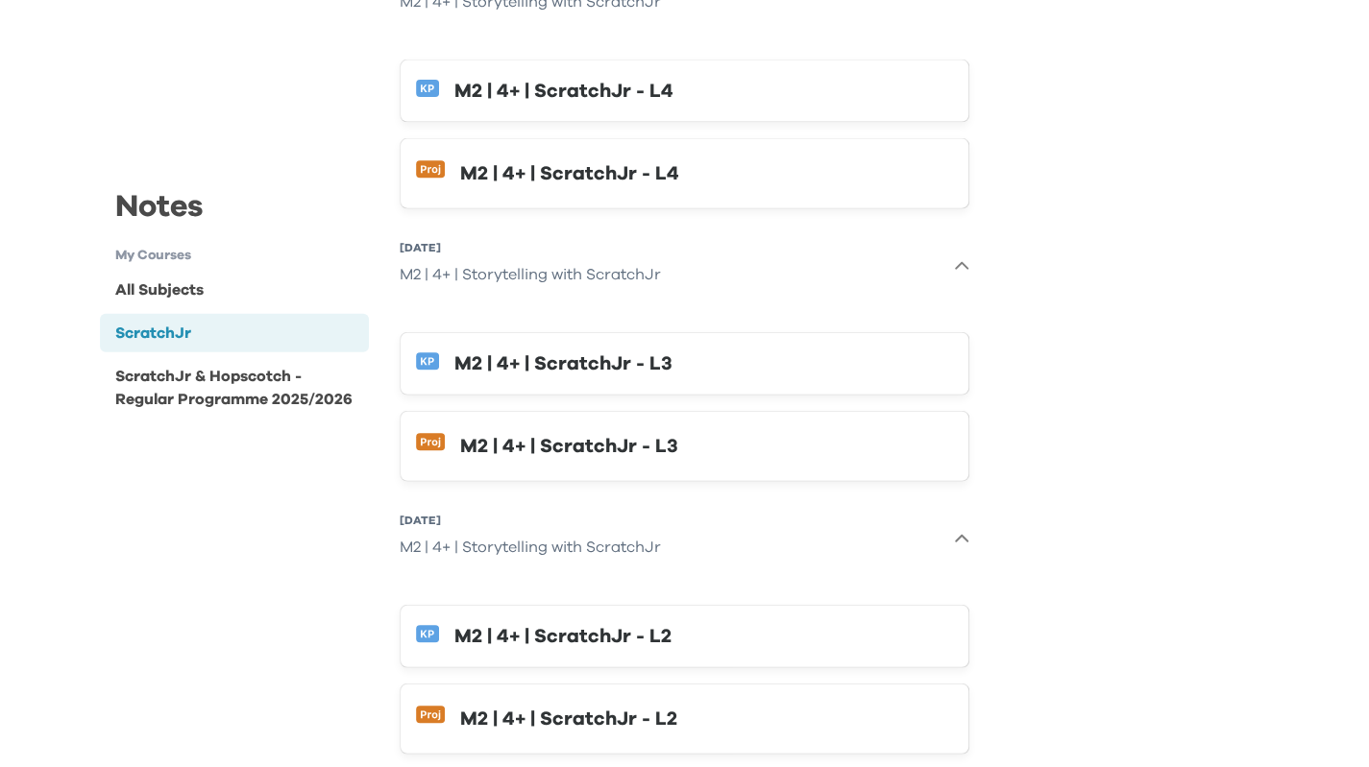
click at [701, 377] on button "M2 | 4+ | ScratchJr - L3" at bounding box center [685, 363] width 570 height 63
click at [628, 436] on div "M2 | 4+ | ScratchJr - L3" at bounding box center [706, 446] width 493 height 31
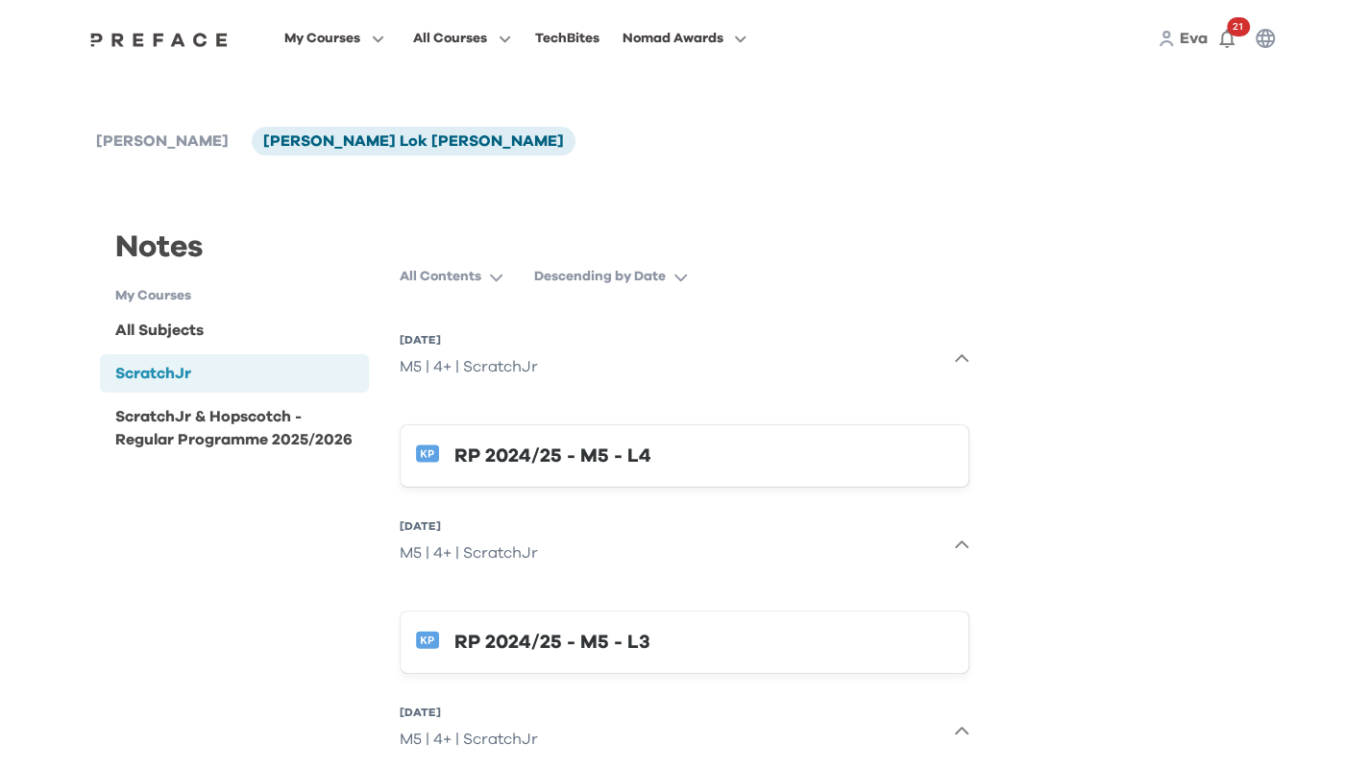
scroll to position [0, 0]
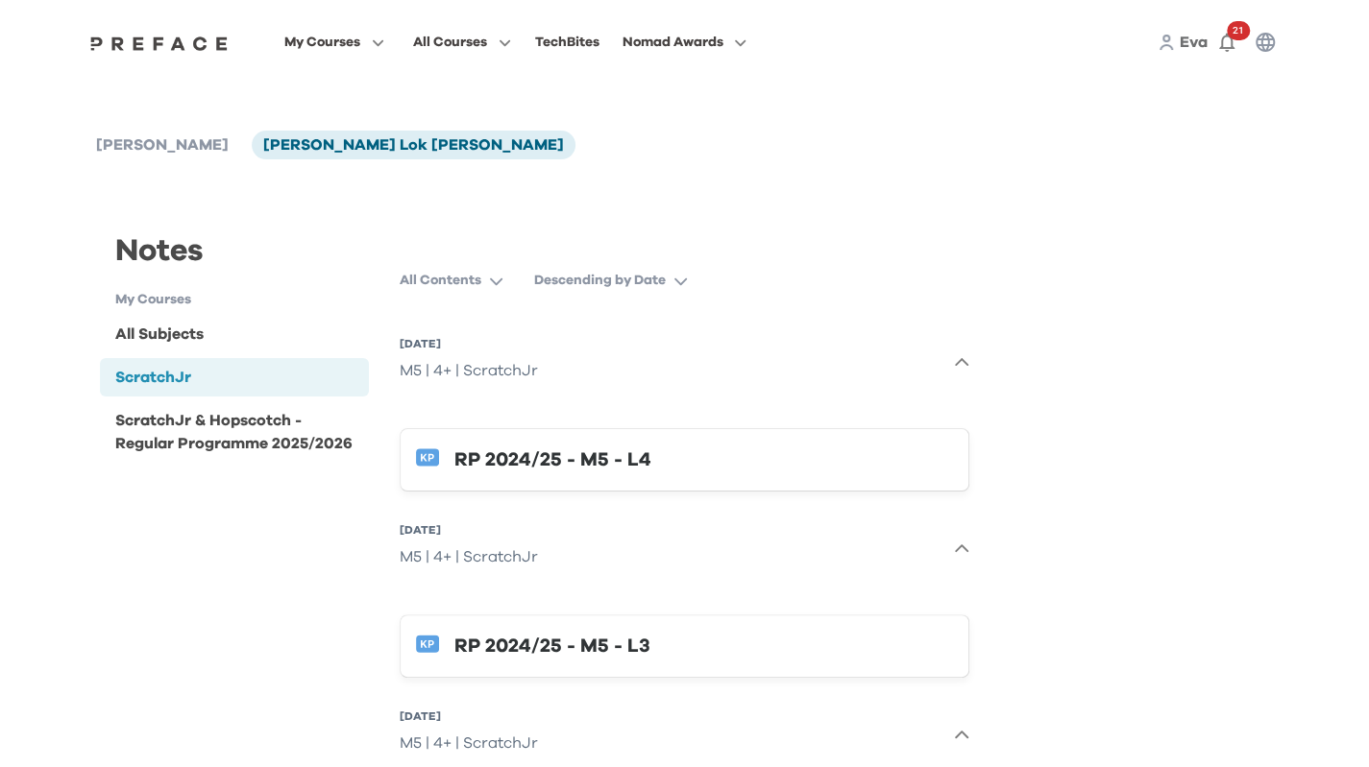
click at [642, 284] on p "Descending by Date" at bounding box center [600, 280] width 132 height 19
click at [965, 368] on icon "button" at bounding box center [961, 362] width 15 height 15
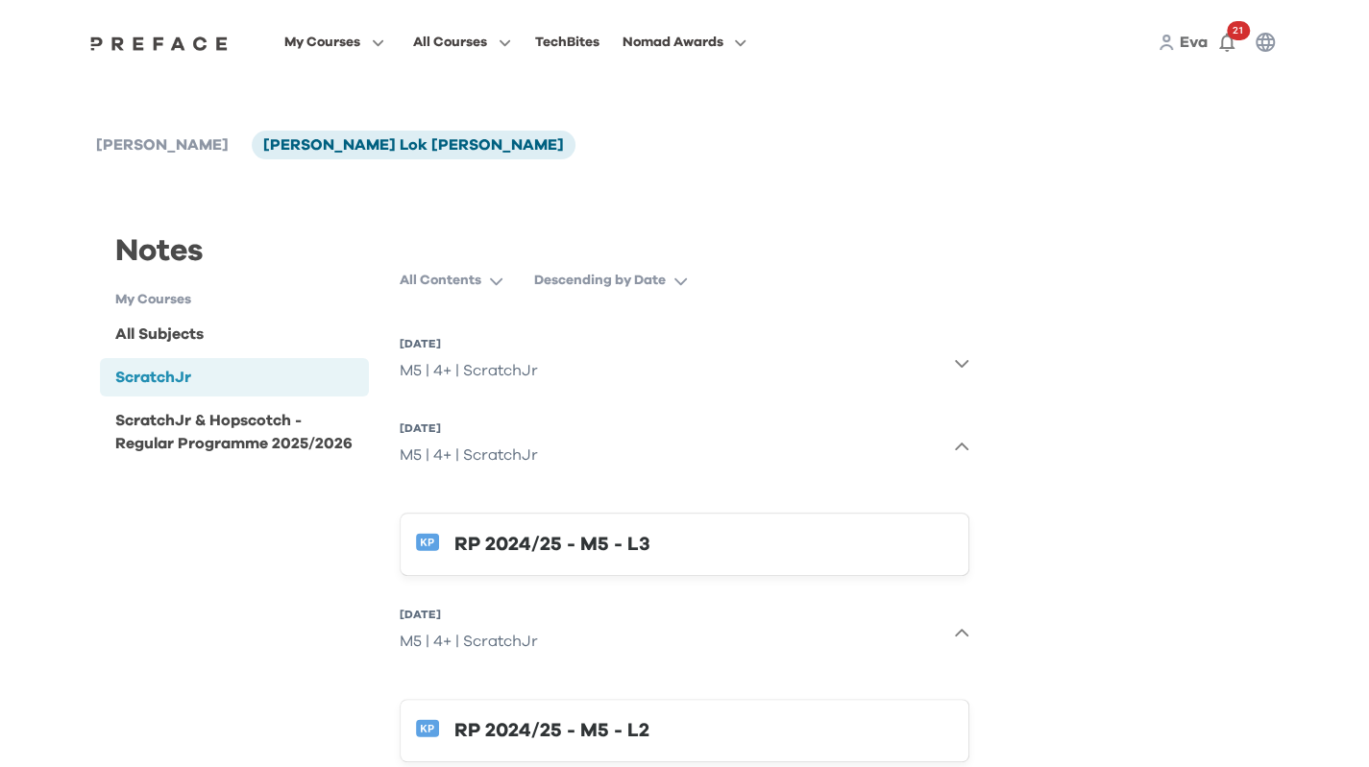
click at [940, 445] on button "21 Jun 2025, Sat M5 | 4+ | ScratchJr" at bounding box center [685, 447] width 570 height 69
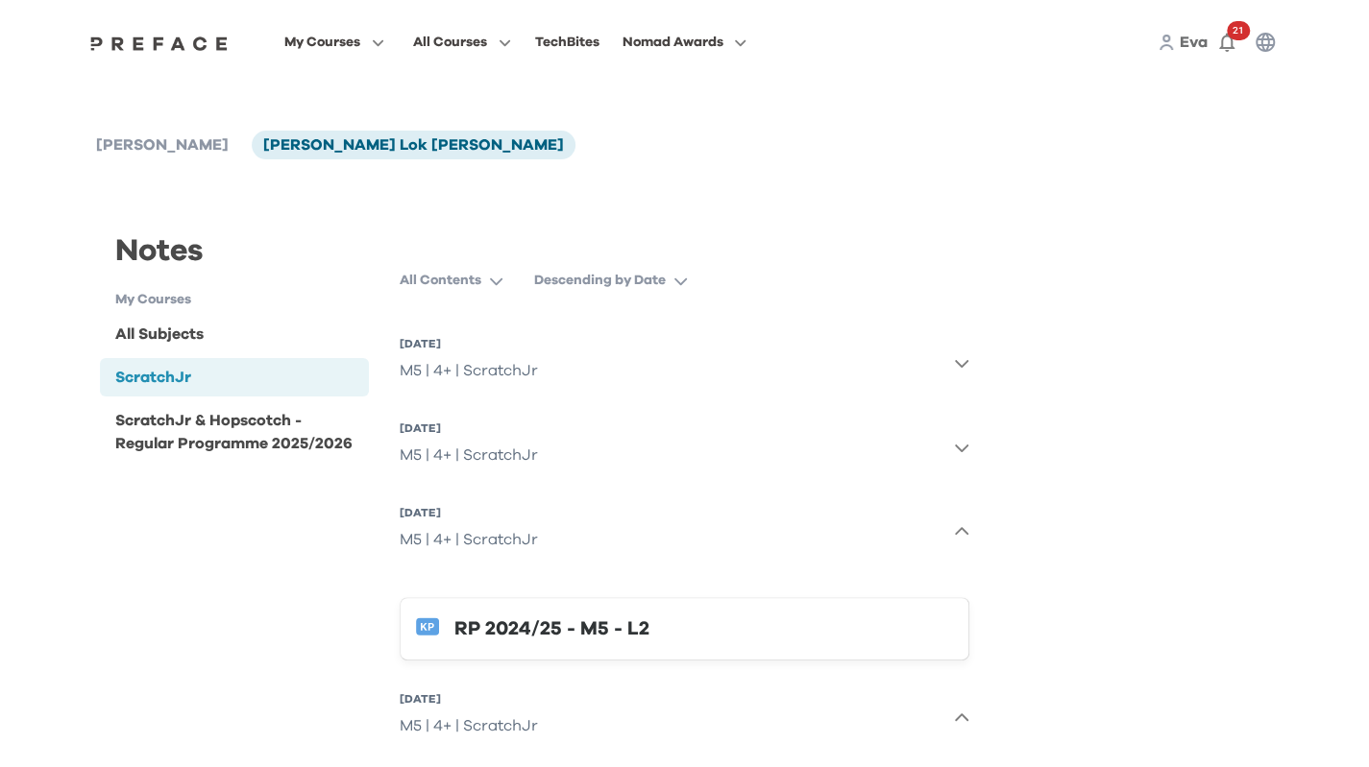
scroll to position [192, 0]
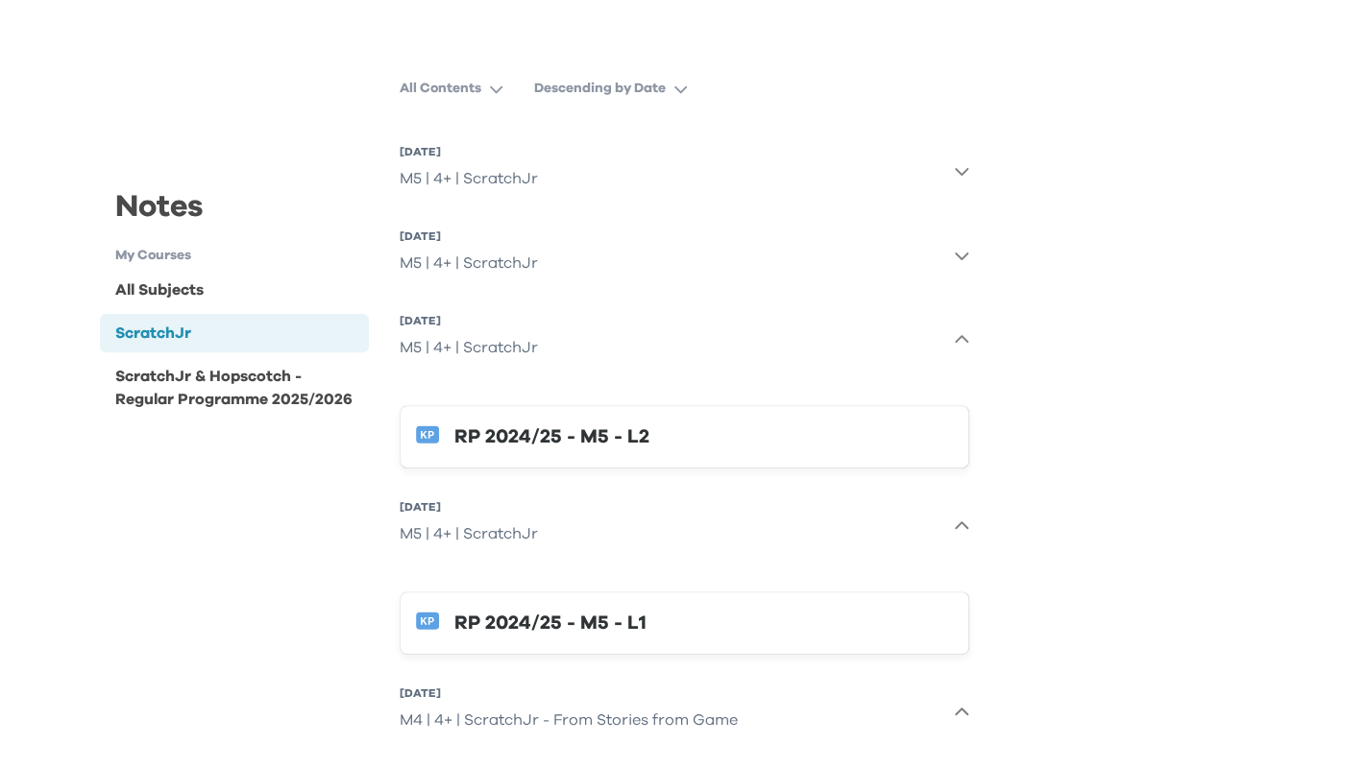
click at [960, 340] on icon "button" at bounding box center [961, 339] width 15 height 15
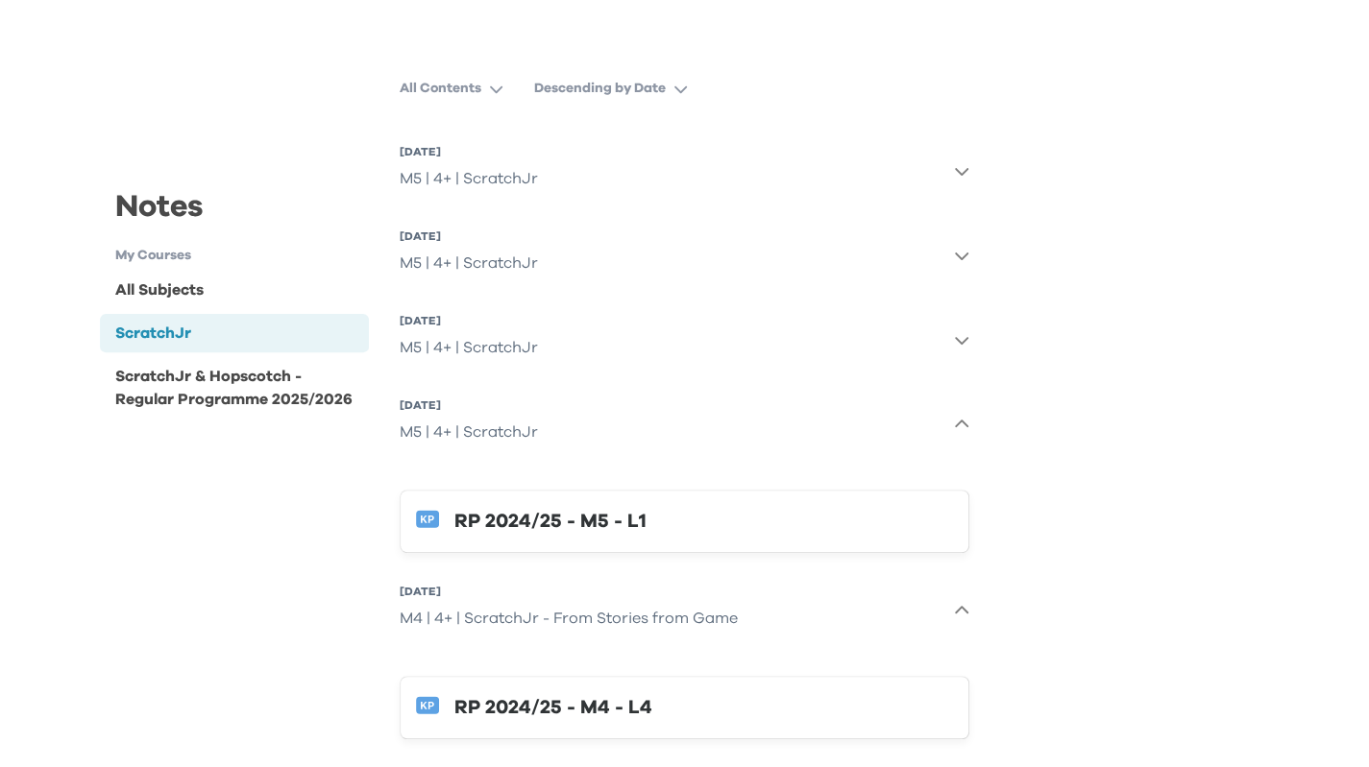
click at [960, 425] on icon "button" at bounding box center [961, 424] width 15 height 15
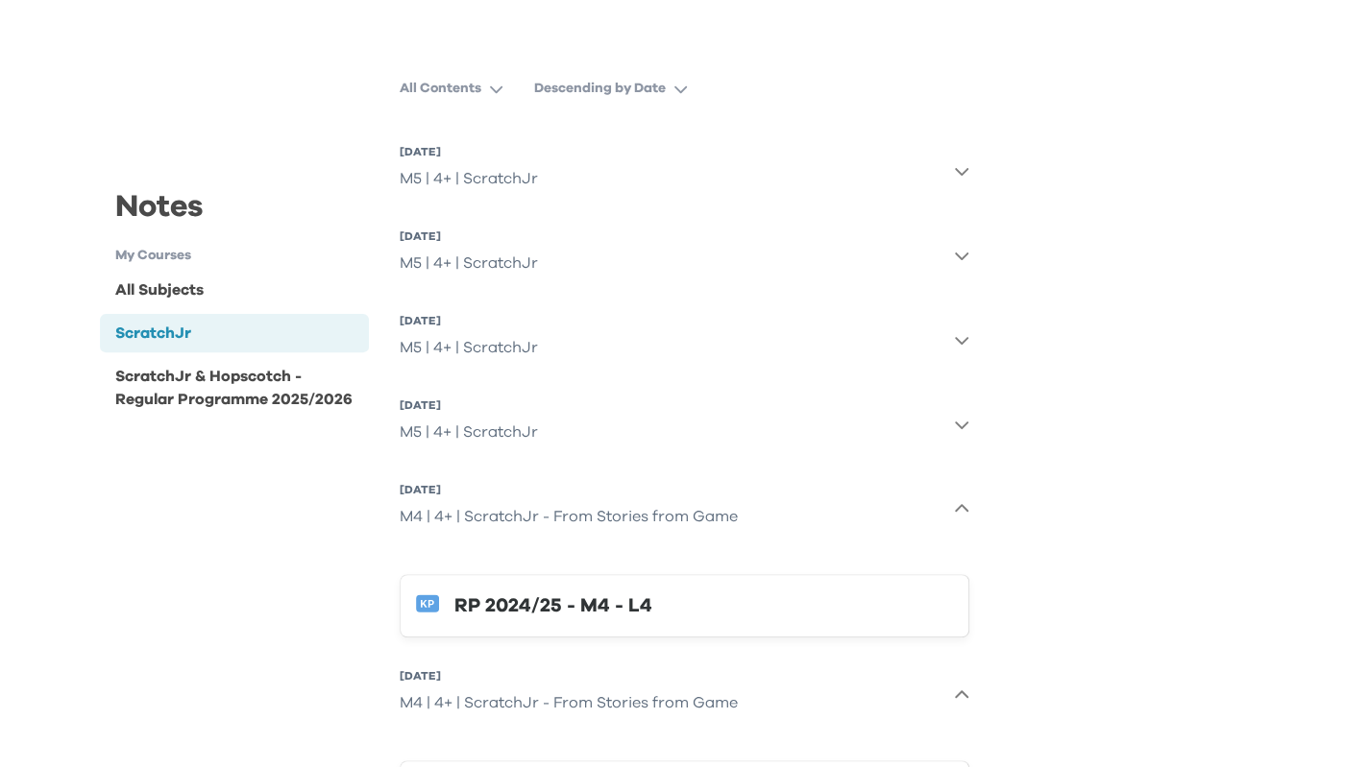
click at [960, 425] on icon "button" at bounding box center [961, 426] width 13 height 8
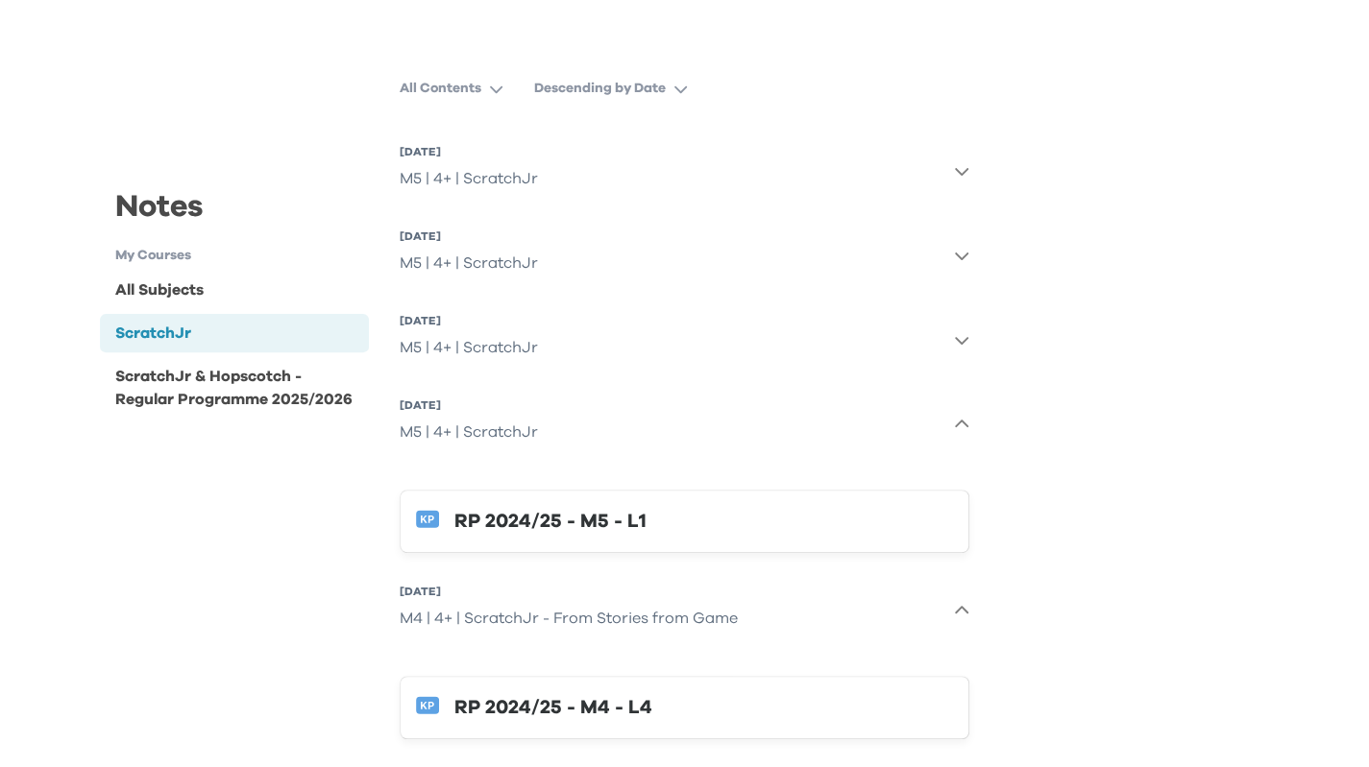
click at [960, 353] on button "14 Jun 2025, Sat M5 | 4+ | ScratchJr" at bounding box center [685, 339] width 570 height 69
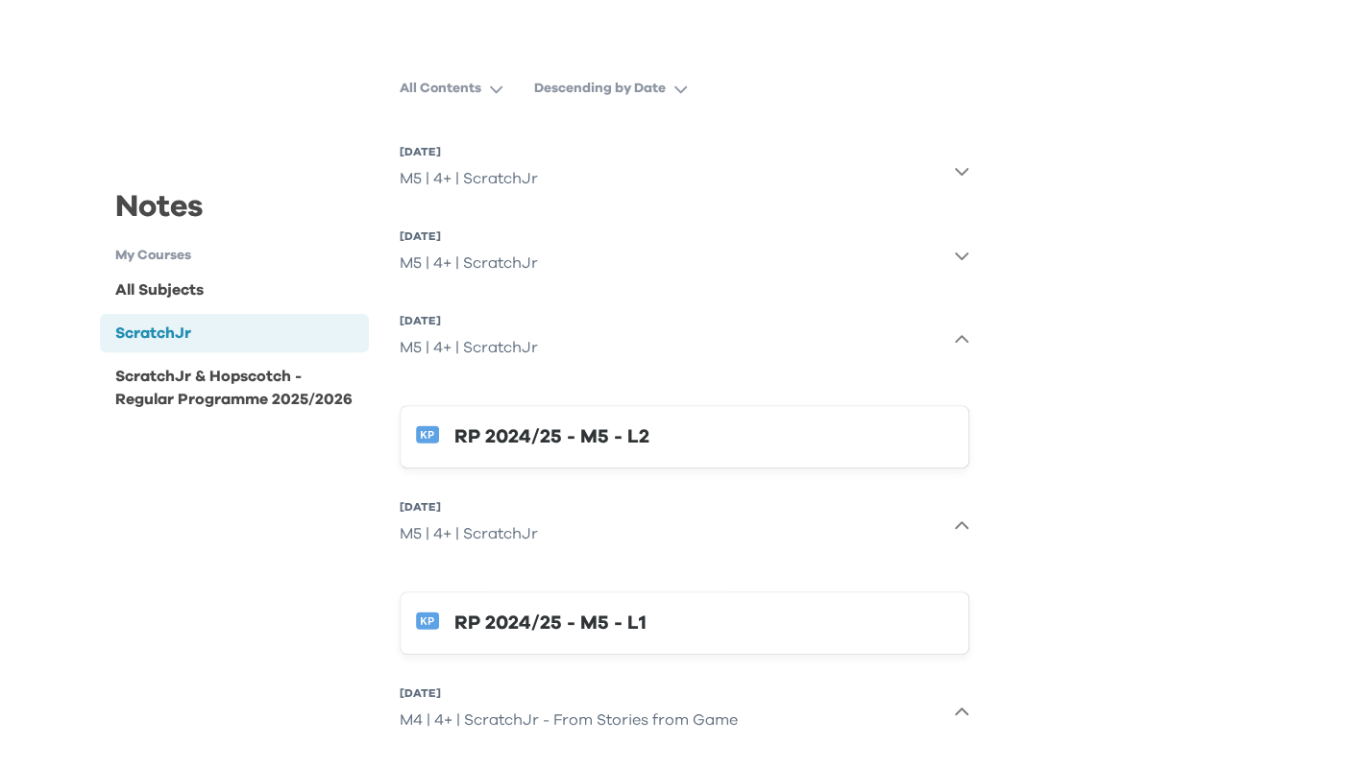
click at [962, 258] on icon "button" at bounding box center [961, 257] width 13 height 8
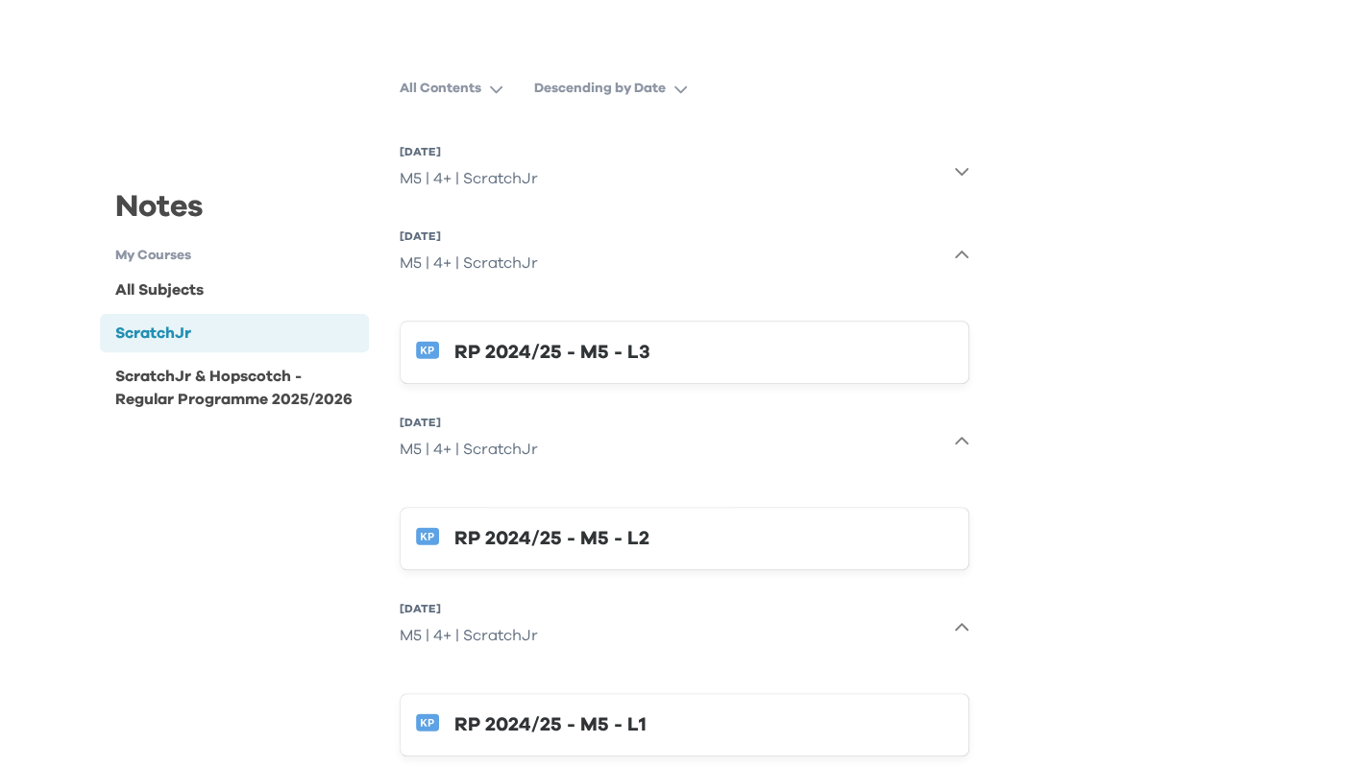
click at [958, 152] on button "27 Jun 2025, Fri M5 | 4+ | ScratchJr" at bounding box center [685, 170] width 570 height 69
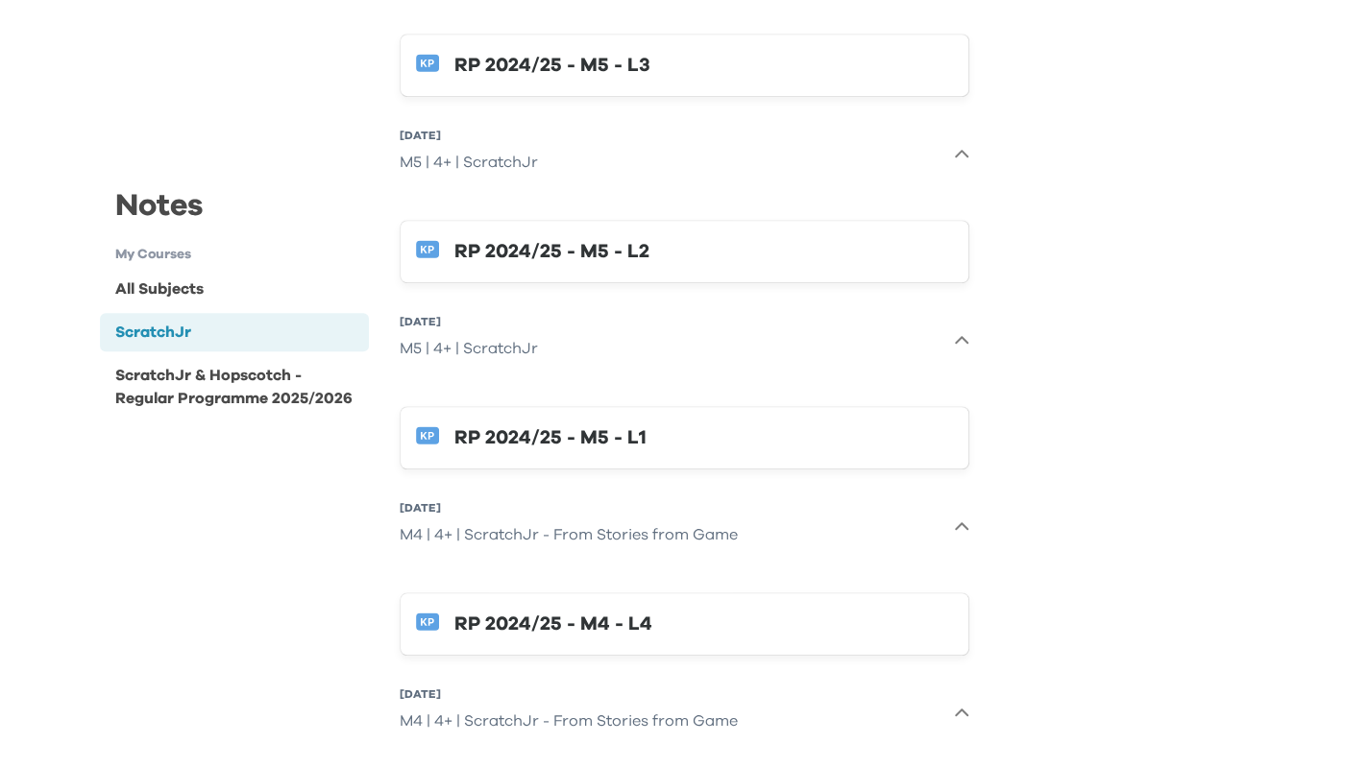
scroll to position [576, 0]
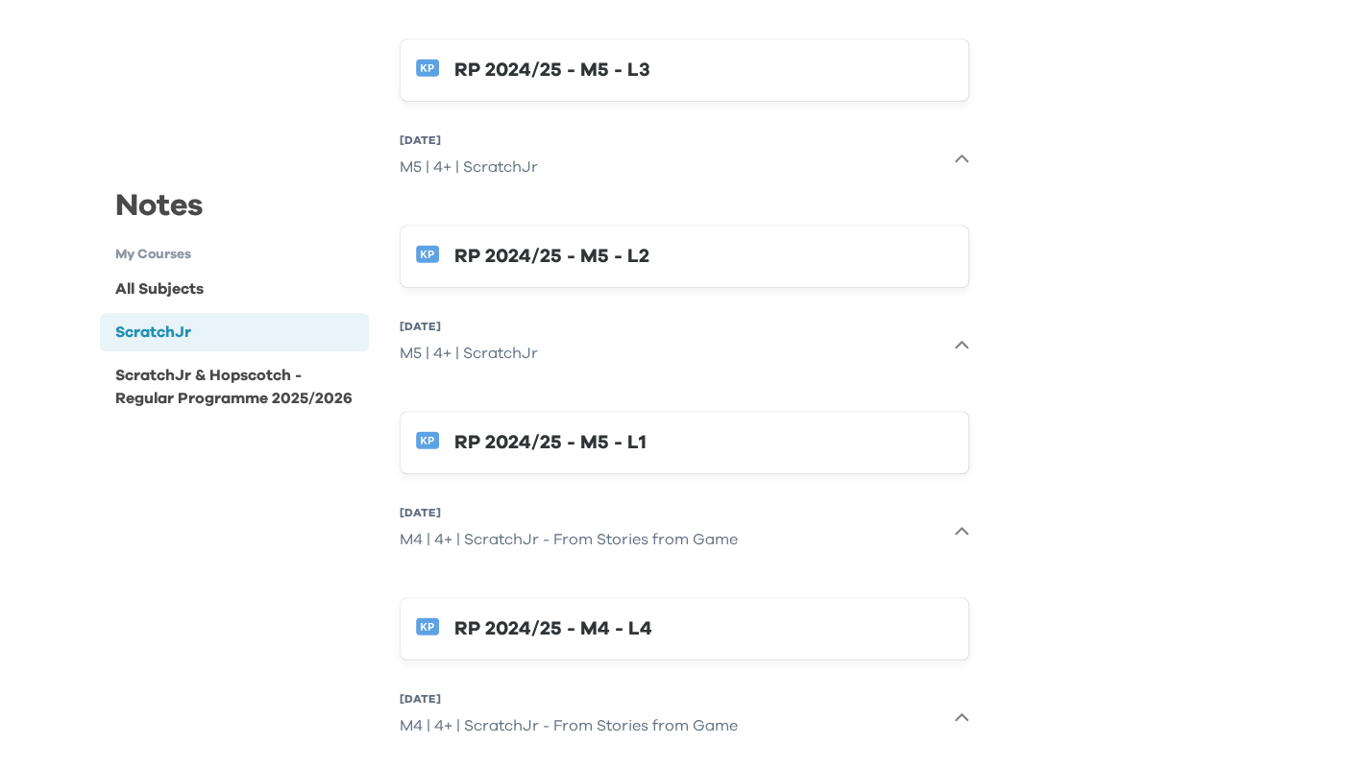
click at [962, 344] on icon "button" at bounding box center [961, 345] width 15 height 15
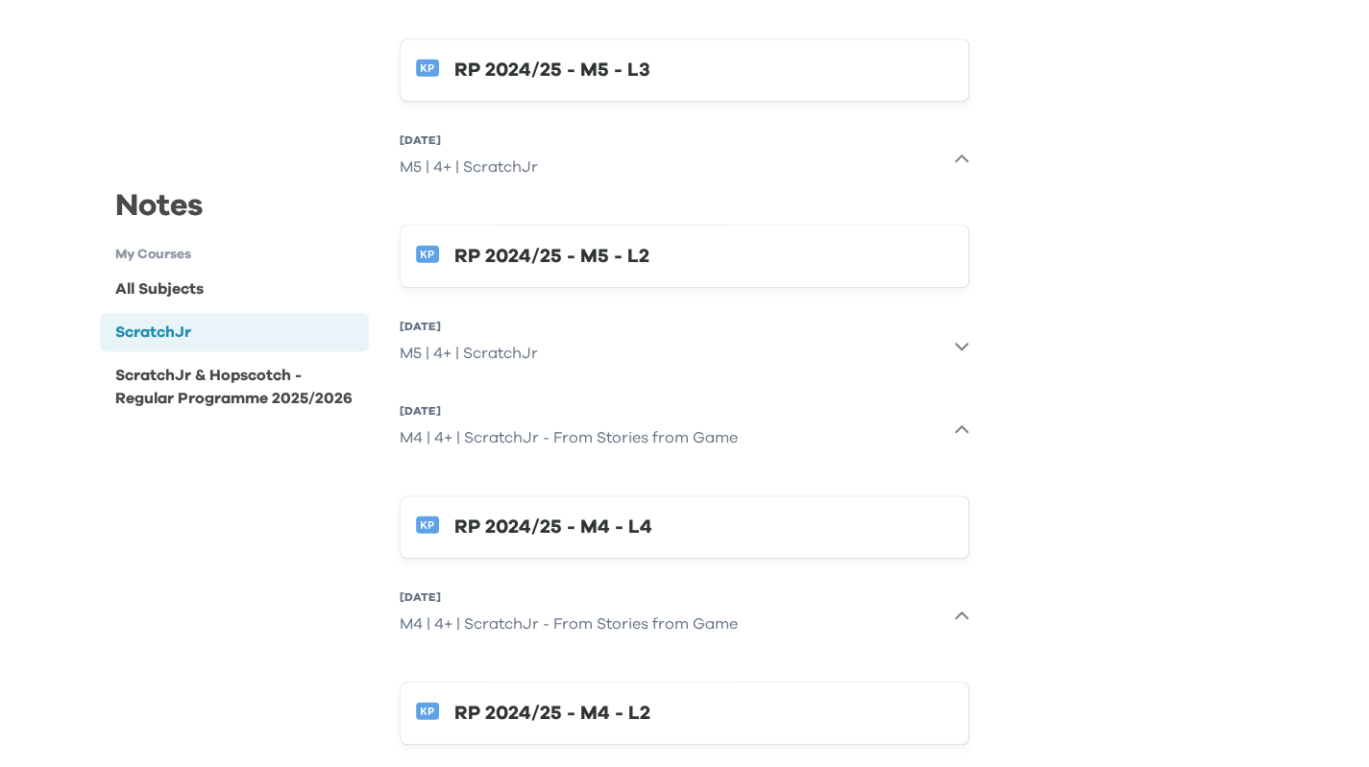
click at [966, 420] on button "31 May 2025, Sat M4 | 4+ | ScratchJr - From Stories from Game" at bounding box center [685, 430] width 570 height 69
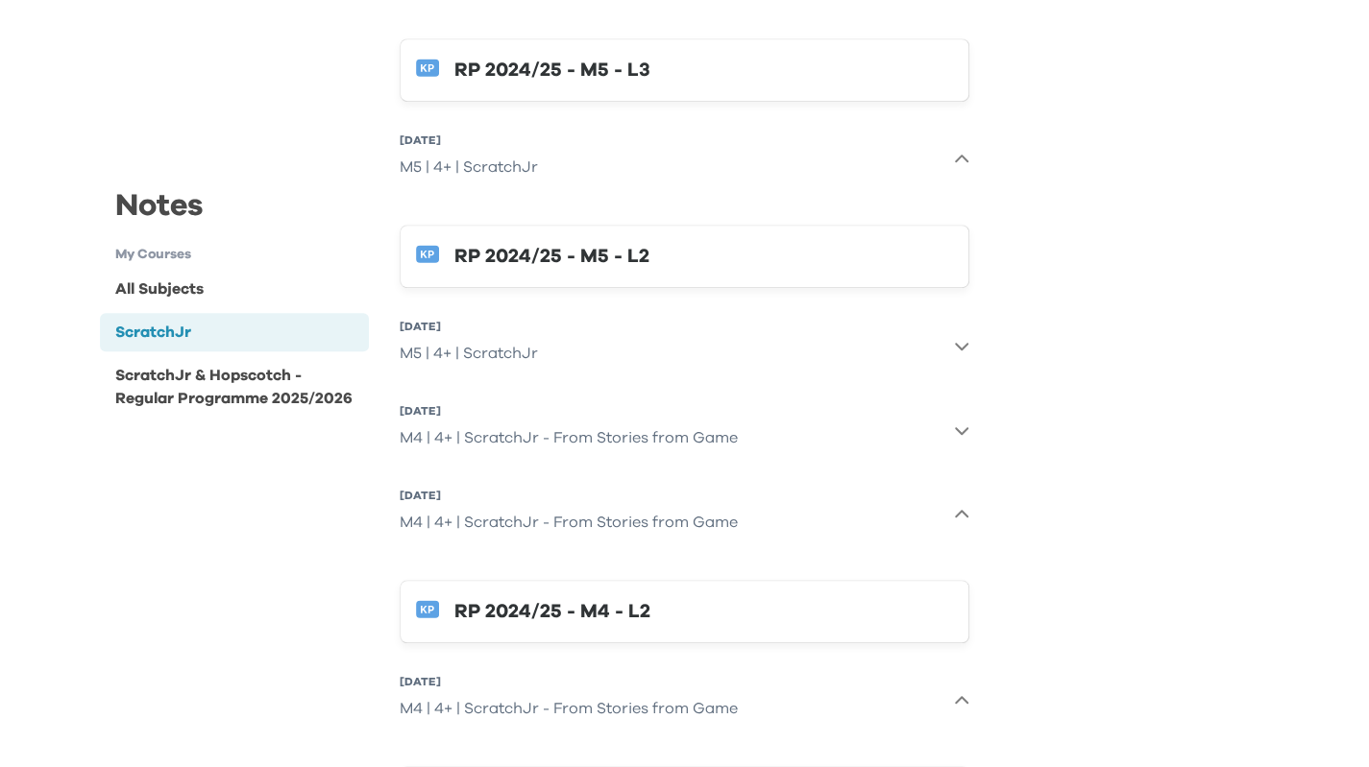
click at [958, 524] on button "17 May 2025, Sat M4 | 4+ | ScratchJr - From Stories from Game" at bounding box center [685, 514] width 570 height 69
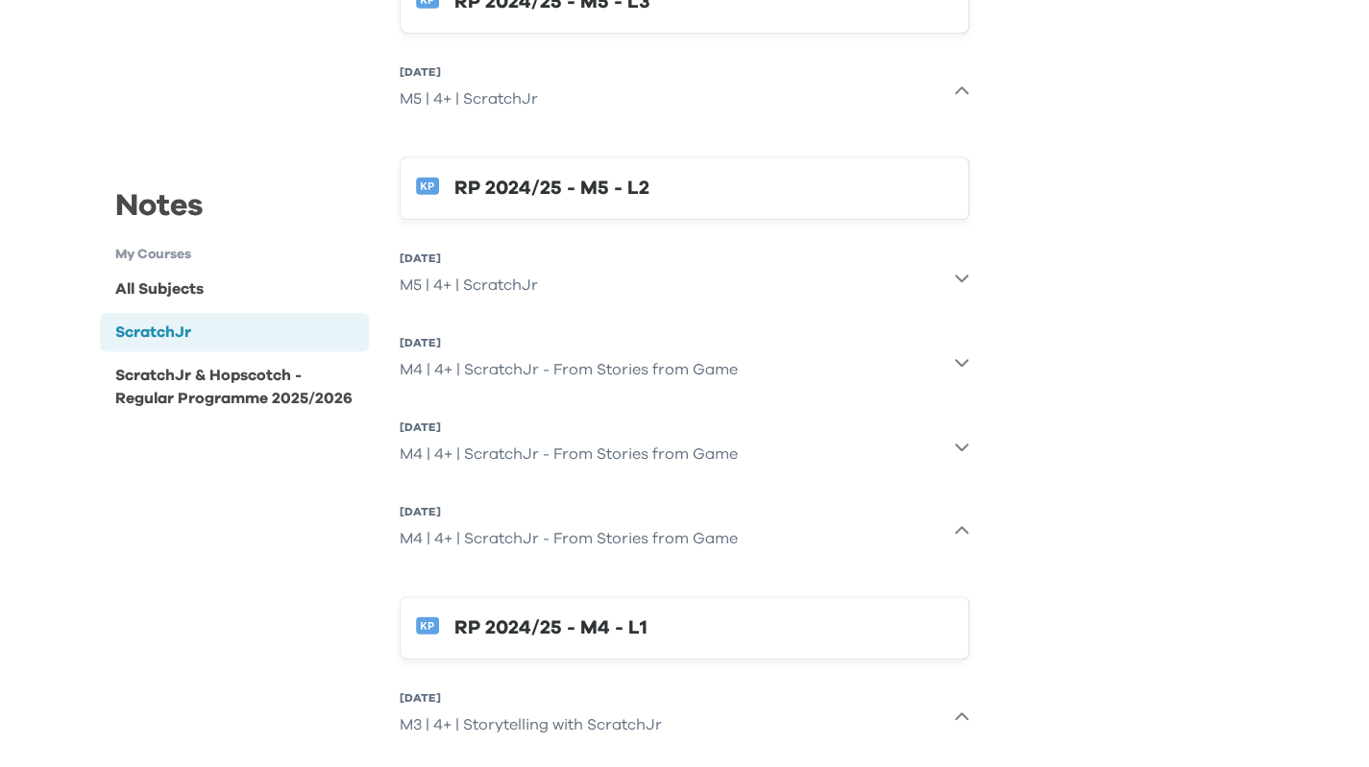
scroll to position [672, 0]
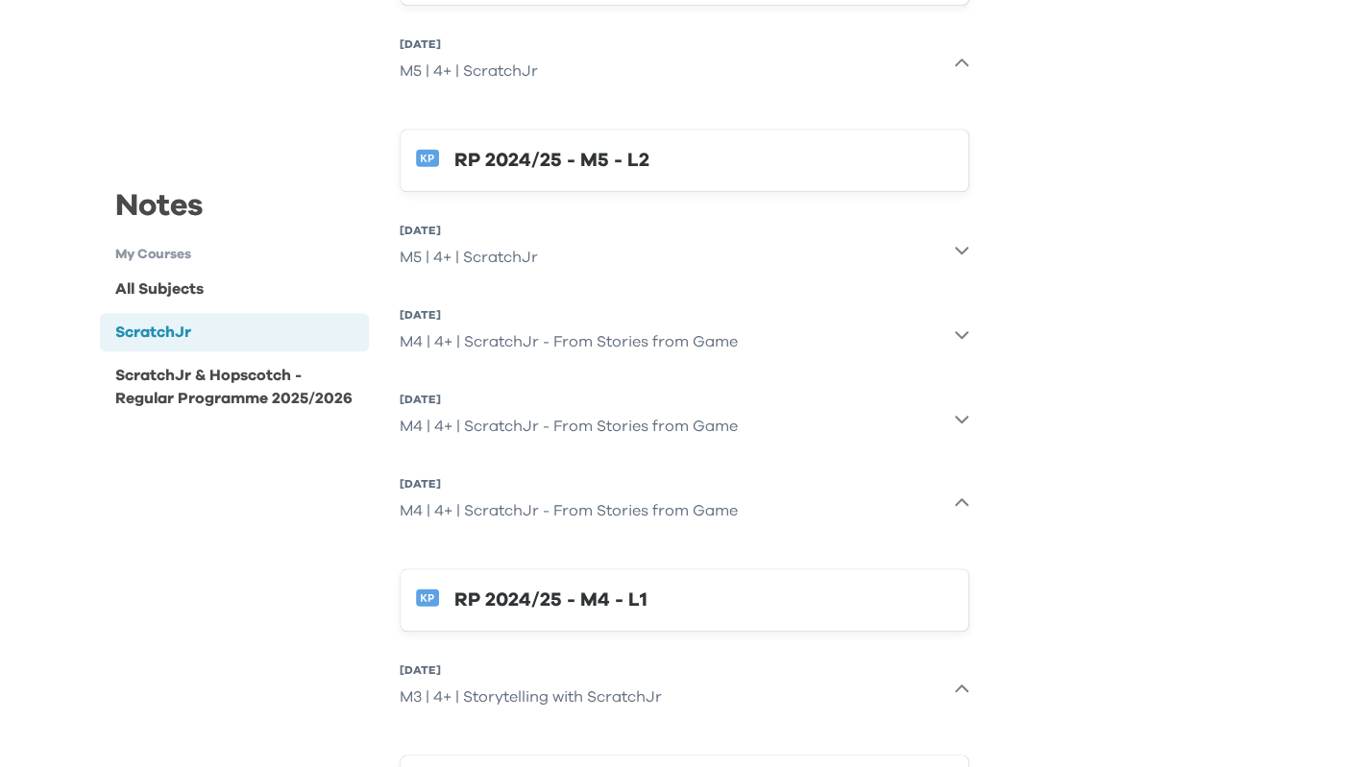
click at [957, 515] on button "10 May 2025, Sat M4 | 4+ | ScratchJr - From Stories from Game" at bounding box center [685, 503] width 570 height 69
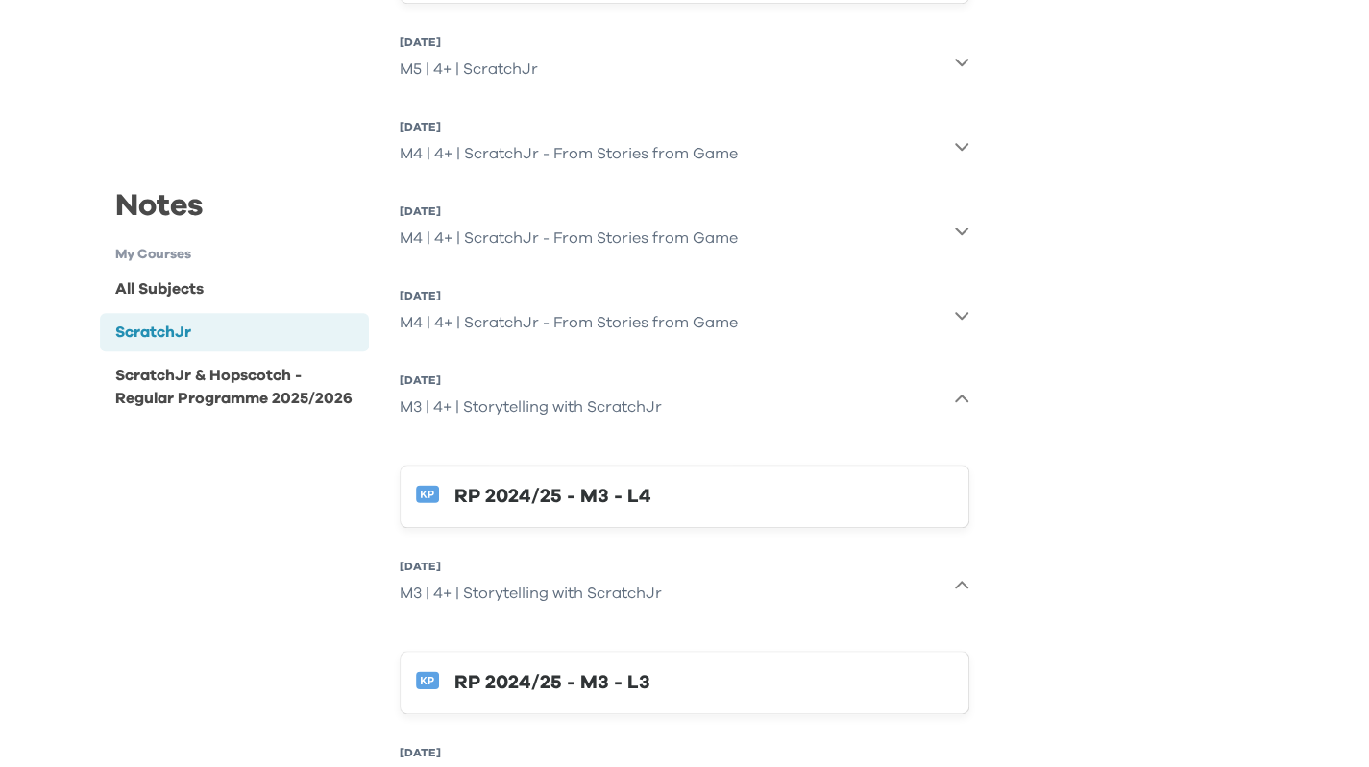
scroll to position [864, 0]
click at [960, 392] on icon "button" at bounding box center [961, 395] width 15 height 15
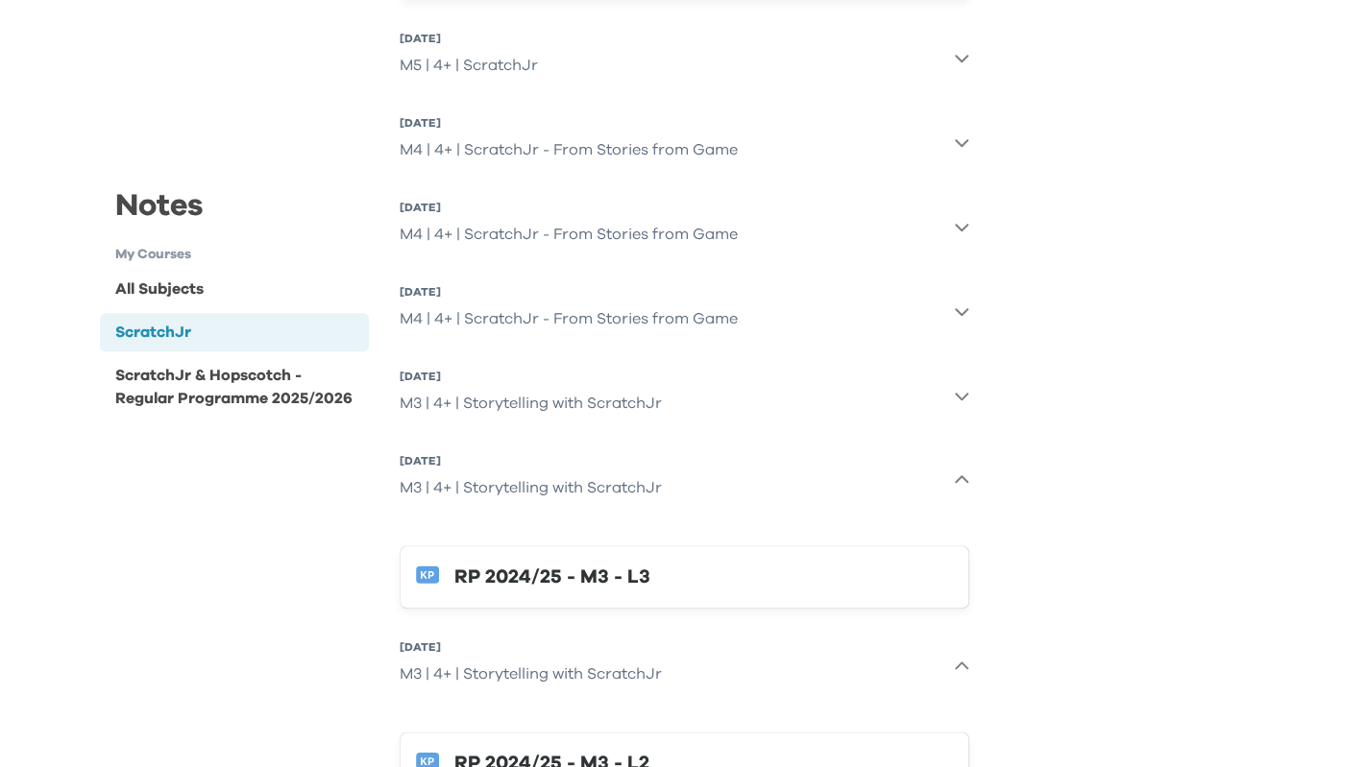
click at [962, 473] on icon "button" at bounding box center [961, 480] width 15 height 15
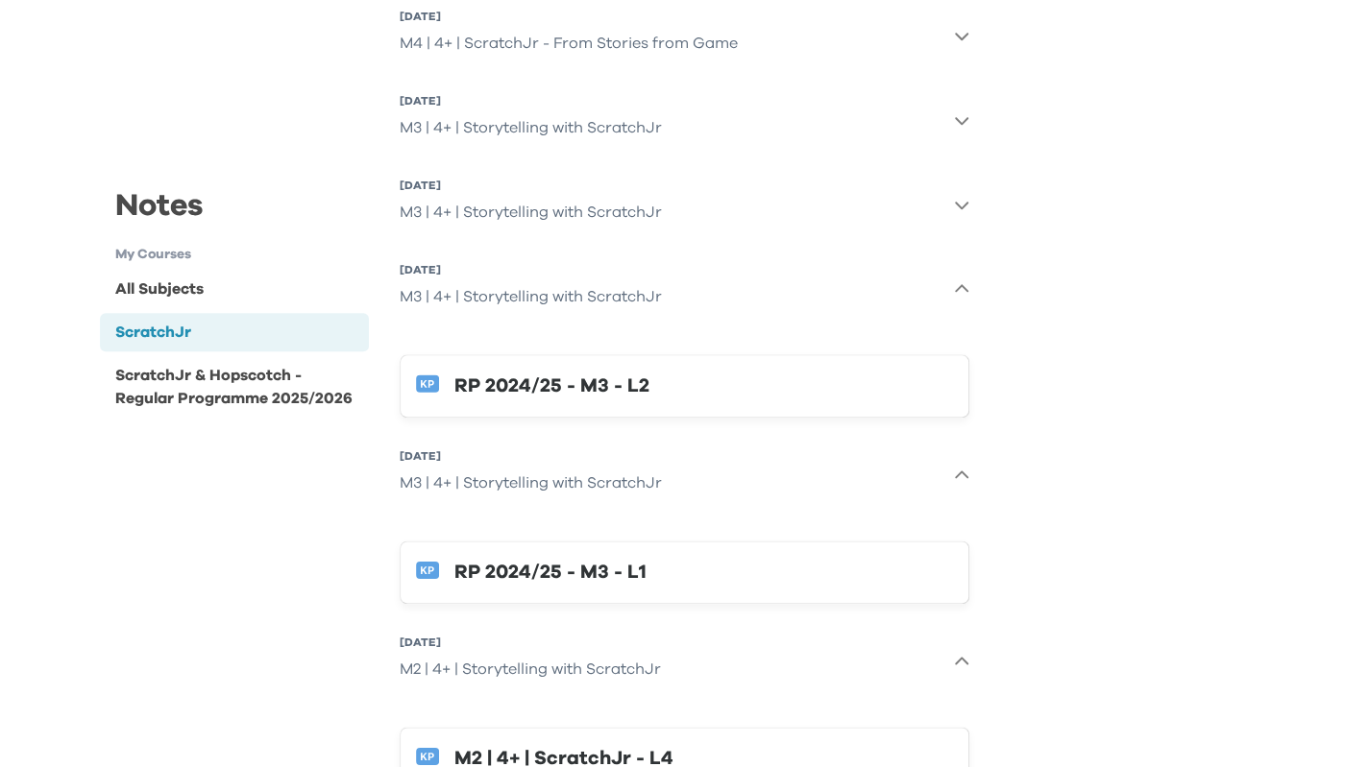
scroll to position [1153, 0]
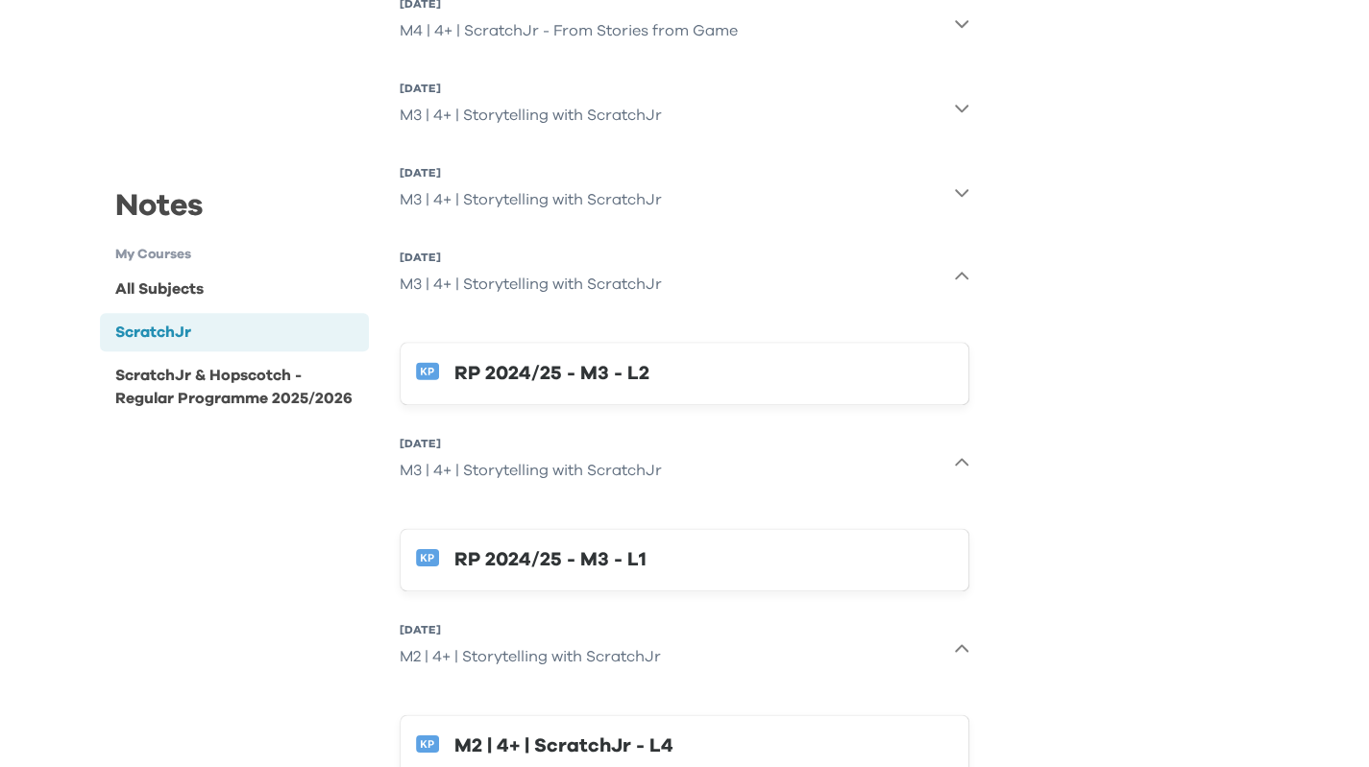
click at [952, 276] on button "19 Apr 2025, Sat M3 | 4+ | Storytelling with ScratchJr" at bounding box center [685, 276] width 570 height 69
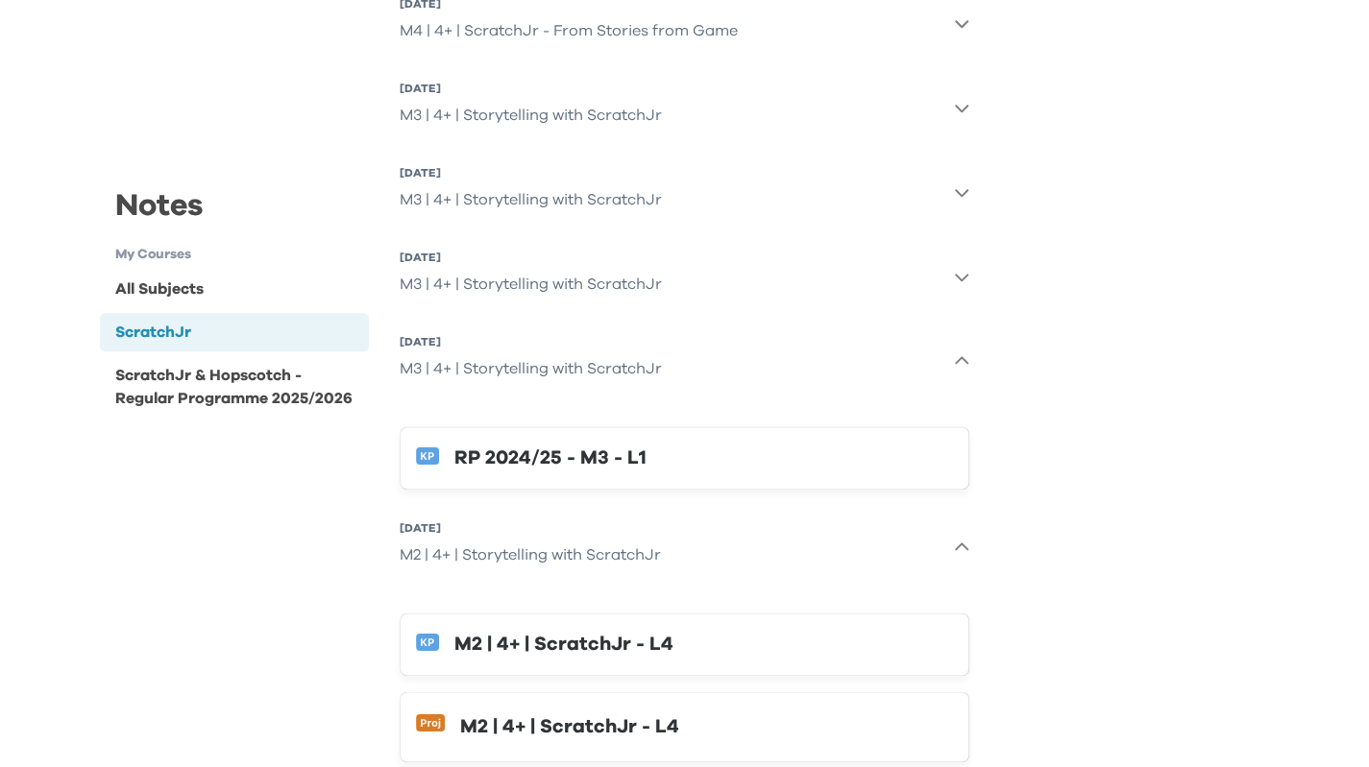
click at [954, 366] on icon "button" at bounding box center [961, 360] width 15 height 15
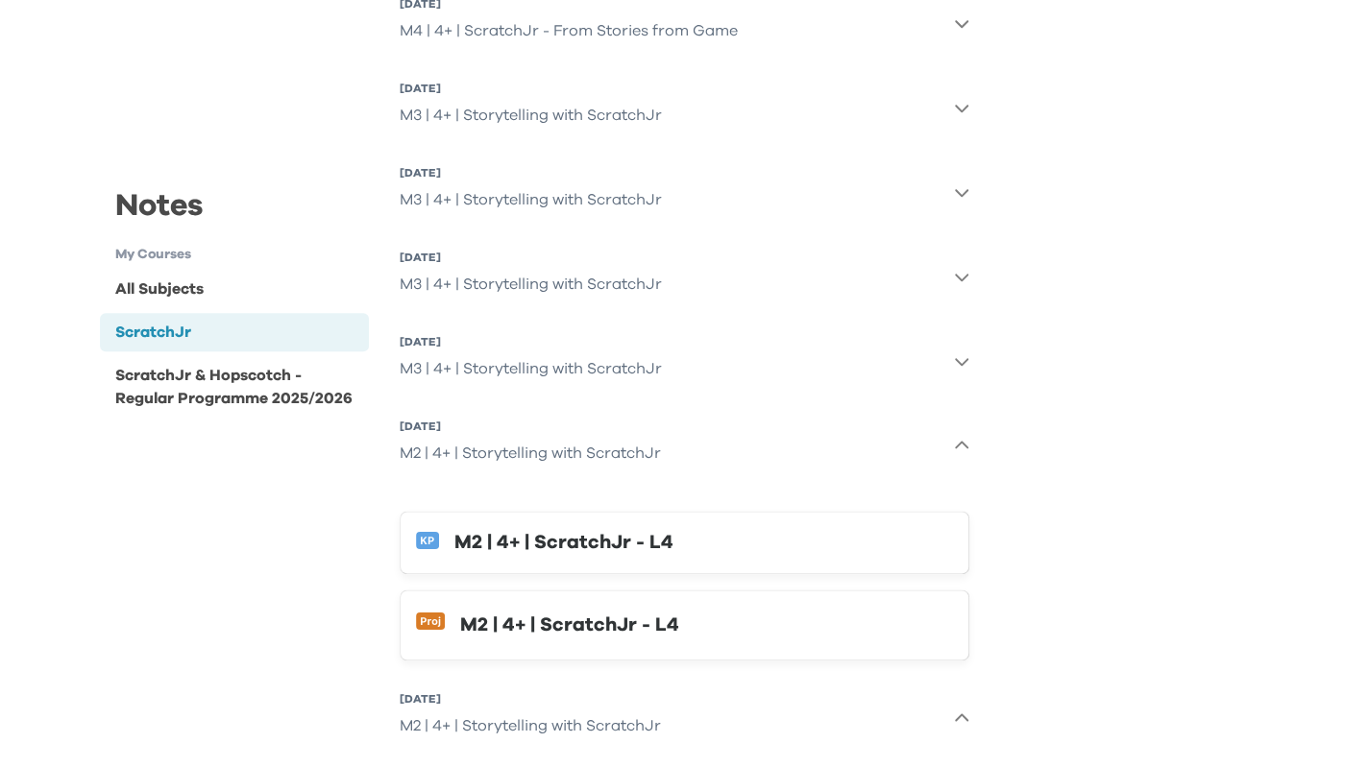
click at [962, 445] on icon "button" at bounding box center [961, 445] width 15 height 15
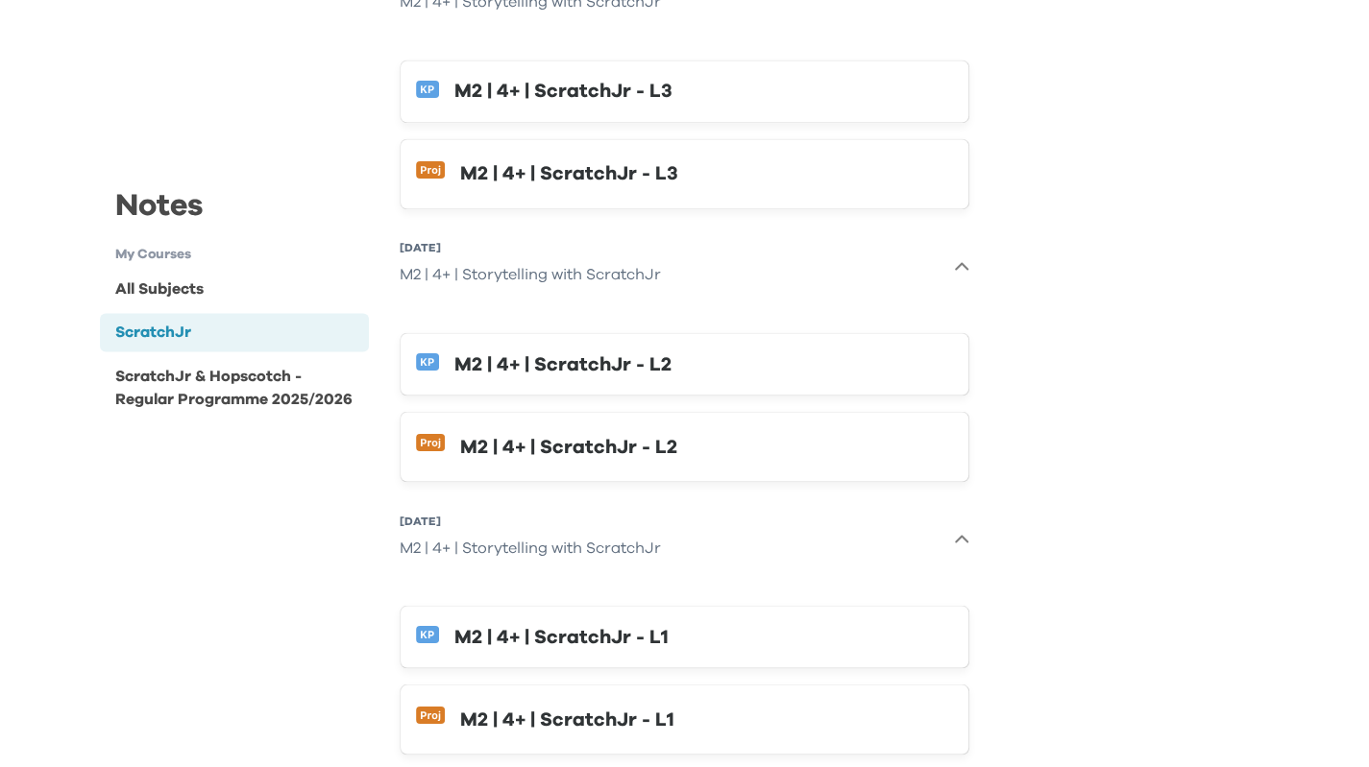
scroll to position [1715, 0]
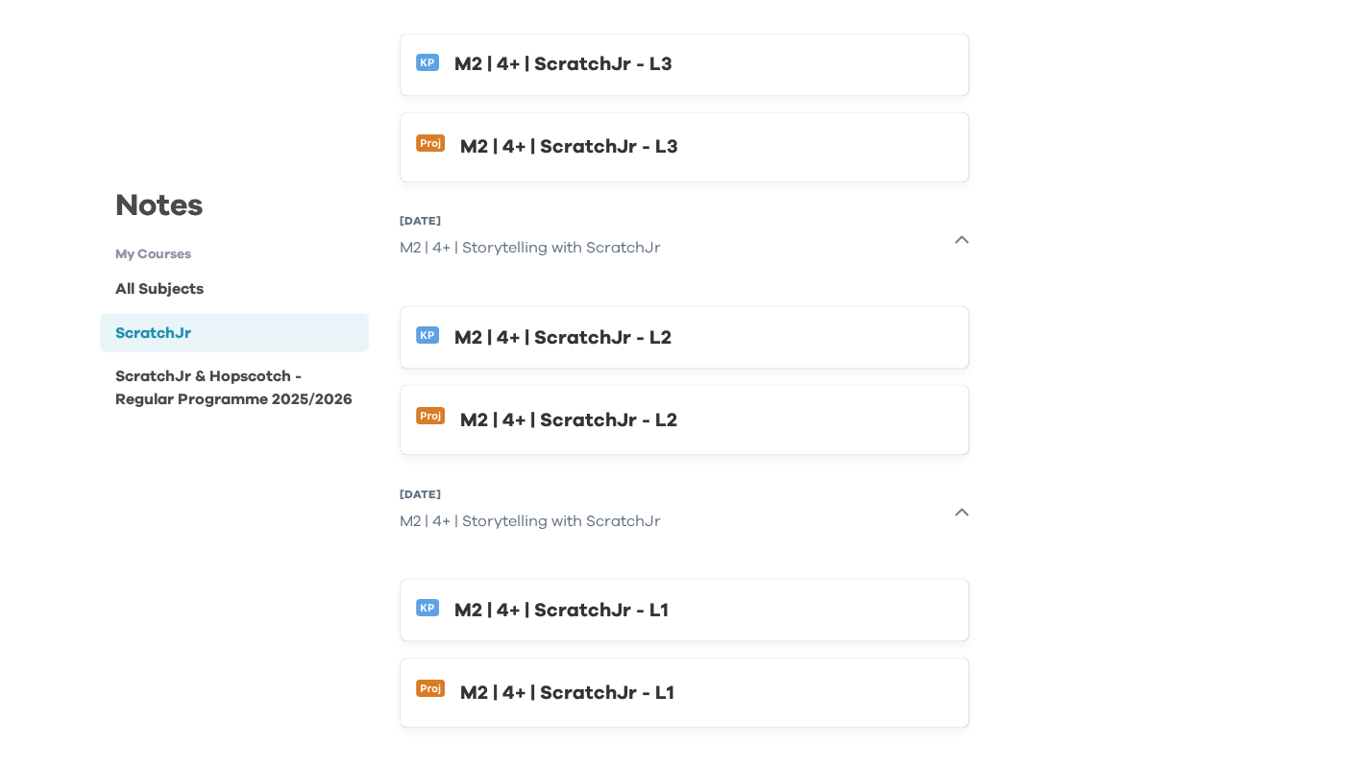
click at [236, 303] on div "All Subjects" at bounding box center [235, 290] width 270 height 38
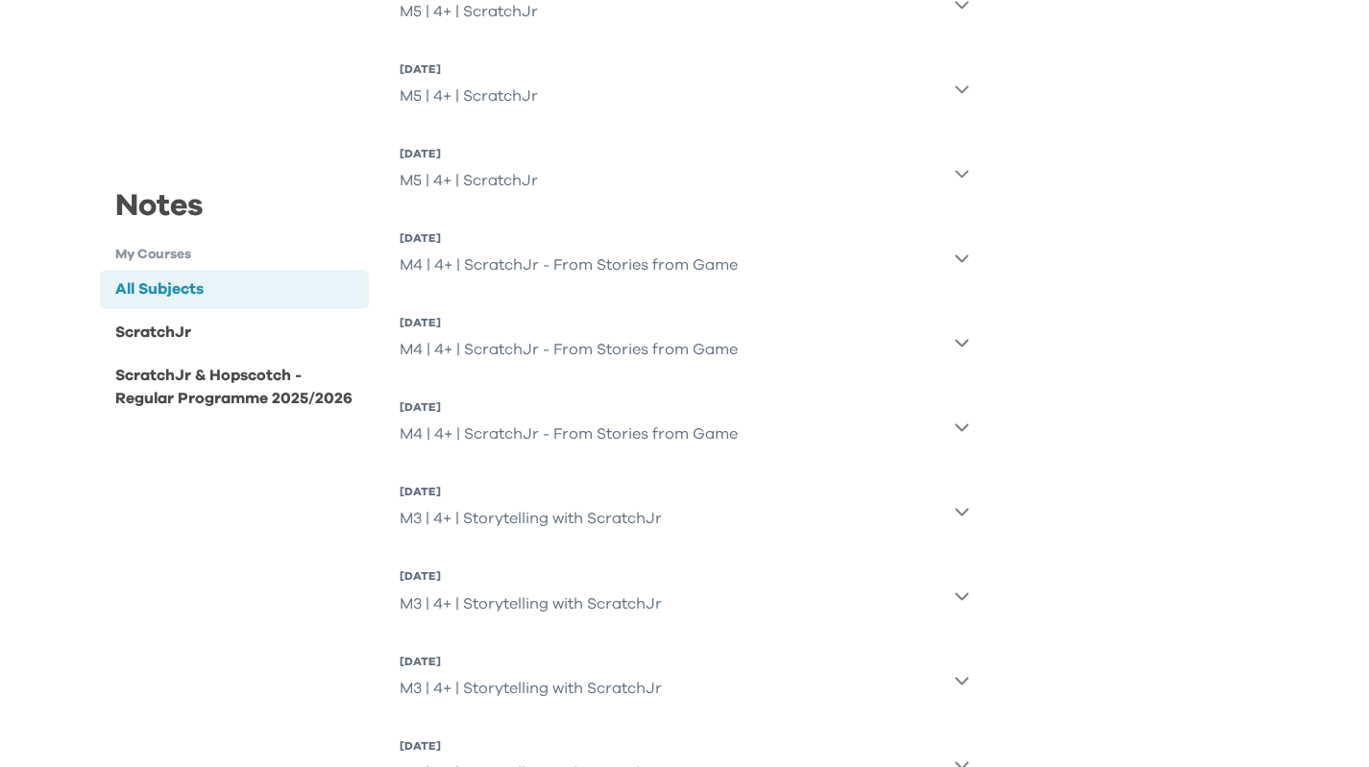
scroll to position [1427, 0]
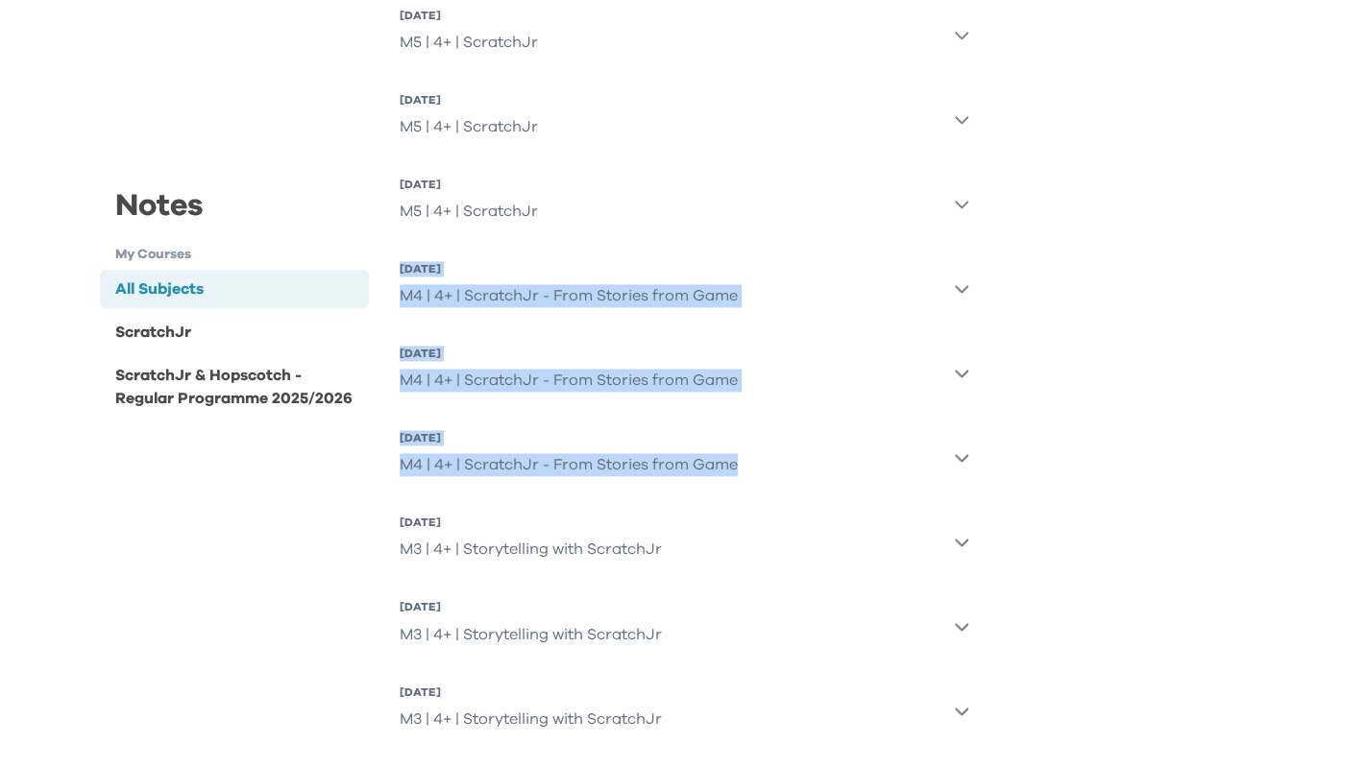
drag, startPoint x: 394, startPoint y: 272, endPoint x: 1003, endPoint y: 489, distance: 646.5
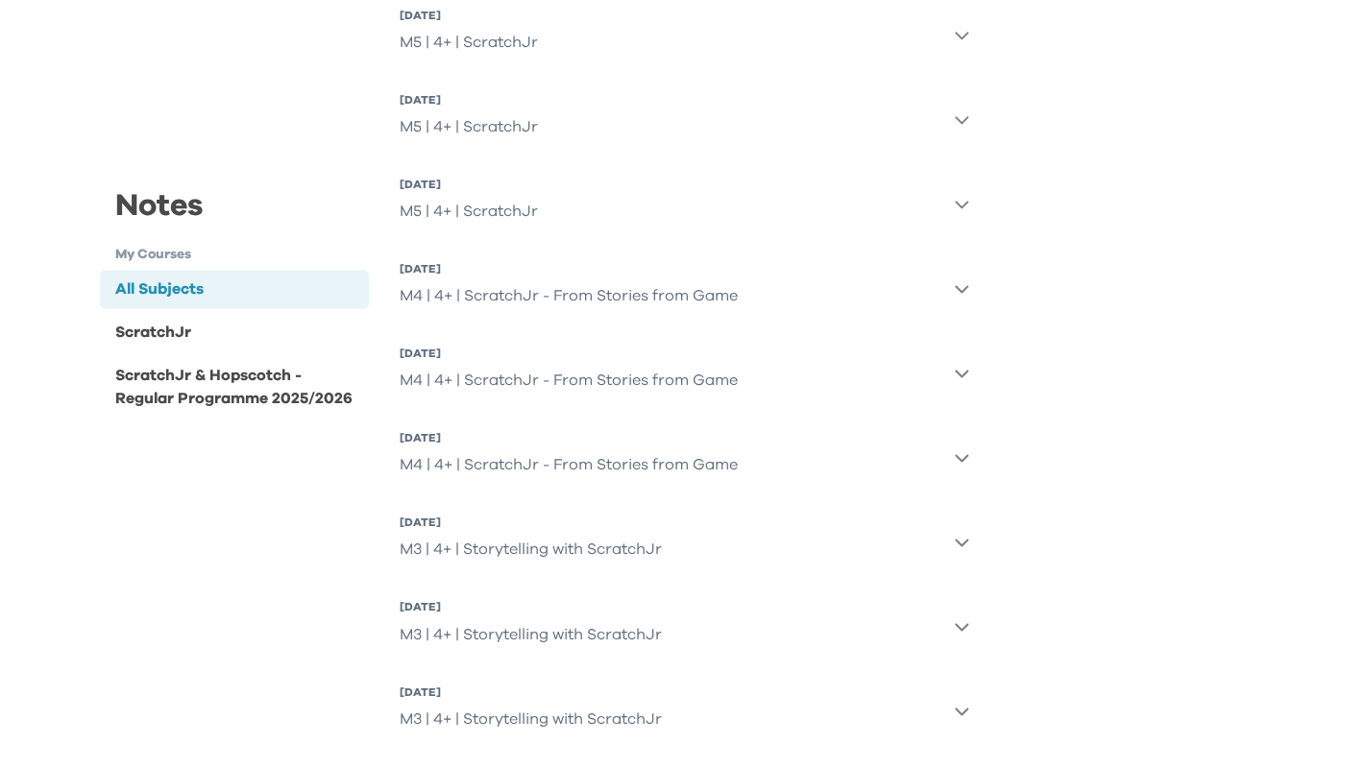
click at [133, 405] on div "ScratchJr & Hopscotch - Regular Programme 2025/2026" at bounding box center [238, 387] width 247 height 46
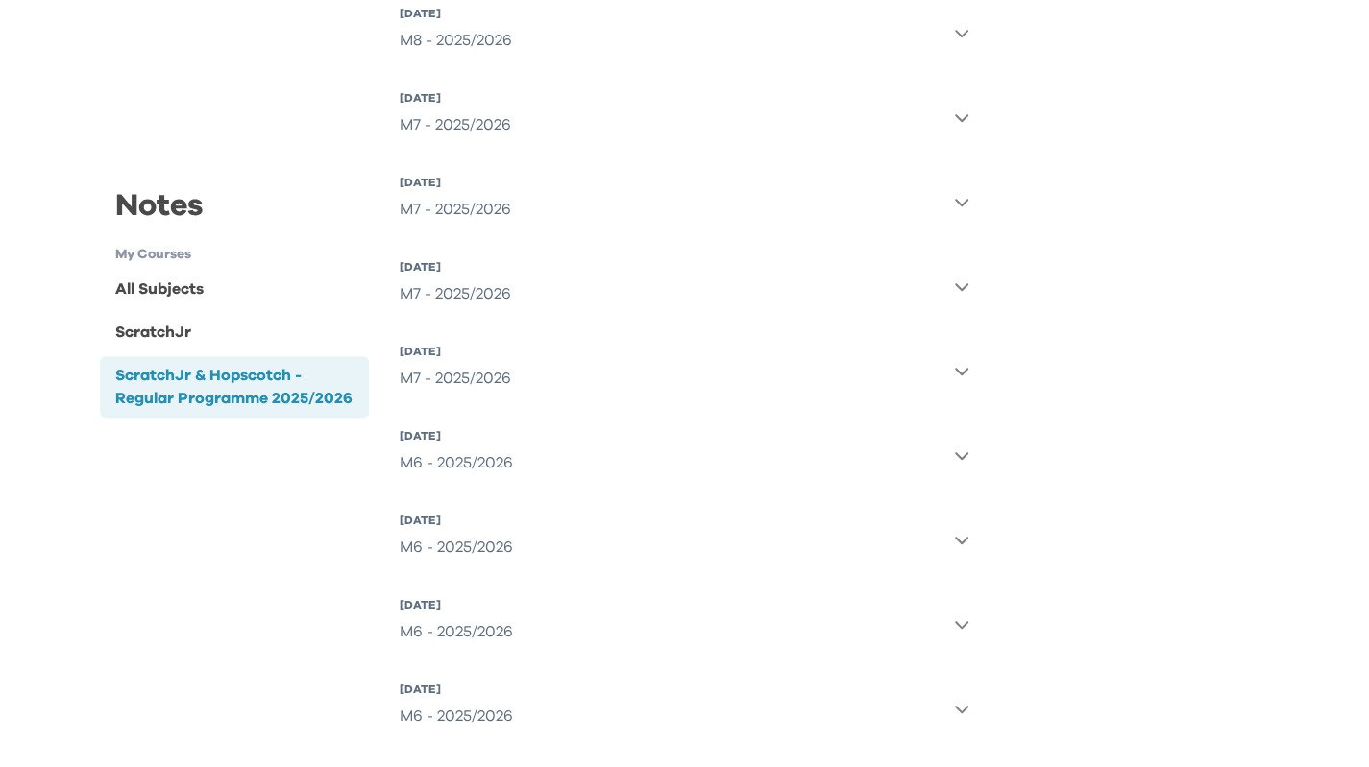
scroll to position [614, 0]
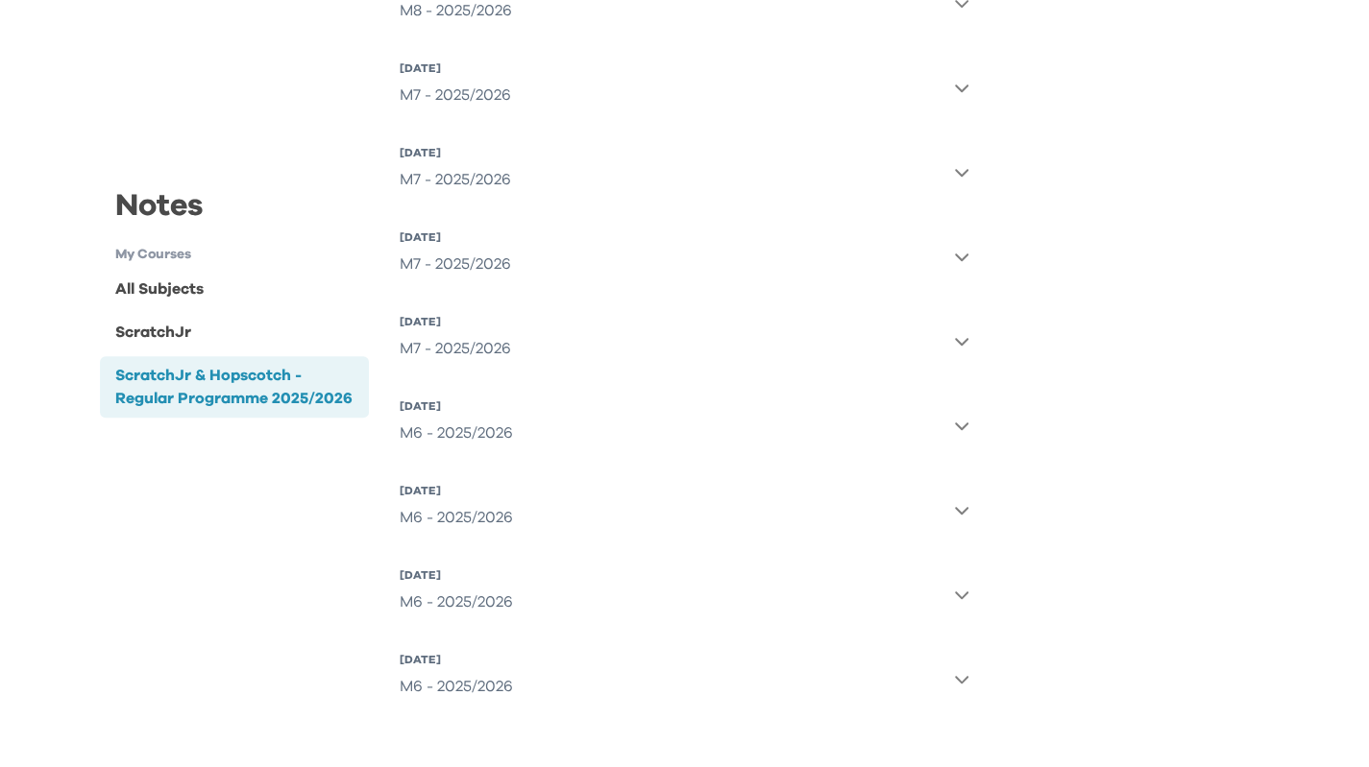
click at [963, 676] on icon "button" at bounding box center [961, 678] width 15 height 15
click at [951, 612] on button "26 Aug 2025, Tue M6 - 2025/2026" at bounding box center [685, 594] width 570 height 69
click at [963, 519] on button "27 Aug 2025, Wed M6 - 2025/2026" at bounding box center [685, 509] width 570 height 69
click at [951, 432] on button "27 Aug 2025, Wed M6 - 2025/2026" at bounding box center [685, 425] width 570 height 69
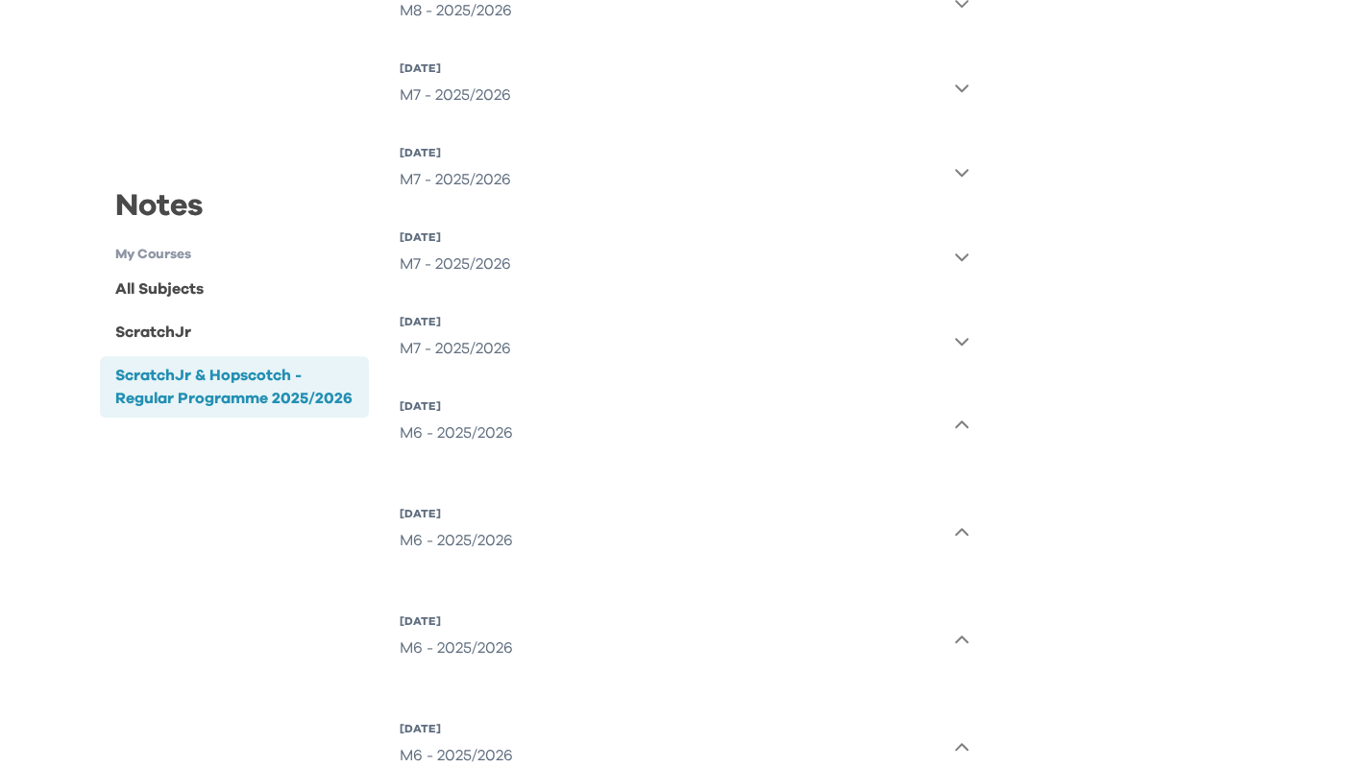
click at [973, 336] on div "All Contents Descending by Date 31 Oct 2025, Fri M8 - 2025/2026 24 Oct 2025, Fr…" at bounding box center [684, 242] width 600 height 1187
click at [962, 340] on icon "button" at bounding box center [961, 340] width 15 height 15
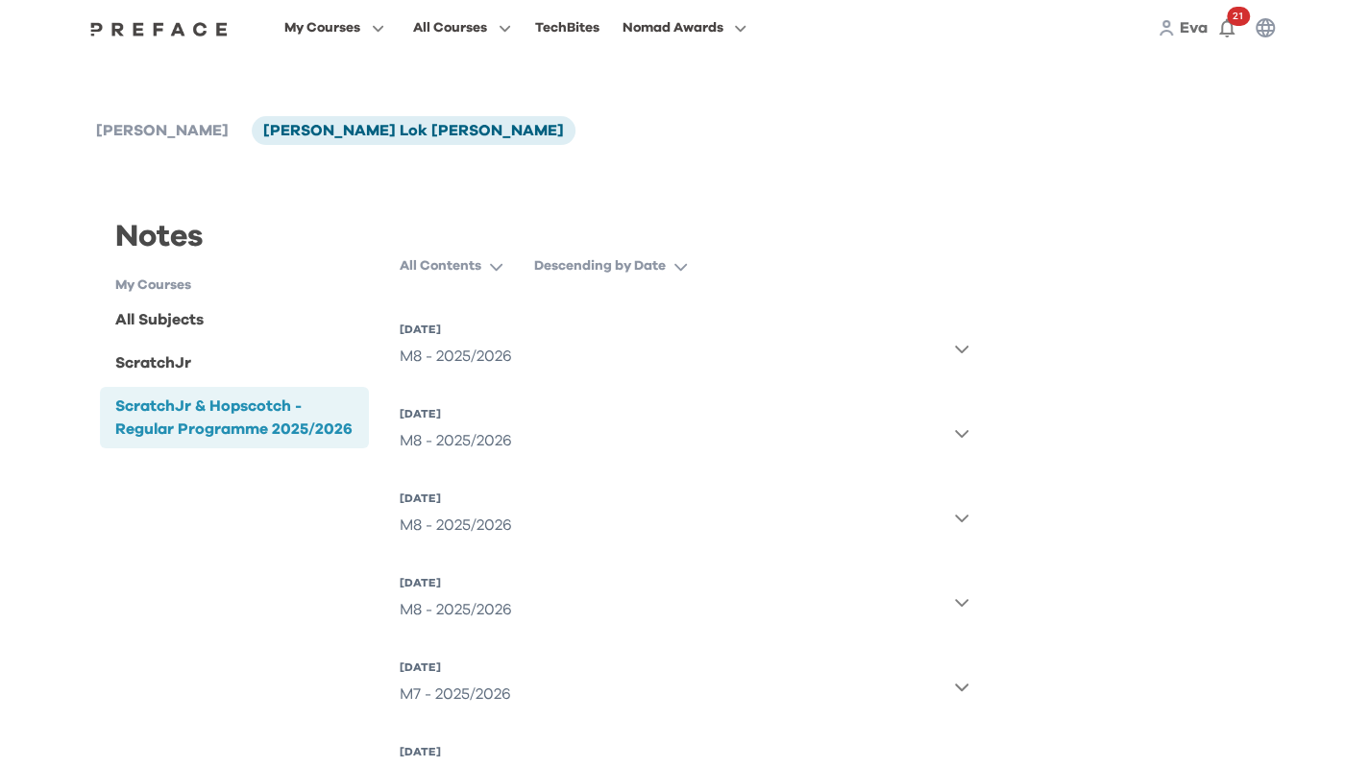
scroll to position [0, 0]
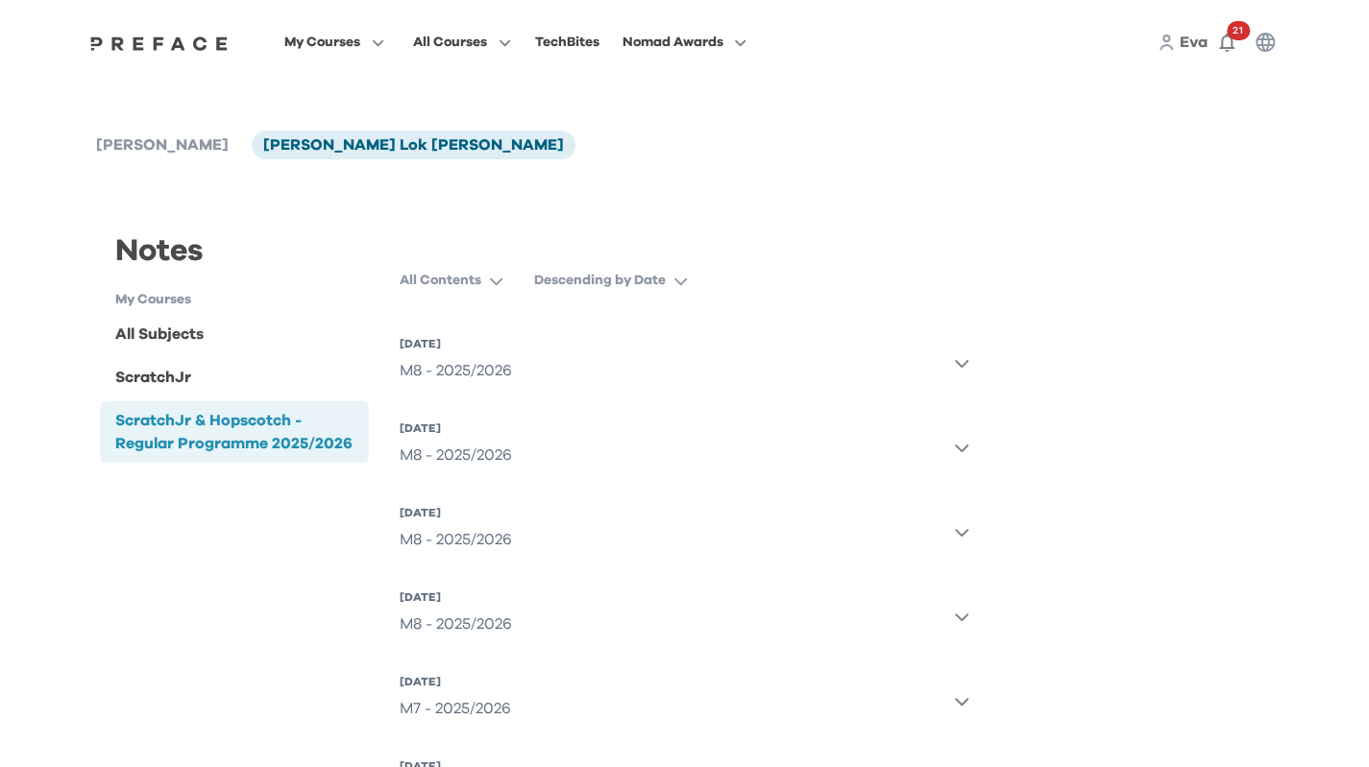
click at [206, 374] on div "ScratchJr" at bounding box center [235, 377] width 270 height 38
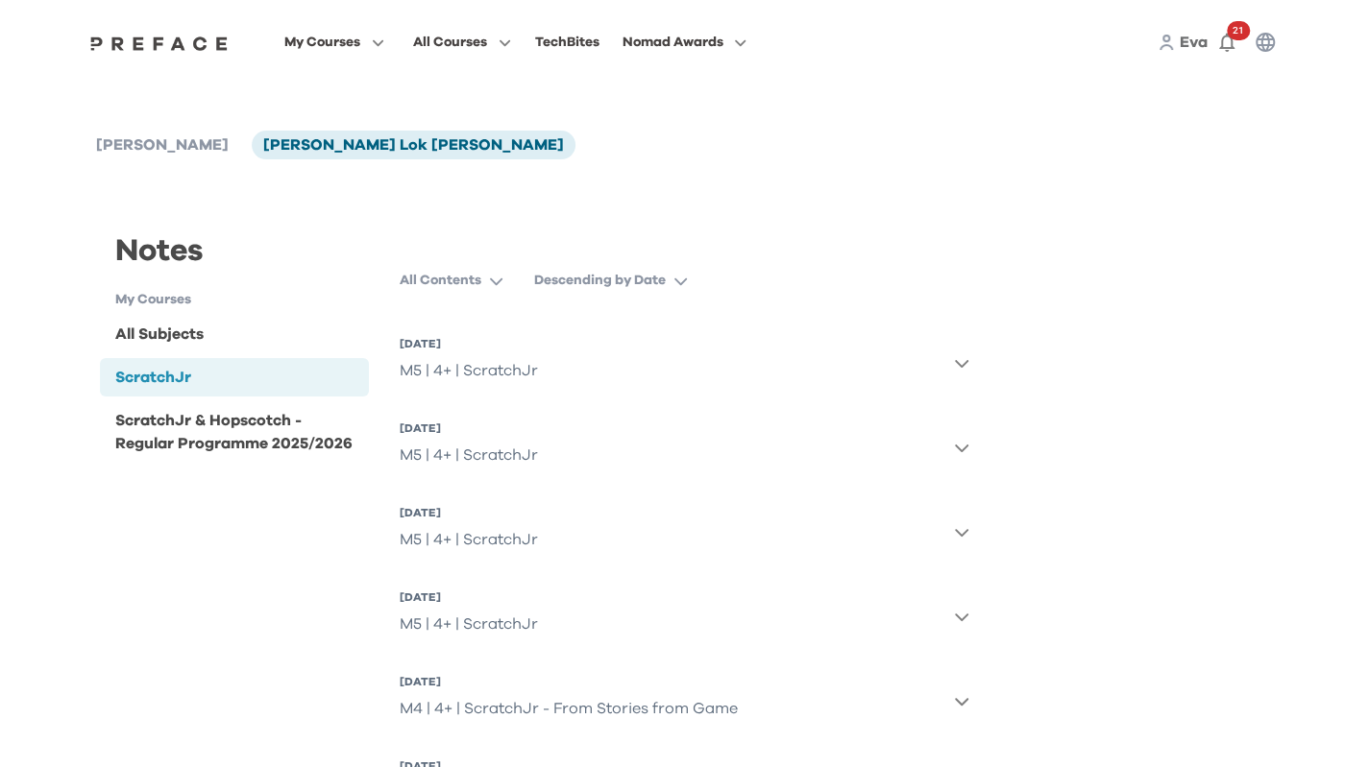
click at [282, 445] on div "ScratchJr & Hopscotch - Regular Programme 2025/2026" at bounding box center [238, 432] width 247 height 46
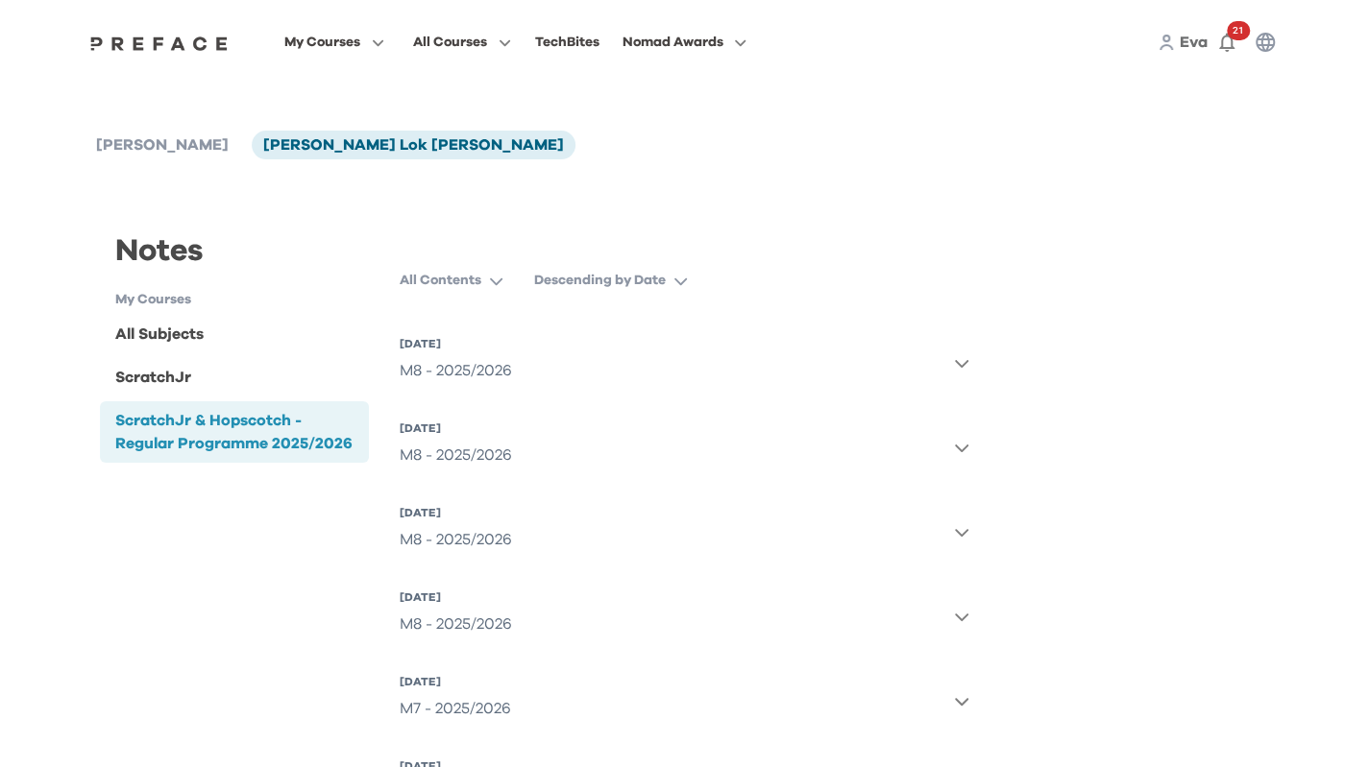
click at [503, 49] on button "All Courses" at bounding box center [461, 42] width 109 height 25
click at [440, 183] on span at bounding box center [462, 174] width 181 height 54
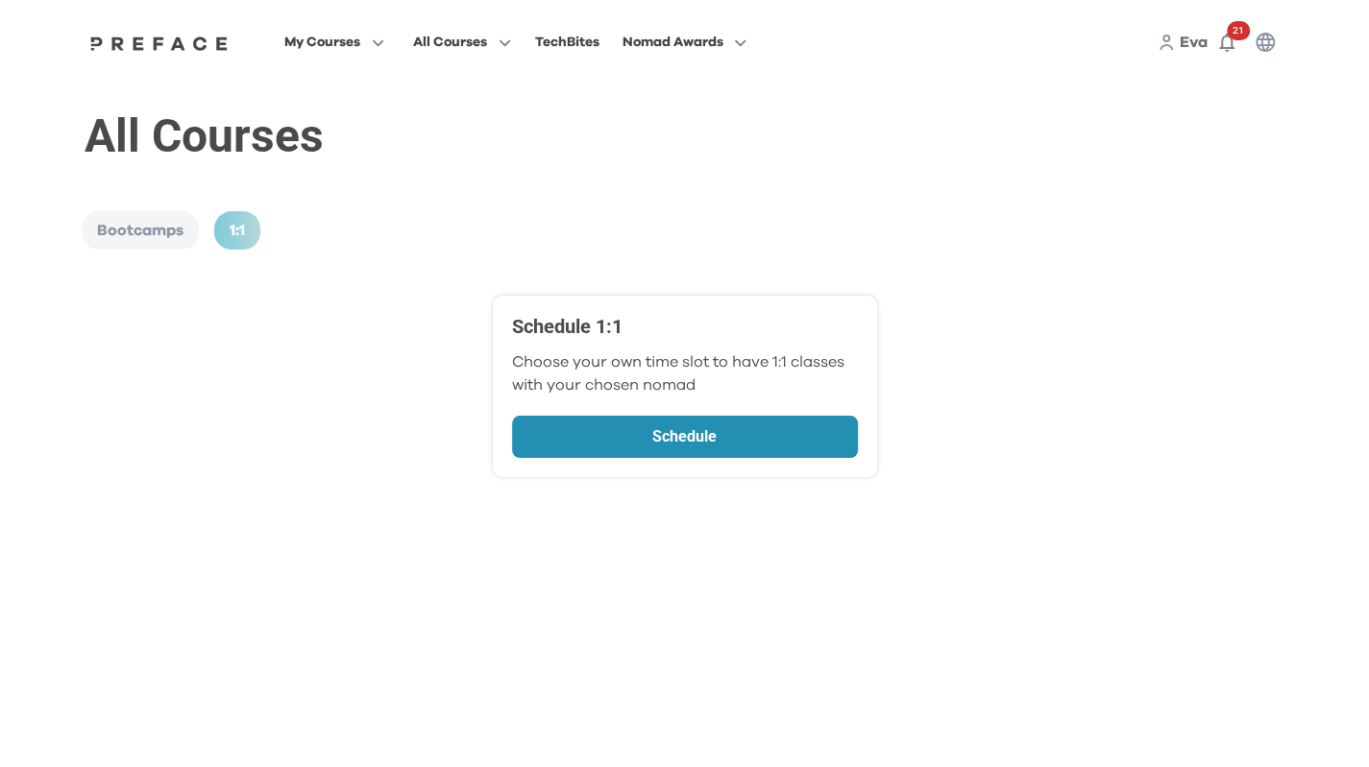
click at [595, 43] on div "TechBites" at bounding box center [566, 42] width 64 height 23
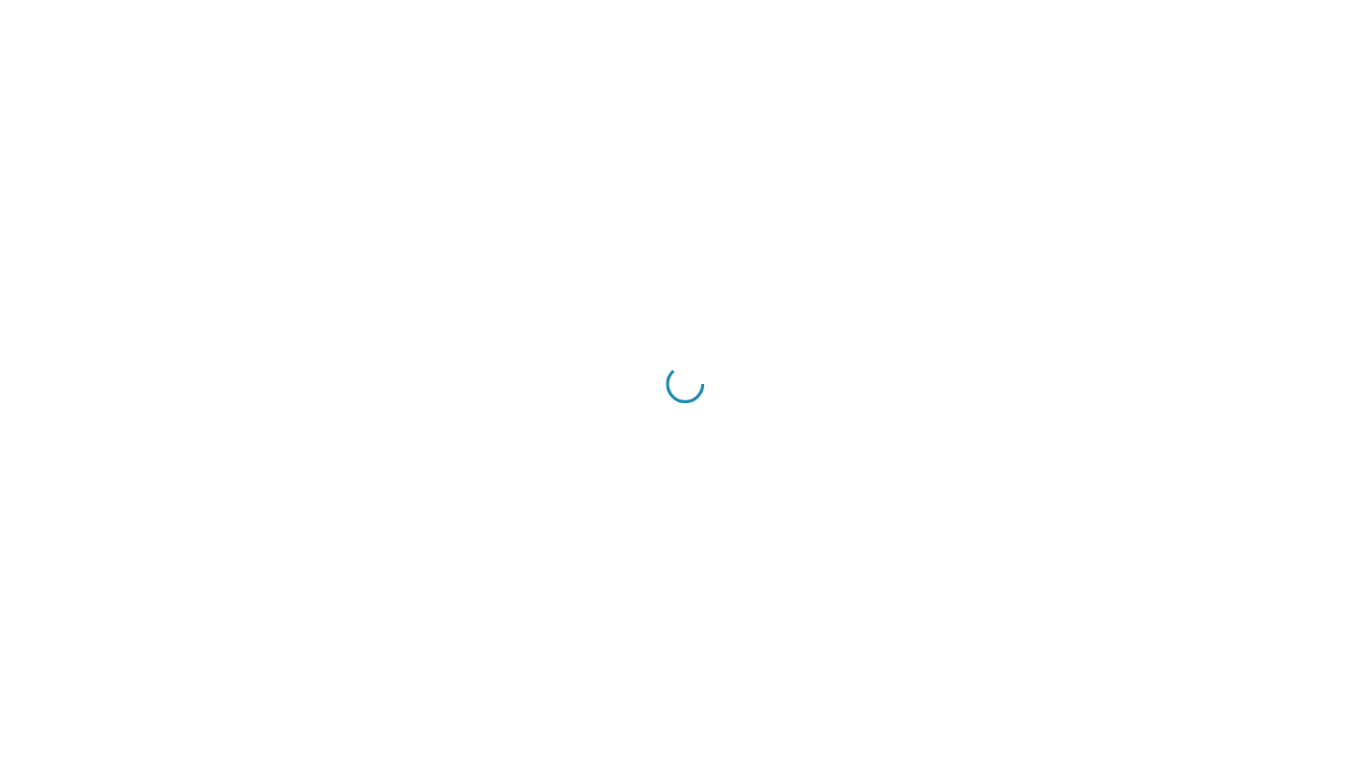
click at [824, 766] on div at bounding box center [684, 383] width 1369 height 767
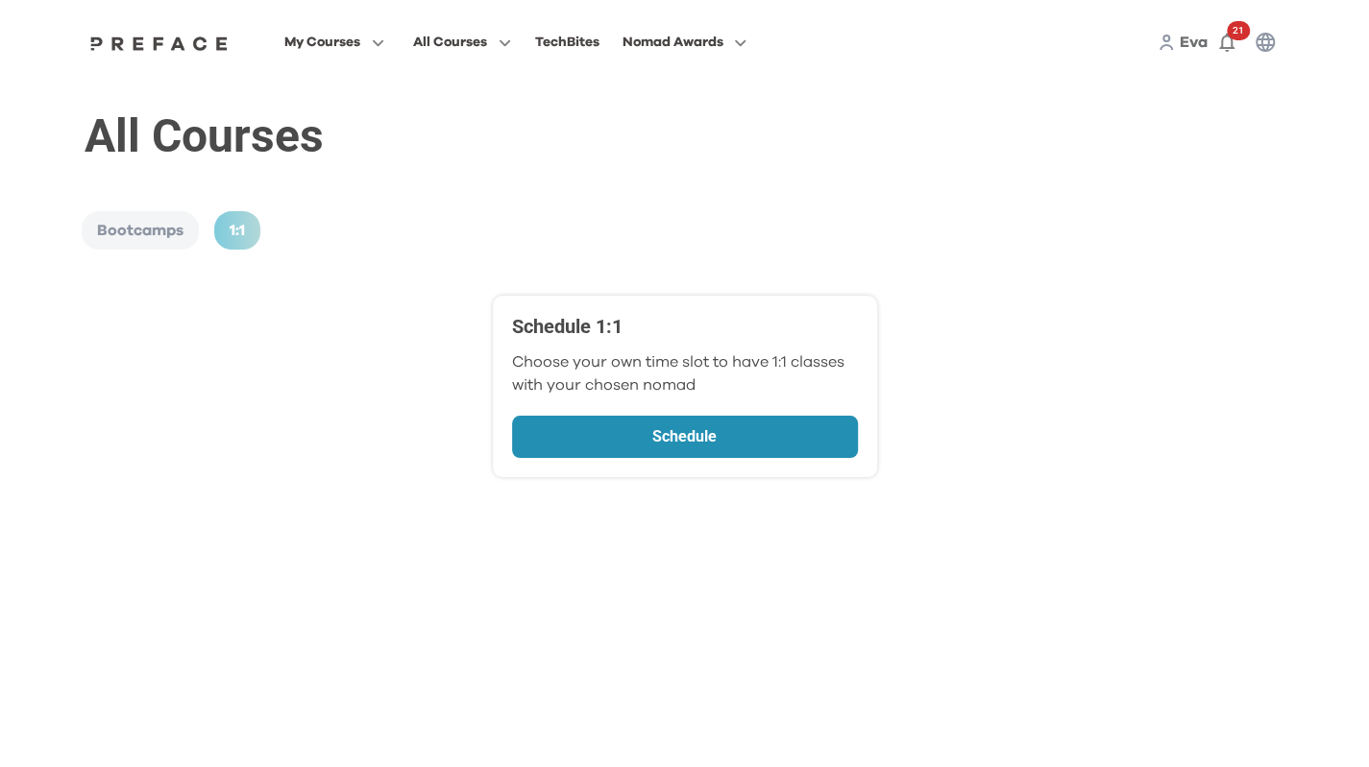
click at [695, 46] on span "Nomad Awards" at bounding box center [671, 42] width 101 height 23
click at [757, 178] on span at bounding box center [685, 174] width 181 height 54
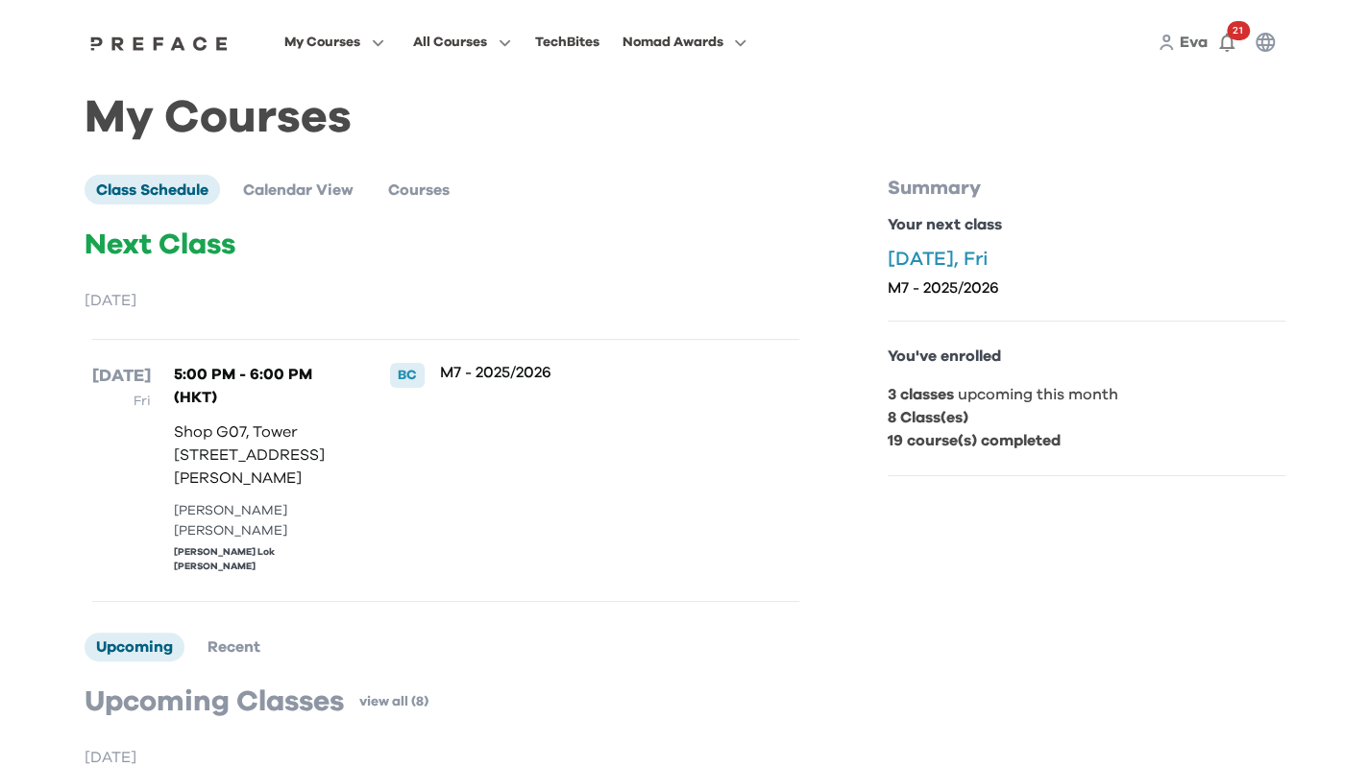
click at [567, 578] on div "M7 - 2025/2026" at bounding box center [587, 470] width 295 height 215
click at [1231, 32] on span "21" at bounding box center [1238, 30] width 23 height 19
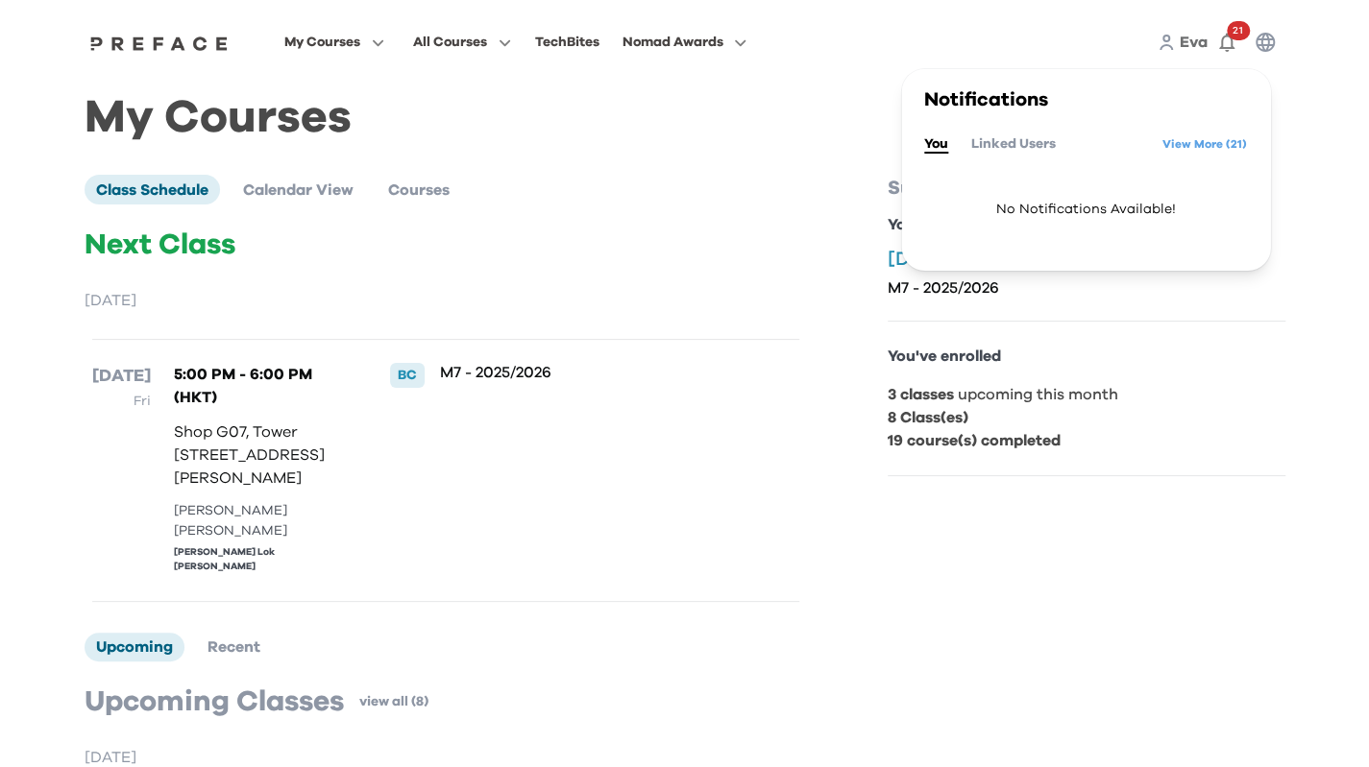
click at [1203, 154] on link "View More ( 21 )" at bounding box center [1204, 144] width 85 height 31
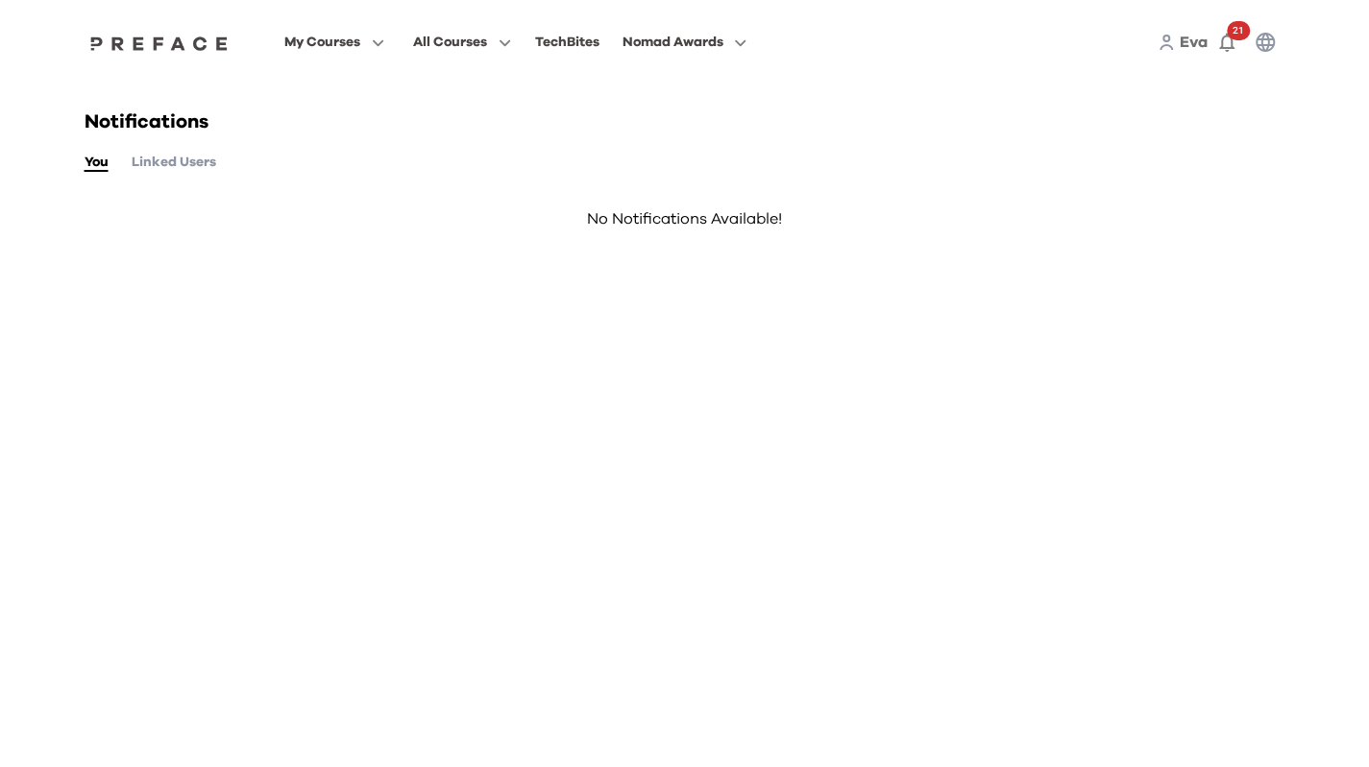
click at [211, 164] on button "Linked Users" at bounding box center [174, 162] width 85 height 21
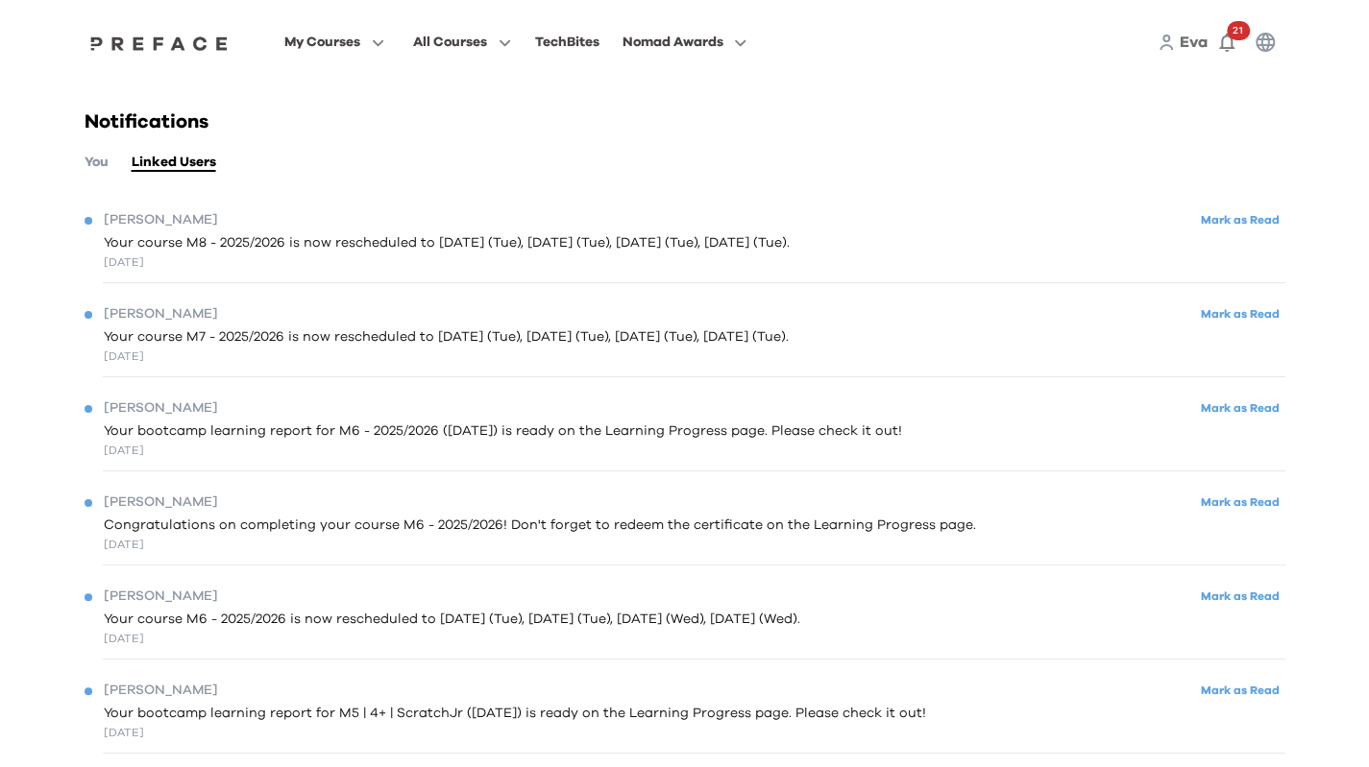
drag, startPoint x: 1030, startPoint y: 266, endPoint x: 879, endPoint y: 253, distance: 151.4
click at [857, 233] on div "Your course M8 - 2025/2026 is now rescheduled to Oct 7 (Tue), Oct 14 (Tue), Oct…" at bounding box center [685, 251] width 1201 height 37
click at [933, 303] on div "Reese Hei Lok Mark as Read" at bounding box center [685, 315] width 1201 height 26
drag, startPoint x: 870, startPoint y: 256, endPoint x: 1049, endPoint y: 387, distance: 221.3
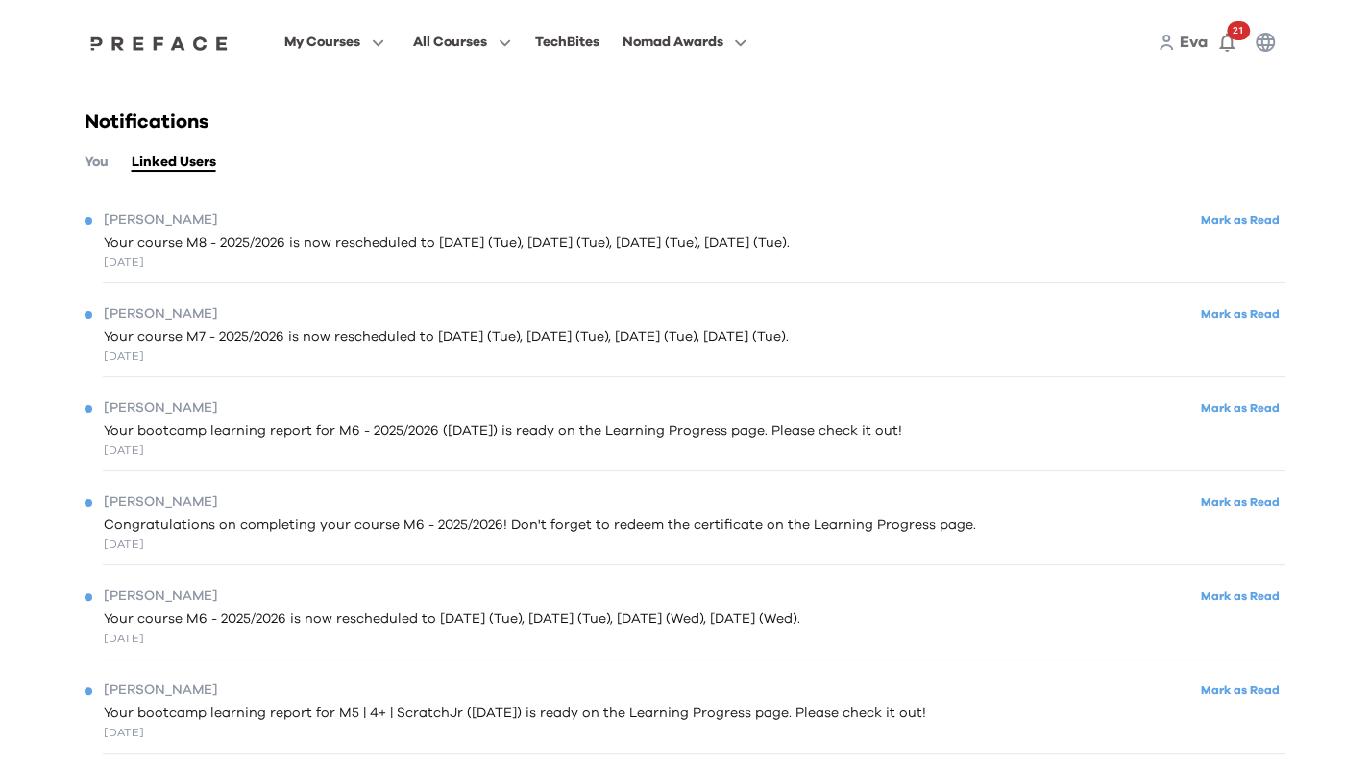
click at [1070, 456] on div "Your bootcamp learning report for M6 - 2025/2026 (27/08/2025) is ready on the L…" at bounding box center [685, 440] width 1201 height 37
drag, startPoint x: 1081, startPoint y: 479, endPoint x: 968, endPoint y: 348, distance: 173.0
click at [968, 348] on div "Your course M7 - 2025/2026 is now rescheduled to Sep 9 (Tue), Sep 16 (Tue), Sep…" at bounding box center [685, 346] width 1201 height 37
click at [891, 64] on div "My Courses All Courses TechBites Nomad Awards Eva 21" at bounding box center [684, 42] width 1229 height 85
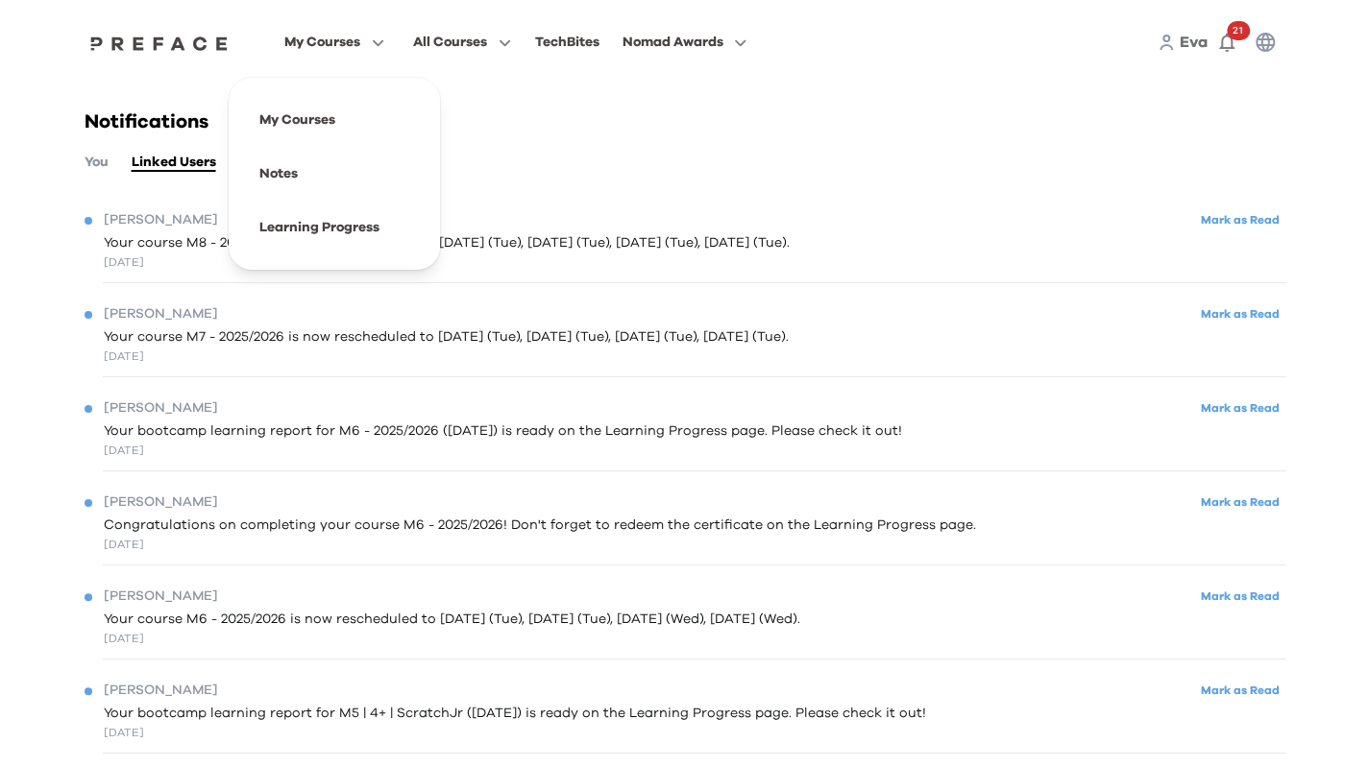
click at [352, 36] on span "My Courses" at bounding box center [322, 42] width 76 height 23
click at [338, 239] on span at bounding box center [334, 228] width 181 height 54
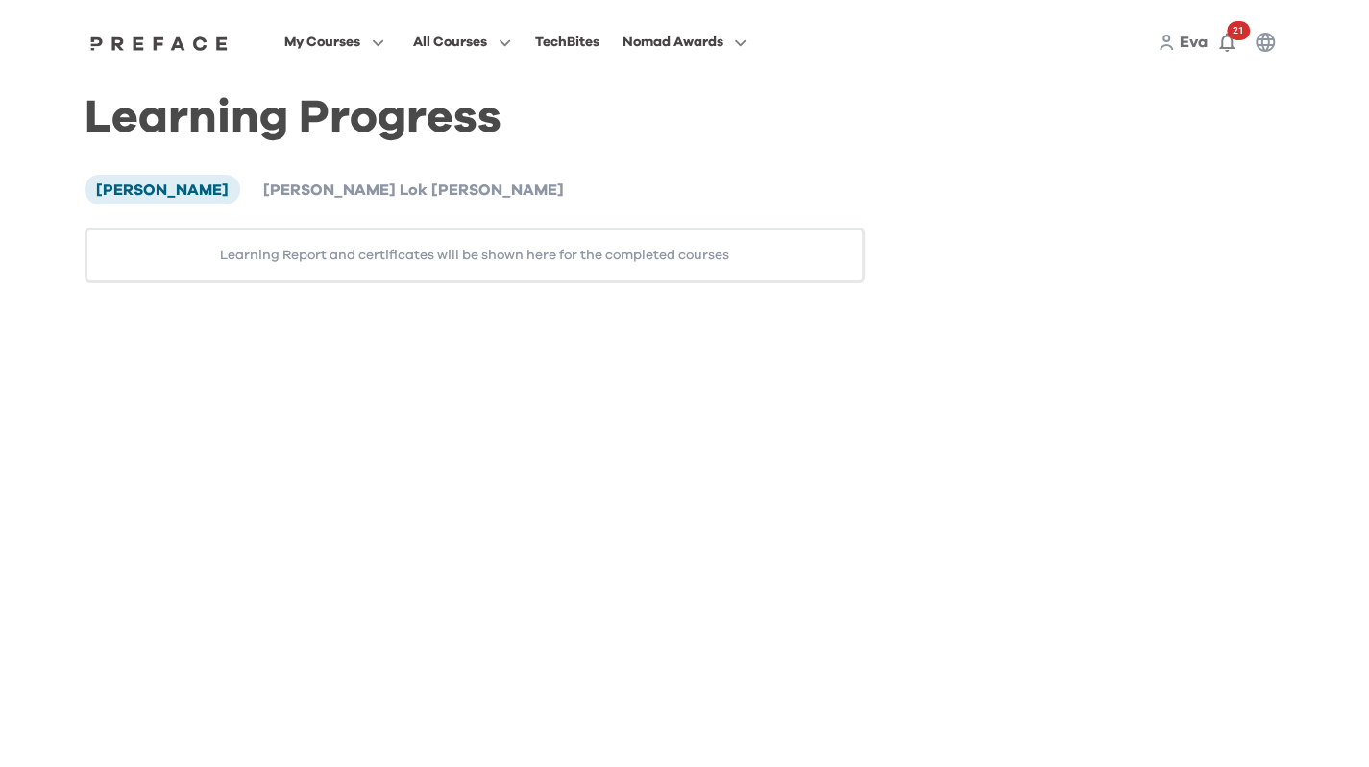
click at [252, 206] on div "[PERSON_NAME] Hei Lok [PERSON_NAME] Learning Report and certificates will be sh…" at bounding box center [475, 229] width 781 height 108
click at [263, 191] on span "[PERSON_NAME] Lok [PERSON_NAME]" at bounding box center [413, 189] width 301 height 15
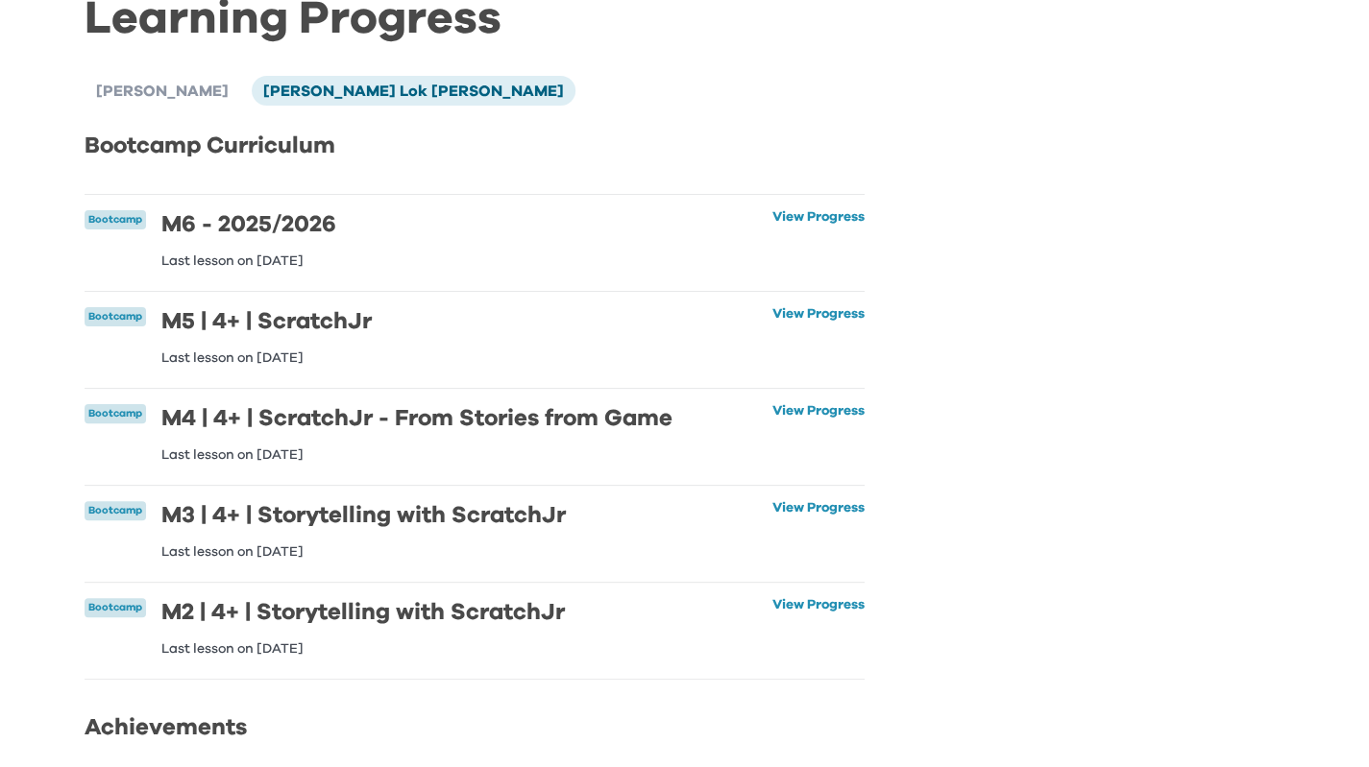
scroll to position [192, 0]
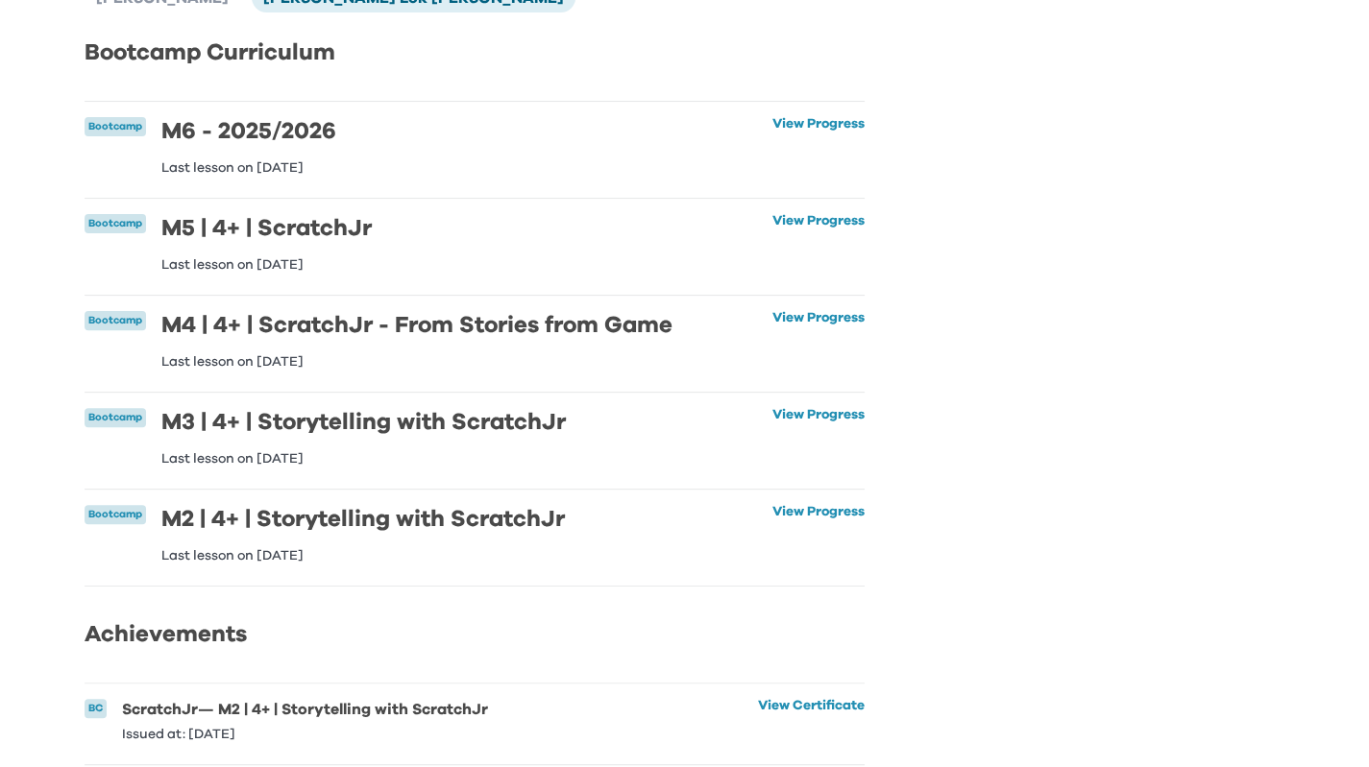
click at [811, 130] on link "View Progress" at bounding box center [818, 146] width 92 height 58
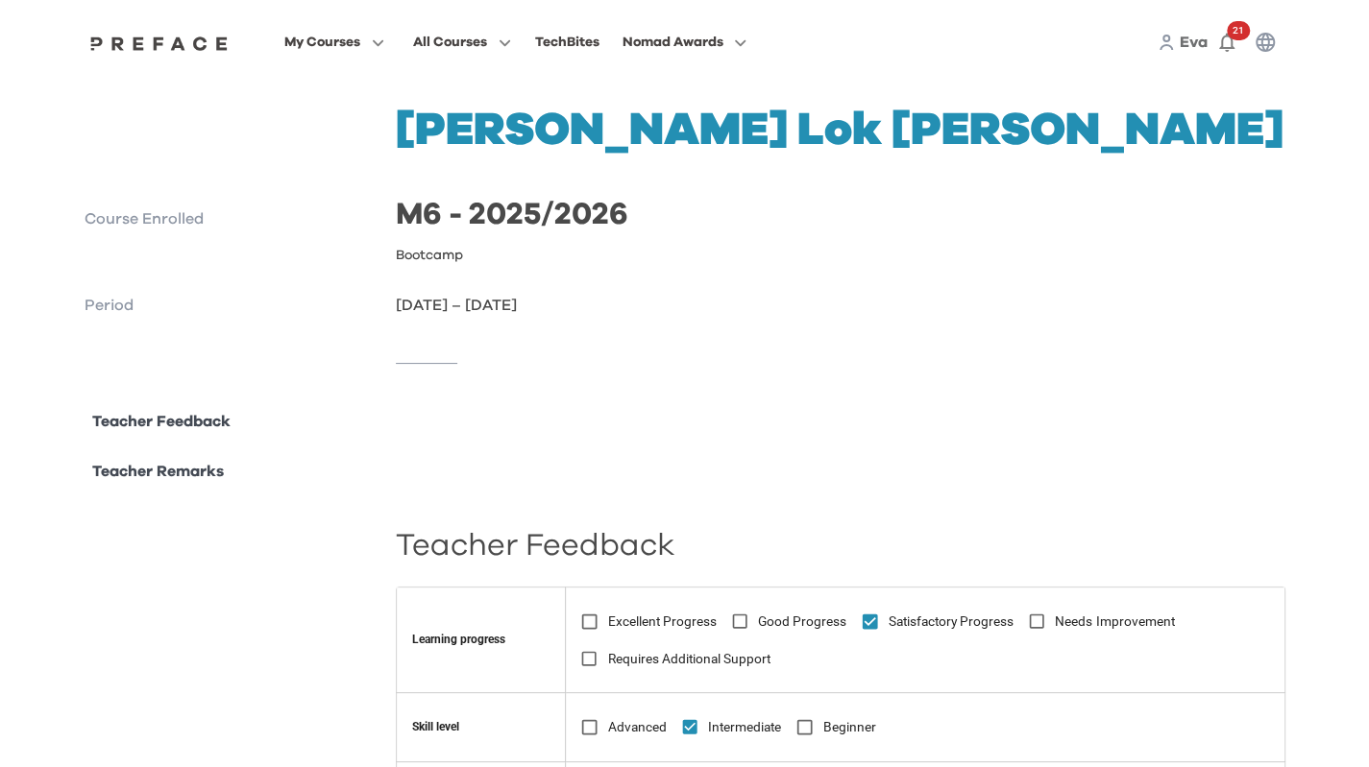
click at [161, 424] on p "Teacher Feedback" at bounding box center [161, 421] width 138 height 23
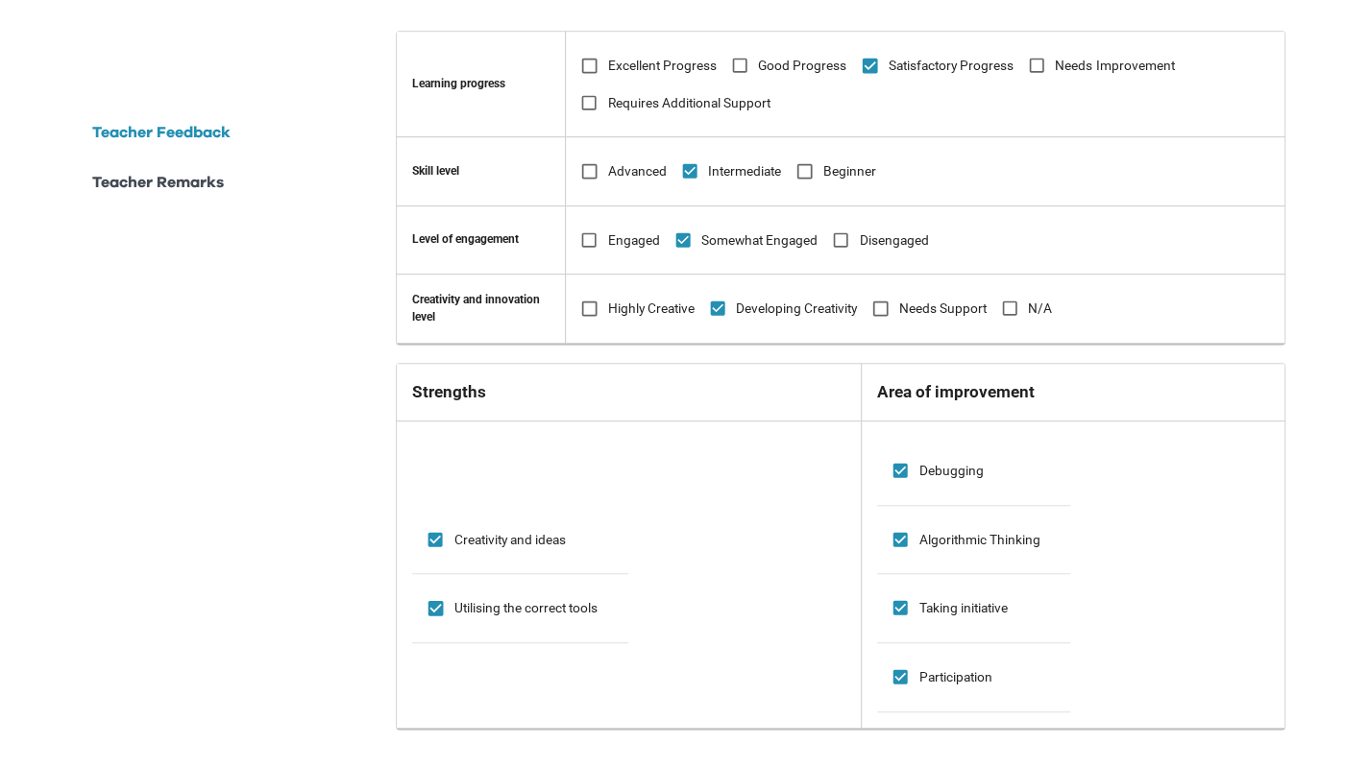
click at [158, 193] on p "Teacher Remarks" at bounding box center [158, 182] width 132 height 23
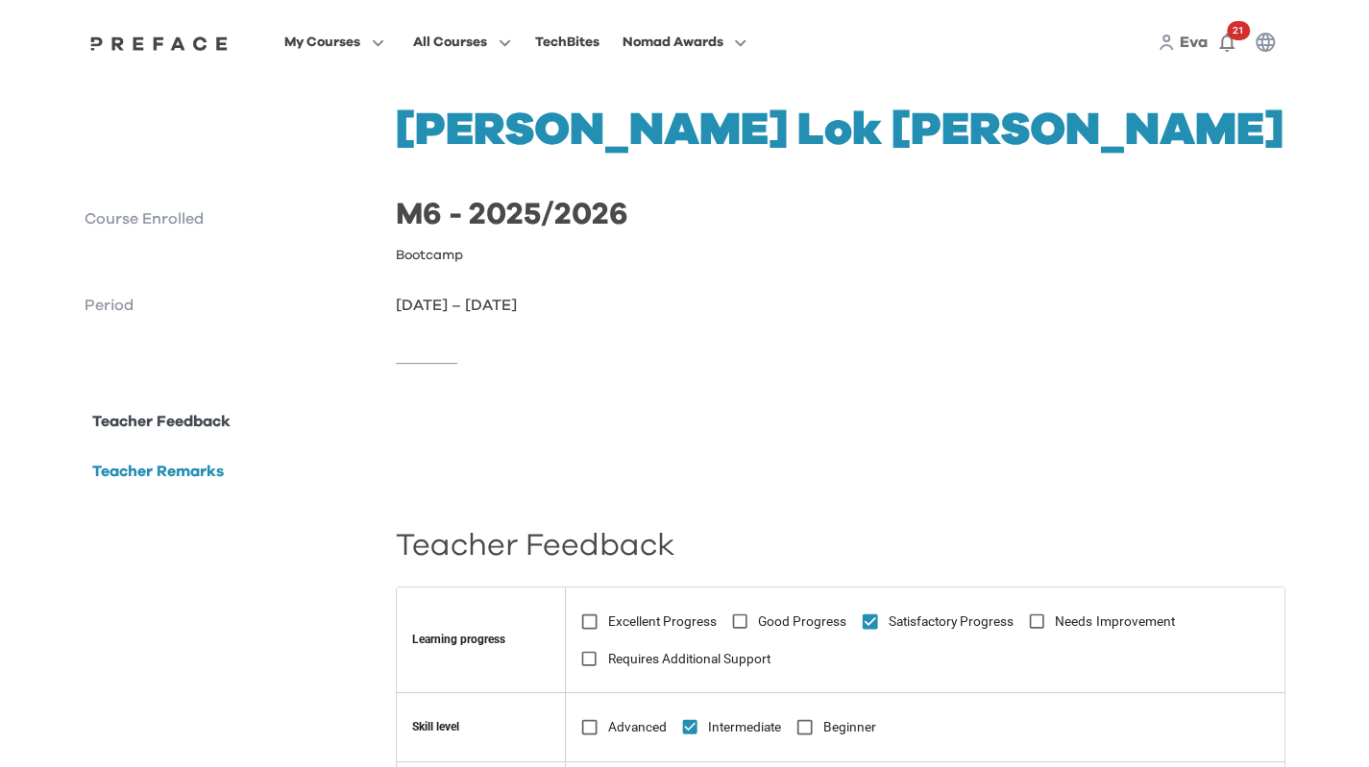
click at [148, 312] on p "Period" at bounding box center [233, 305] width 297 height 23
click at [1251, 212] on h2 "M6 - 2025/2026" at bounding box center [840, 215] width 889 height 31
click at [1059, 376] on div at bounding box center [685, 363] width 1201 height 93
click at [979, 321] on div at bounding box center [685, 363] width 1201 height 93
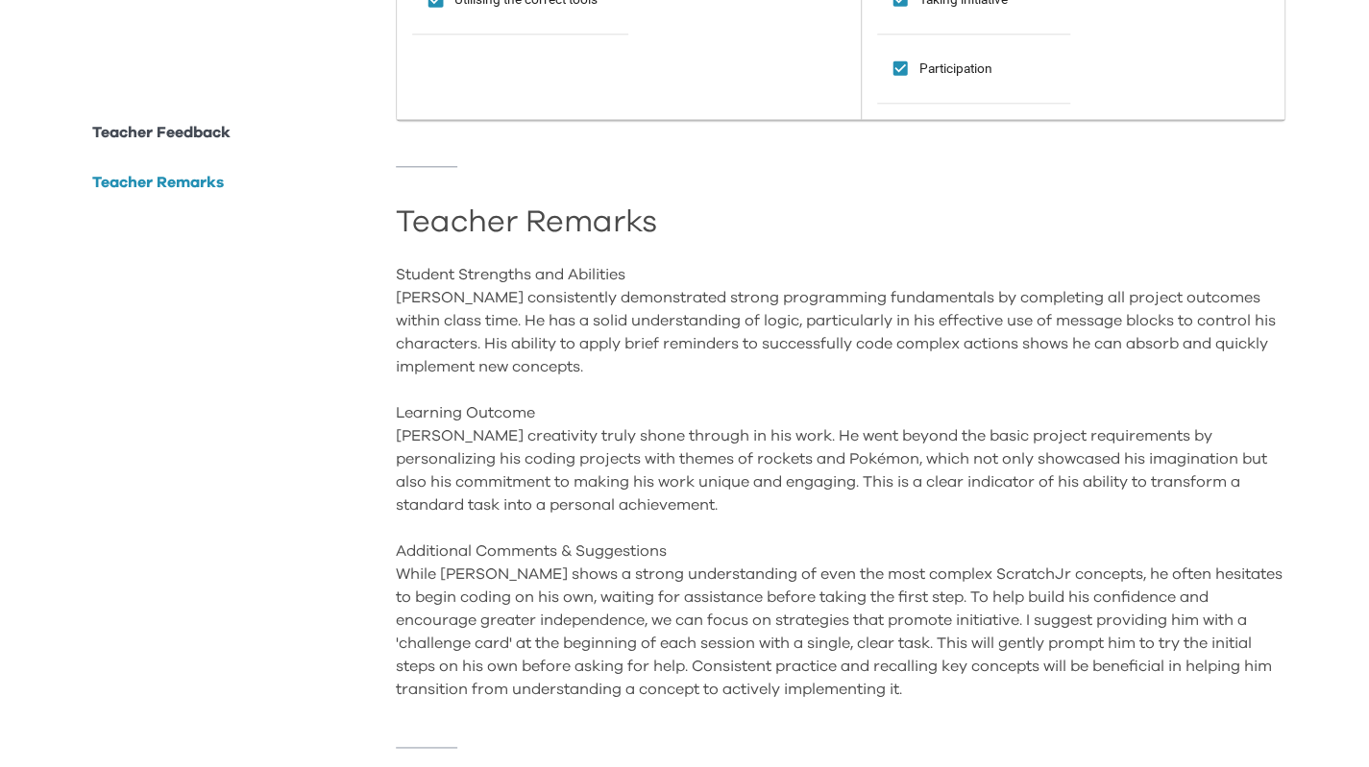
scroll to position [1175, 0]
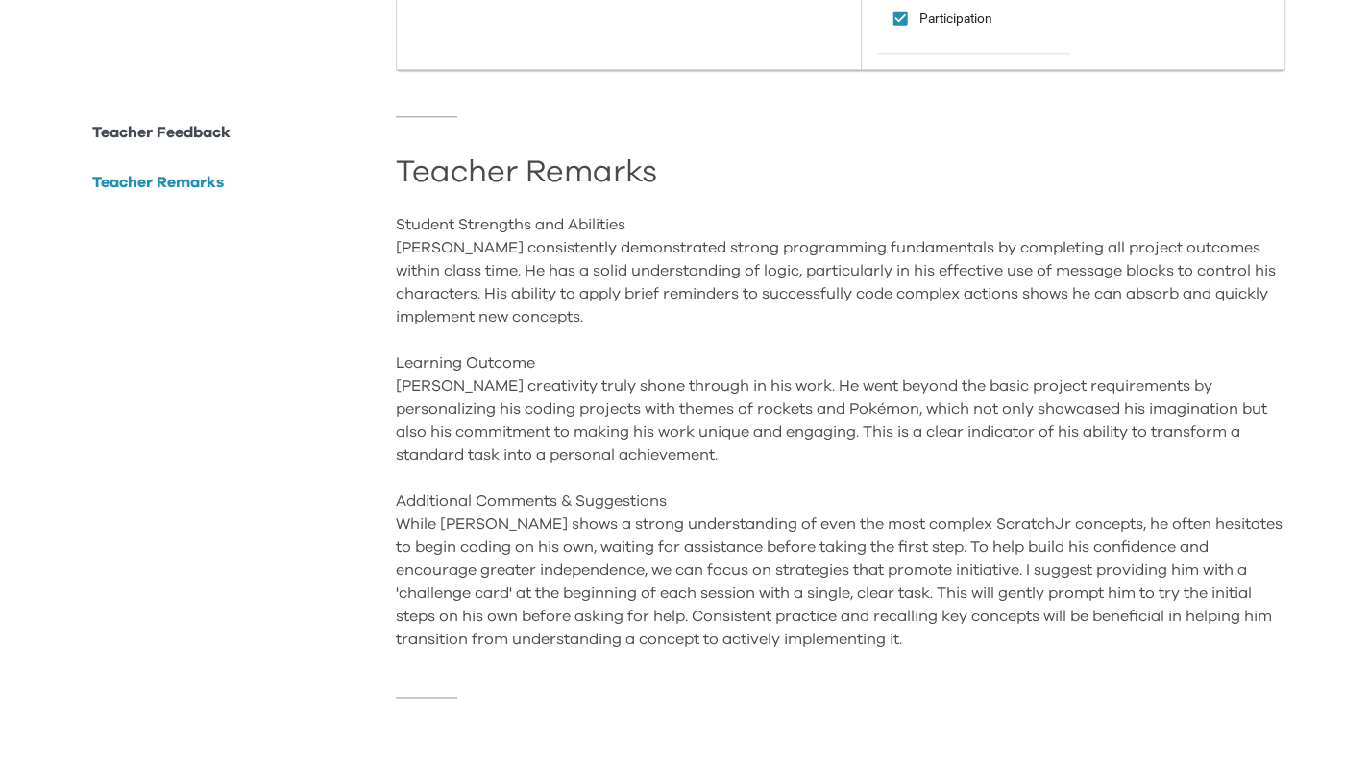
click at [1221, 639] on div "Teacher Feedback Learning progress Excellent Progress Good Progress Satisfactor…" at bounding box center [840, 17] width 889 height 1452
click at [1184, 665] on div "Teacher Feedback Learning progress Excellent Progress Good Progress Satisfactor…" at bounding box center [840, 17] width 889 height 1452
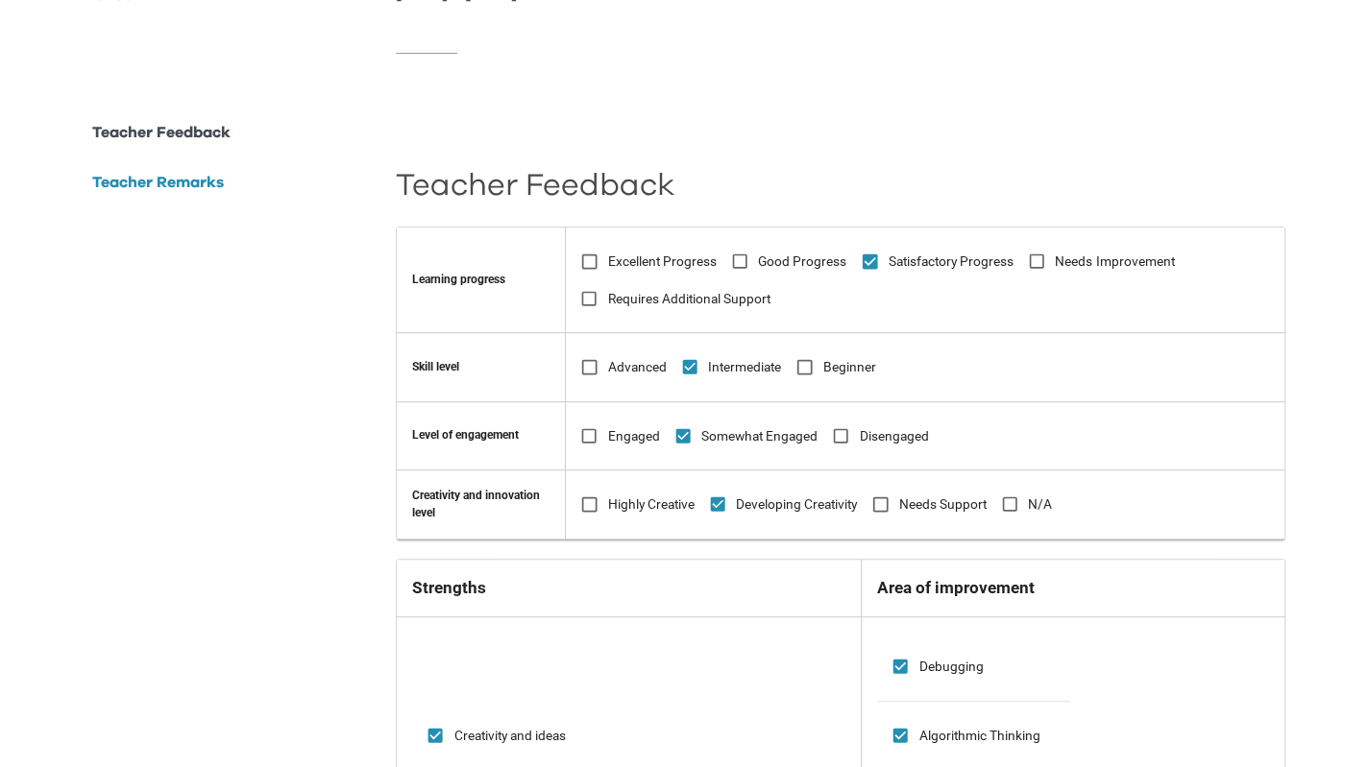
scroll to position [0, 0]
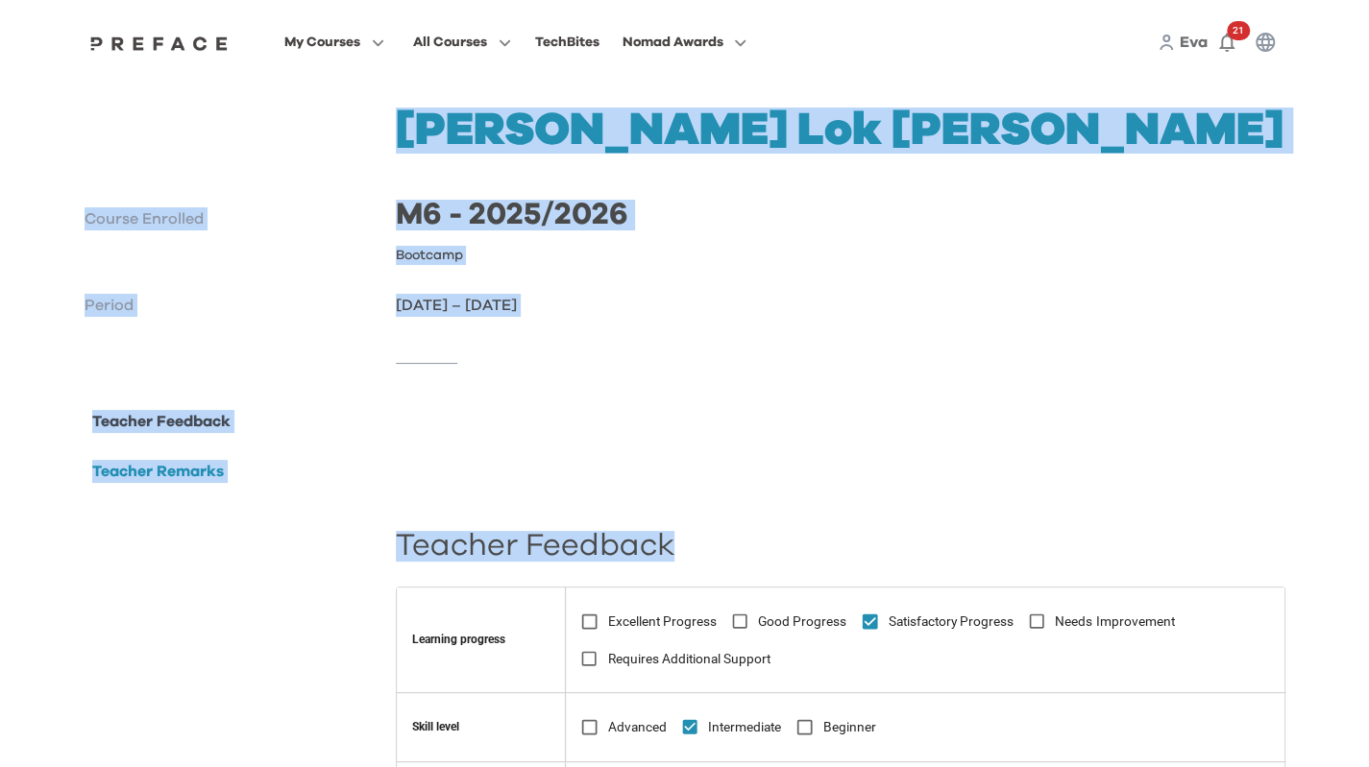
drag, startPoint x: 401, startPoint y: 155, endPoint x: 870, endPoint y: 391, distance: 525.8
click at [870, 391] on div at bounding box center [685, 363] width 1201 height 93
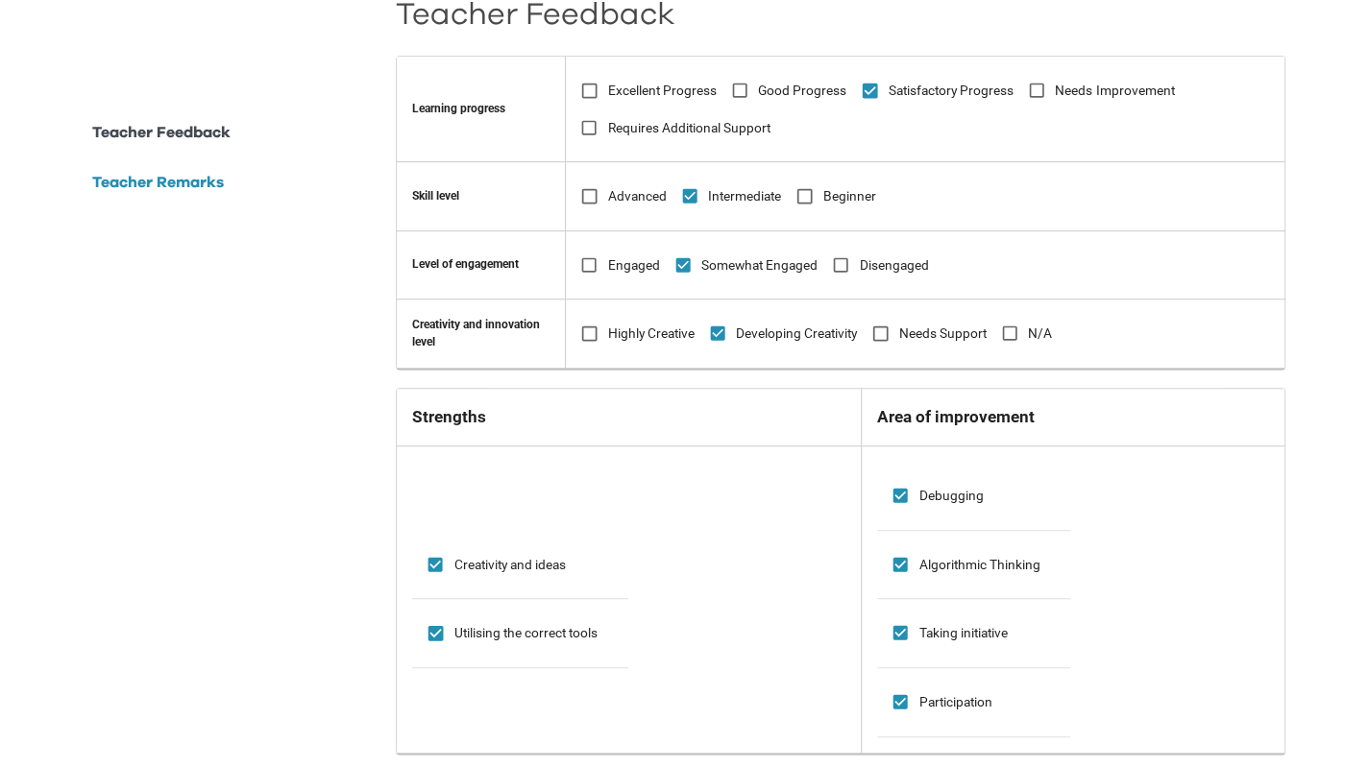
scroll to position [480, 0]
click at [496, 24] on h2 "Teacher Feedback" at bounding box center [840, 16] width 889 height 19
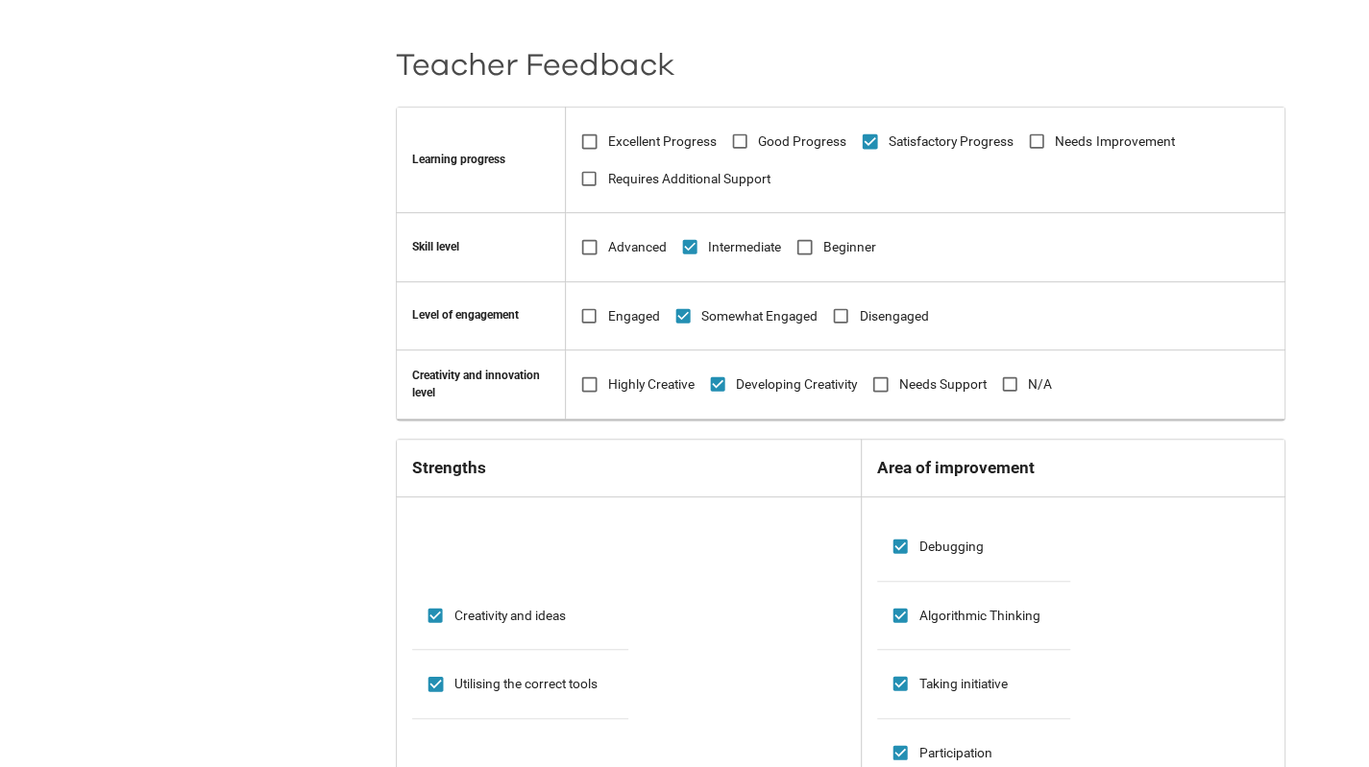
scroll to position [0, 0]
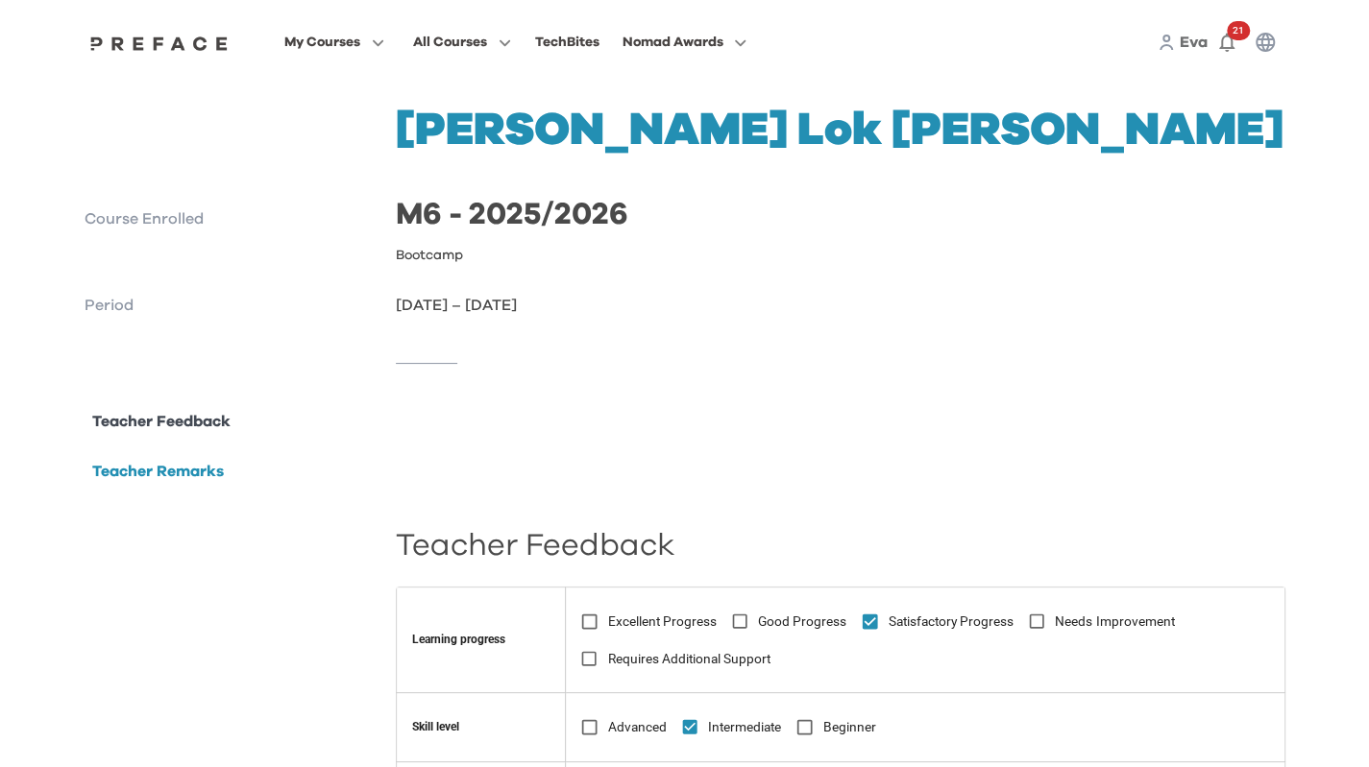
click at [755, 241] on div "[PERSON_NAME] Lok Chan Course Enrolled M6 - 2025/2026 Bootcamp Period [DATE] – …" at bounding box center [685, 212] width 1201 height 209
click at [373, 229] on span at bounding box center [334, 228] width 181 height 54
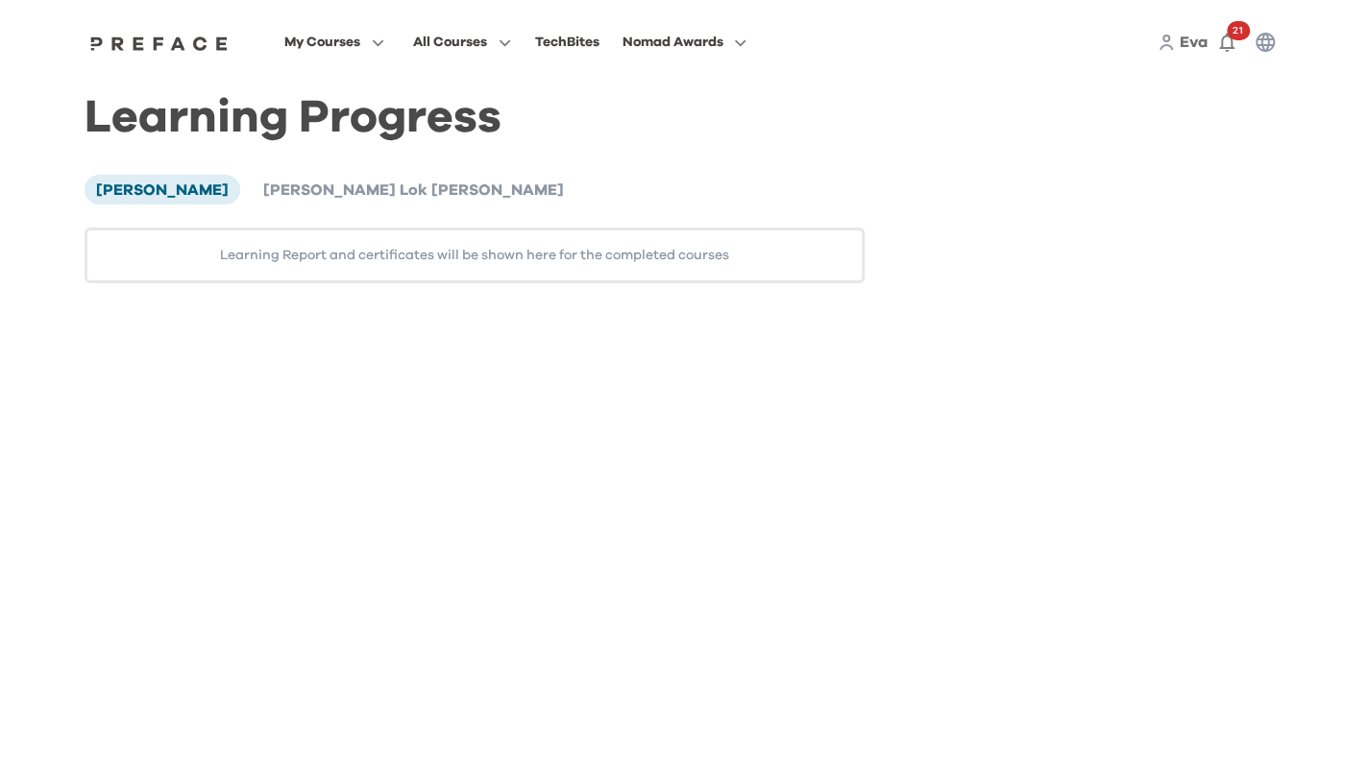
click at [319, 187] on span "[PERSON_NAME] Lok [PERSON_NAME]" at bounding box center [413, 189] width 301 height 15
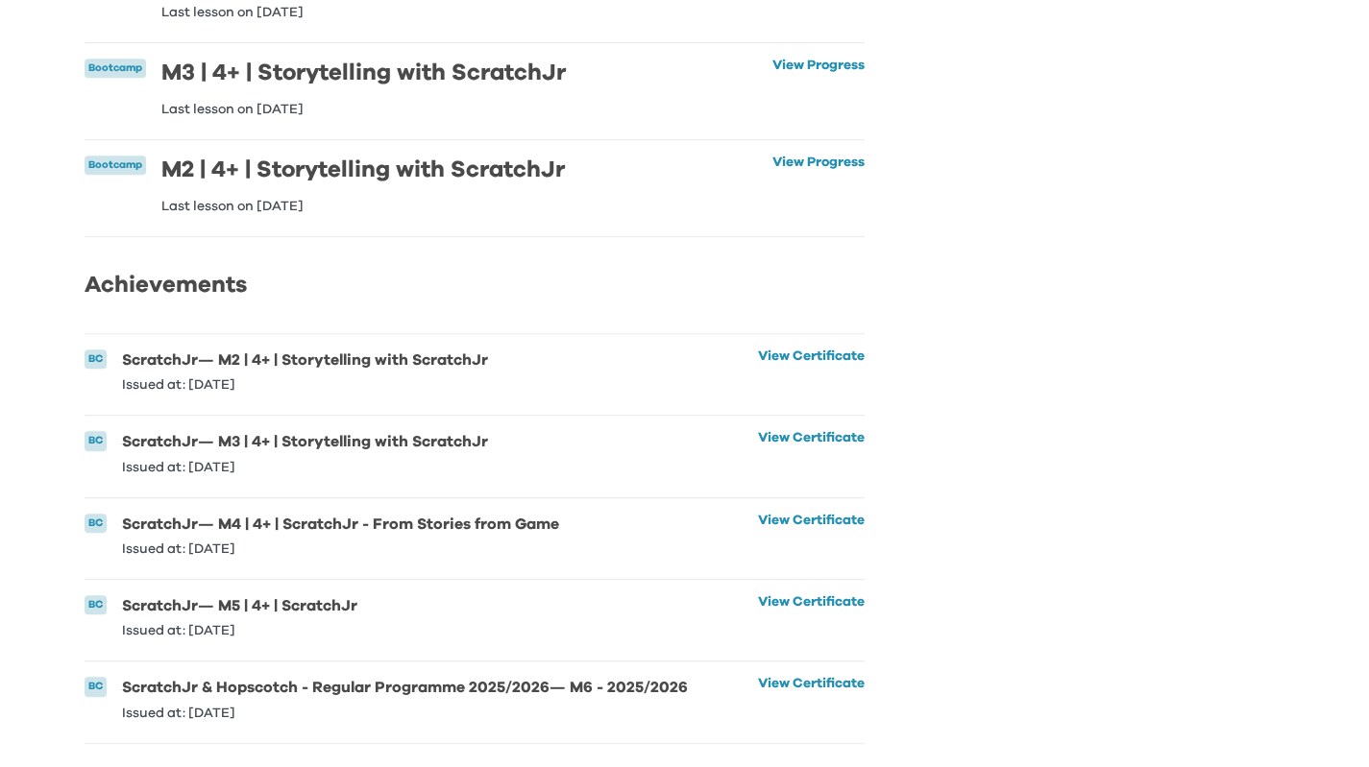
scroll to position [571, 0]
click at [791, 682] on link "View Certificate" at bounding box center [811, 698] width 107 height 42
click at [799, 595] on link "View Certificate" at bounding box center [811, 616] width 107 height 42
click at [766, 516] on link "View Certificate" at bounding box center [811, 535] width 107 height 42
drag, startPoint x: 355, startPoint y: 522, endPoint x: 488, endPoint y: 543, distance: 134.2
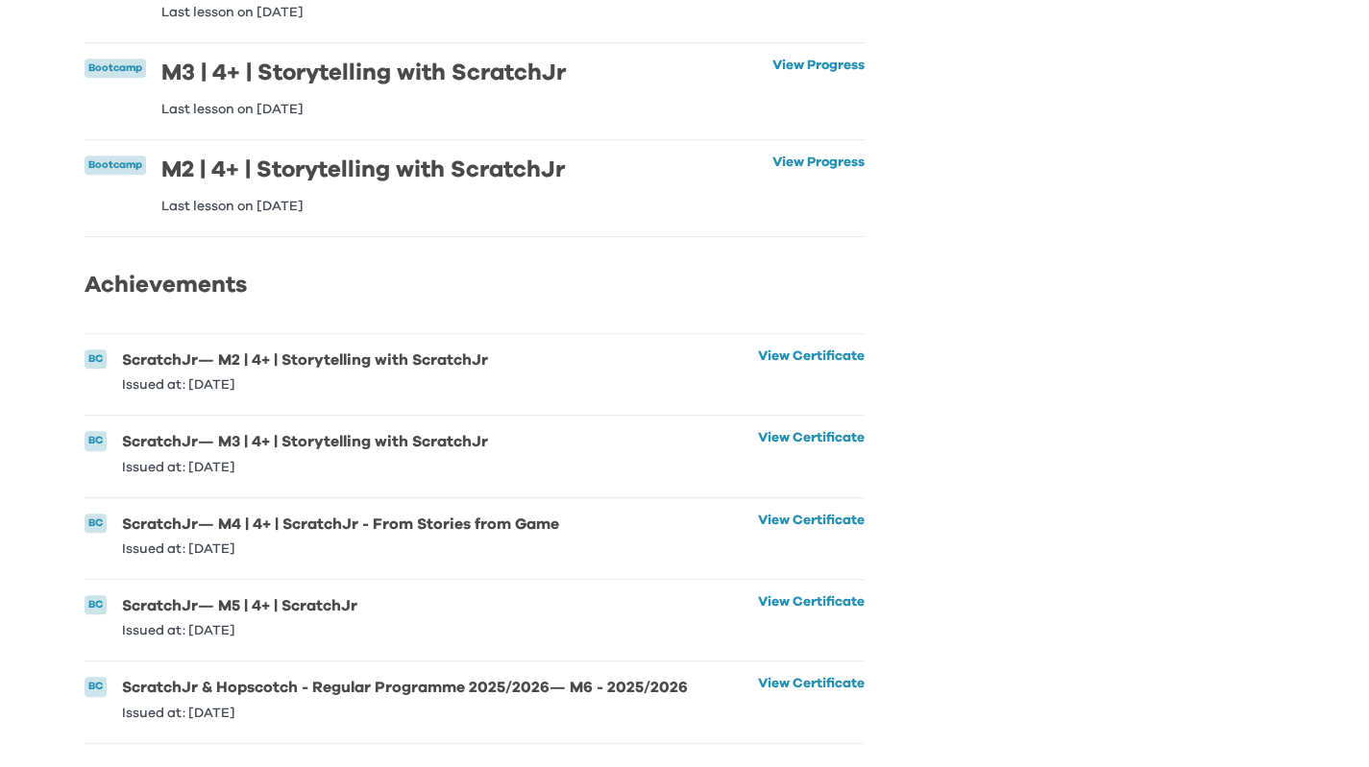
click at [485, 538] on div "ScratchJr — M4 | 4+ | ScratchJr - From Stories from Game Issued at: [DATE] View…" at bounding box center [340, 535] width 437 height 42
click at [492, 545] on li "BC ScratchJr — M4 | 4+ | ScratchJr - From Stories from Game Issued at: [DATE] V…" at bounding box center [475, 538] width 781 height 81
drag, startPoint x: 467, startPoint y: 510, endPoint x: 438, endPoint y: 601, distance: 95.7
click at [358, 498] on li "BC ScratchJr — M4 | 4+ | ScratchJr - From Stories from Game Issued at: [DATE] V…" at bounding box center [475, 538] width 781 height 81
click at [442, 604] on li "BC ScratchJr — M5 | 4+ | ScratchJr Issued at: [DATE] View Certificate View Cert…" at bounding box center [475, 620] width 781 height 81
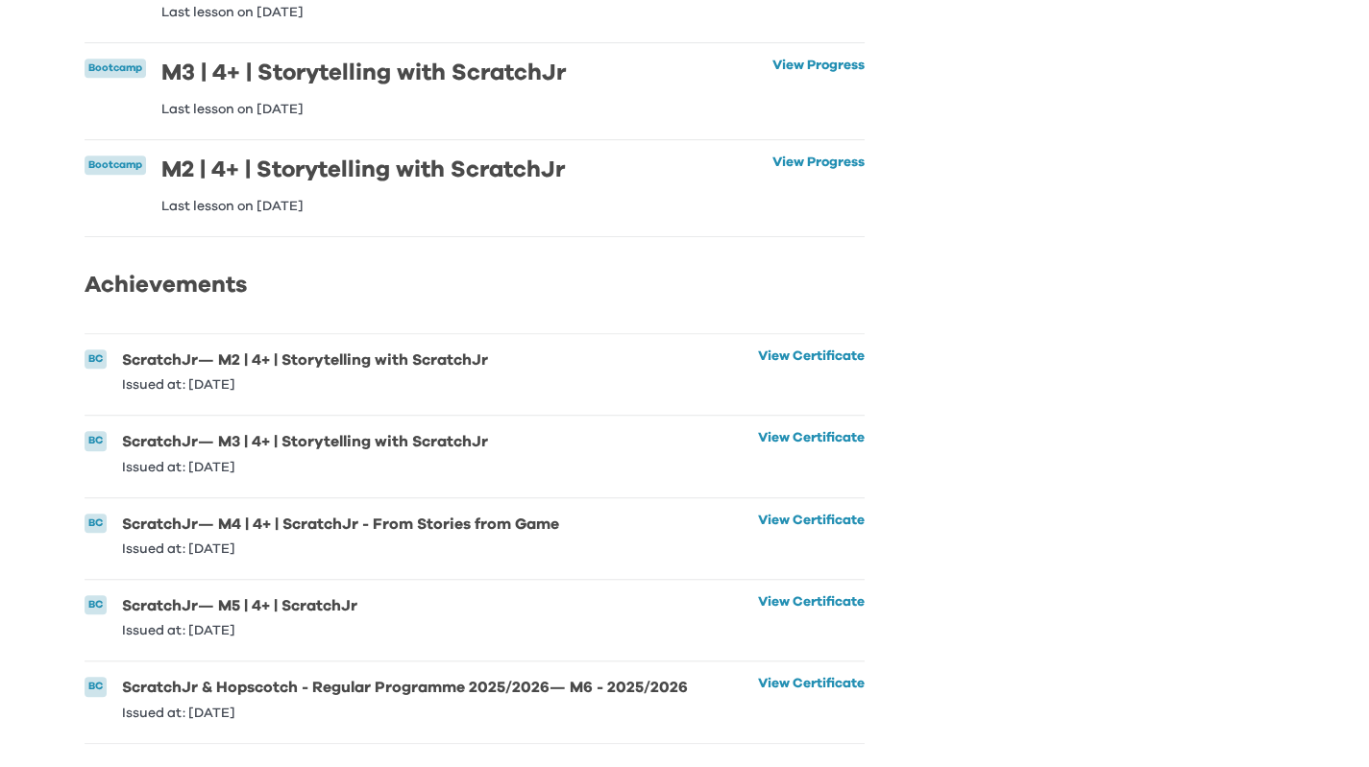
drag, startPoint x: 475, startPoint y: 638, endPoint x: 363, endPoint y: 527, distance: 157.6
click at [361, 527] on ul "BC ScratchJr — M2 | 4+ | Storytelling with ScratchJr Issued at: [DATE] View Cer…" at bounding box center [475, 538] width 781 height 411
click at [830, 431] on link "View Certificate" at bounding box center [811, 452] width 107 height 42
click at [790, 350] on link "View Certificate" at bounding box center [811, 371] width 107 height 42
click at [1189, 434] on div "Learning Progress [PERSON_NAME] Hei Lok Chan Bootcamp Curriculum Bootcamp M6 - …" at bounding box center [685, 155] width 1201 height 1179
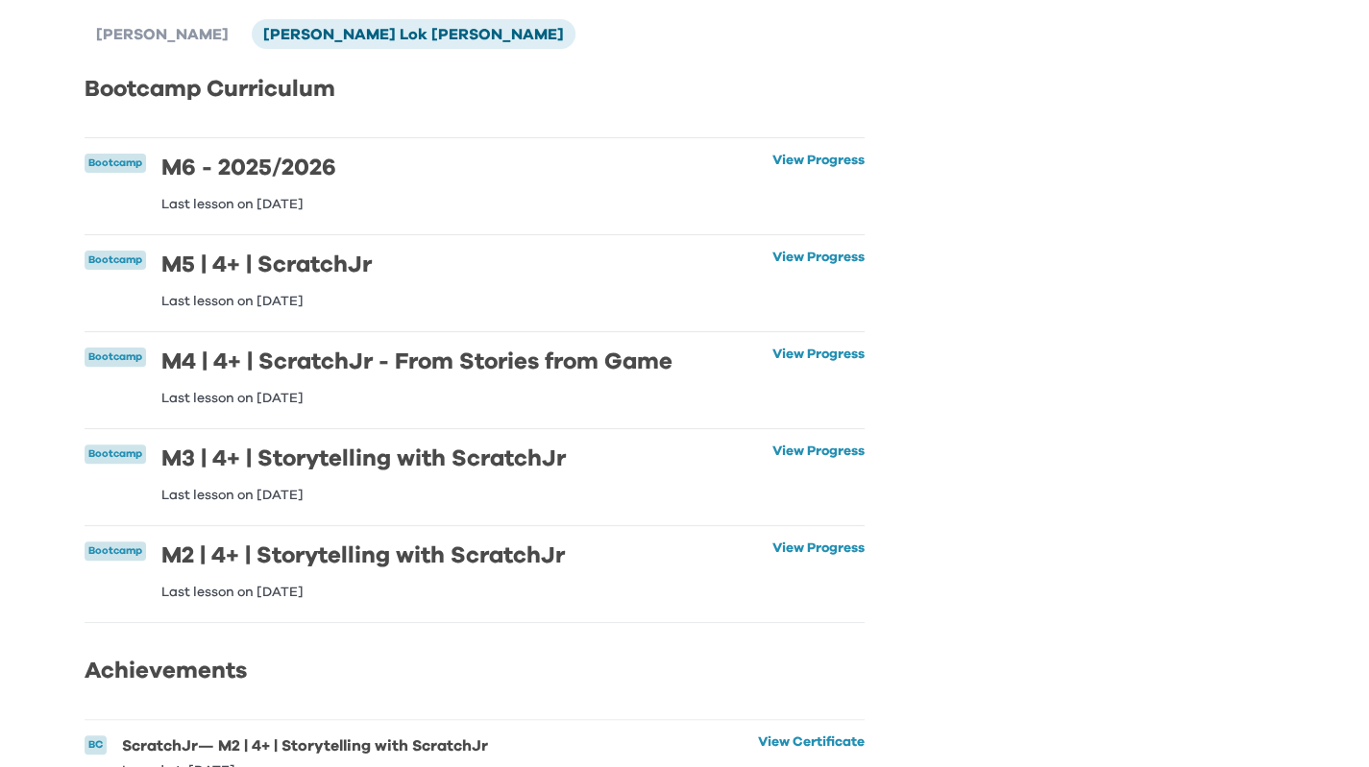
scroll to position [0, 0]
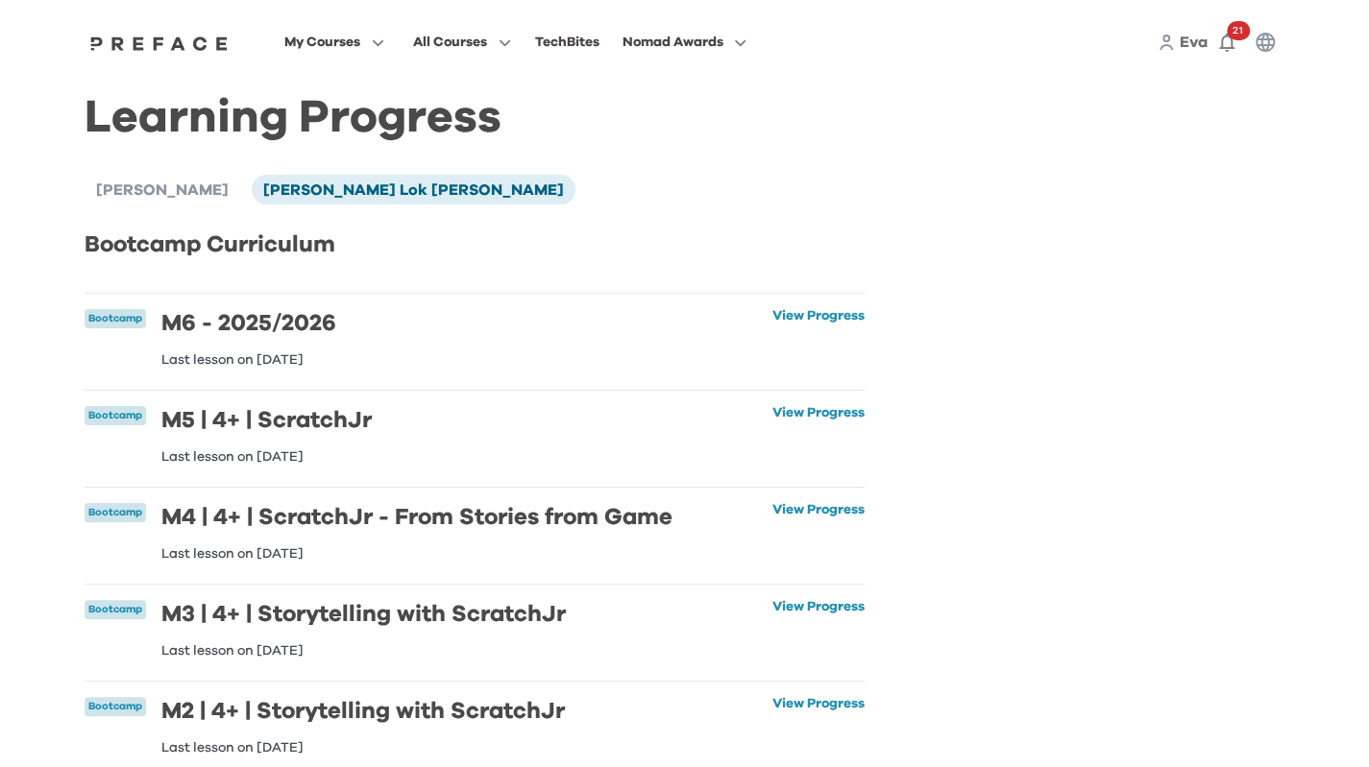
click at [1206, 449] on div "Learning Progress [PERSON_NAME] Hei Lok Chan Bootcamp Curriculum Bootcamp M6 - …" at bounding box center [685, 697] width 1201 height 1179
click at [1294, 569] on div "Learning Progress [PERSON_NAME] Hei Lok Chan Bootcamp Curriculum Bootcamp M6 - …" at bounding box center [684, 697] width 1229 height 1225
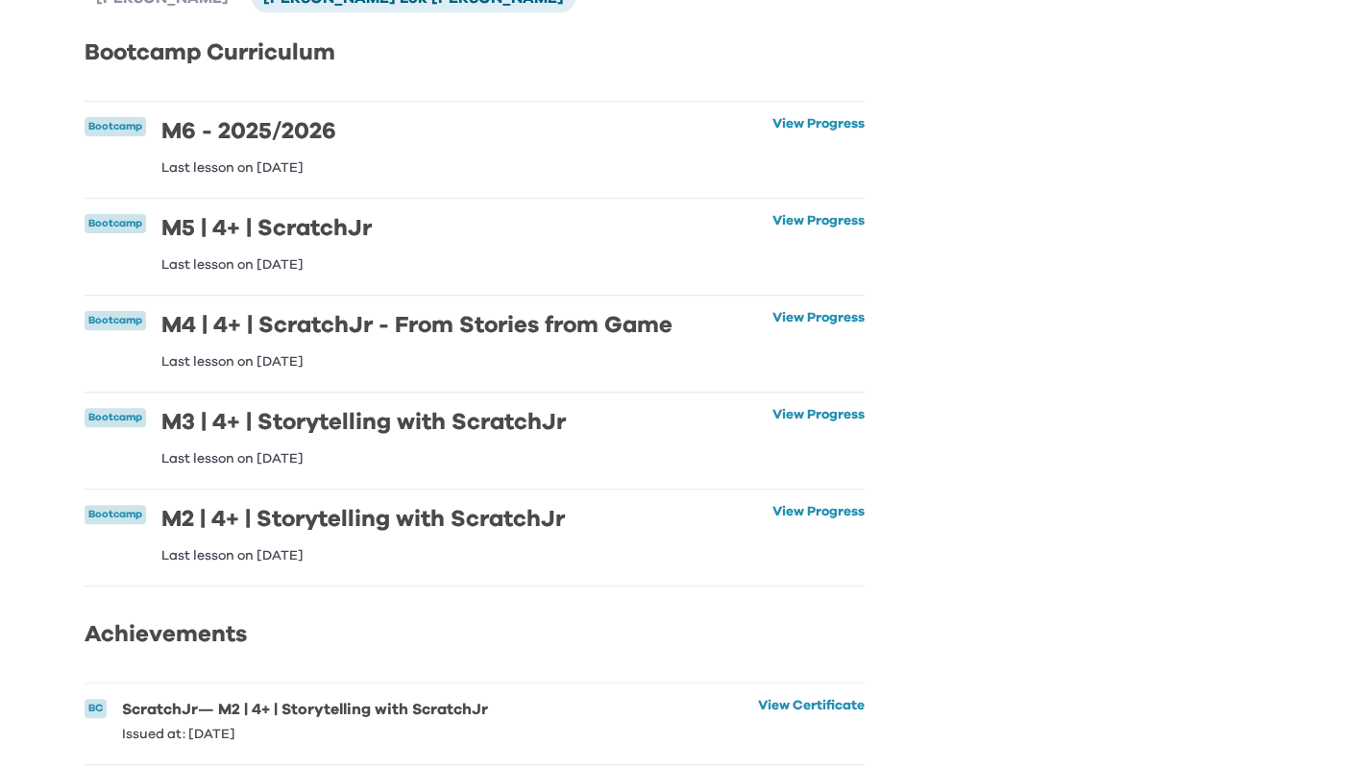
click at [1276, 552] on div "Learning Progress [PERSON_NAME] Hei Lok Chan Bootcamp Curriculum Bootcamp M6 - …" at bounding box center [685, 504] width 1201 height 1179
click at [1299, 599] on div "Learning Progress [PERSON_NAME] Hei Lok Chan Bootcamp Curriculum Bootcamp M6 - …" at bounding box center [684, 504] width 1229 height 1225
click at [774, 216] on link "View Progress" at bounding box center [818, 243] width 92 height 58
